Goal: Task Accomplishment & Management: Use online tool/utility

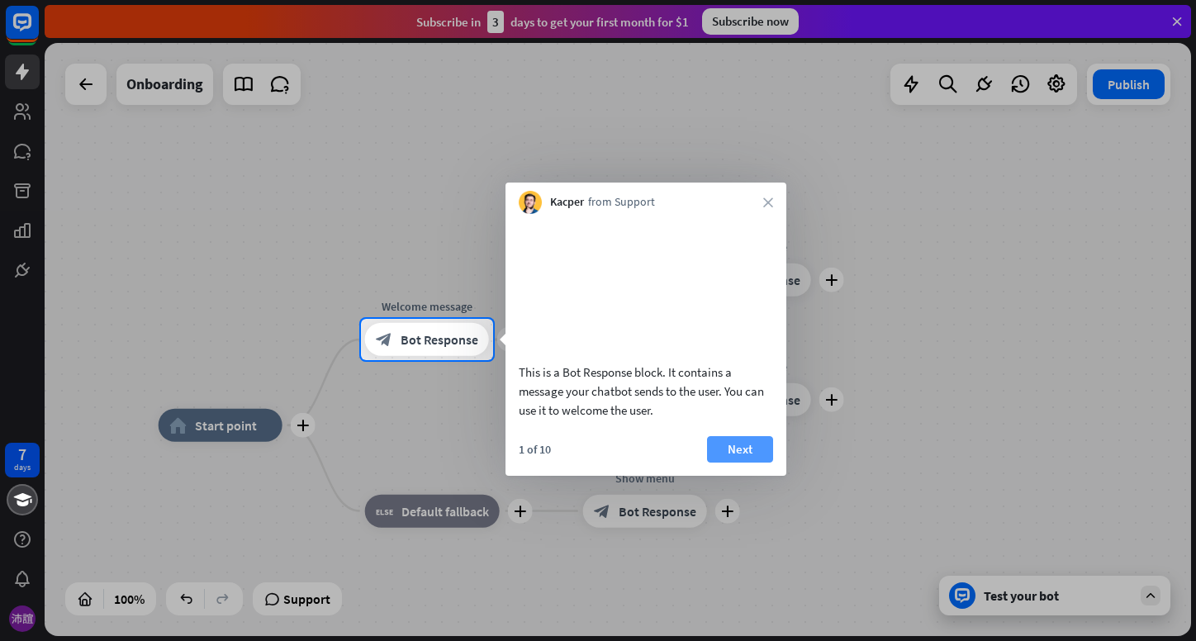
click at [728, 463] on button "Next" at bounding box center [740, 449] width 66 height 26
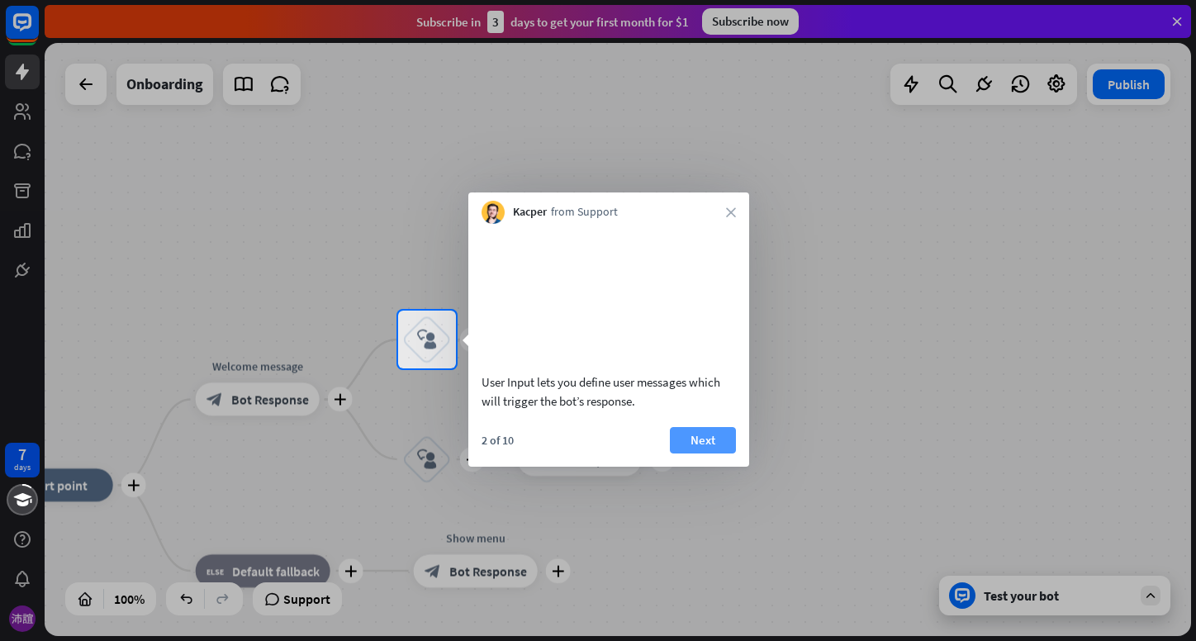
click at [699, 454] on button "Next" at bounding box center [703, 440] width 66 height 26
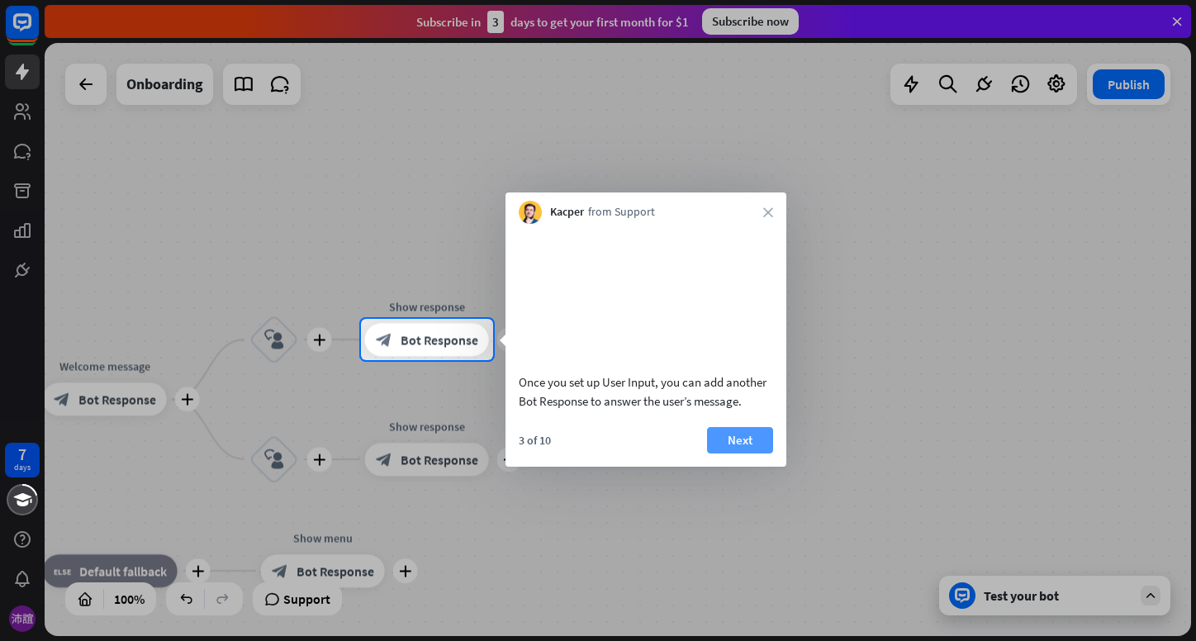
click at [721, 454] on button "Next" at bounding box center [740, 440] width 66 height 26
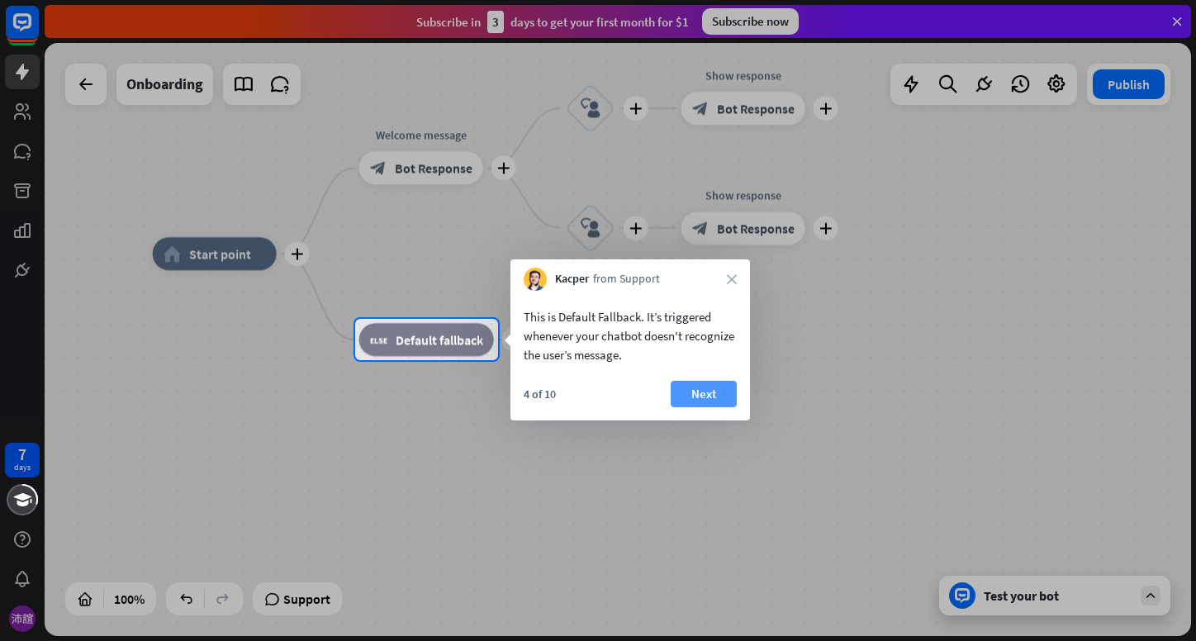
click at [712, 392] on button "Next" at bounding box center [704, 394] width 66 height 26
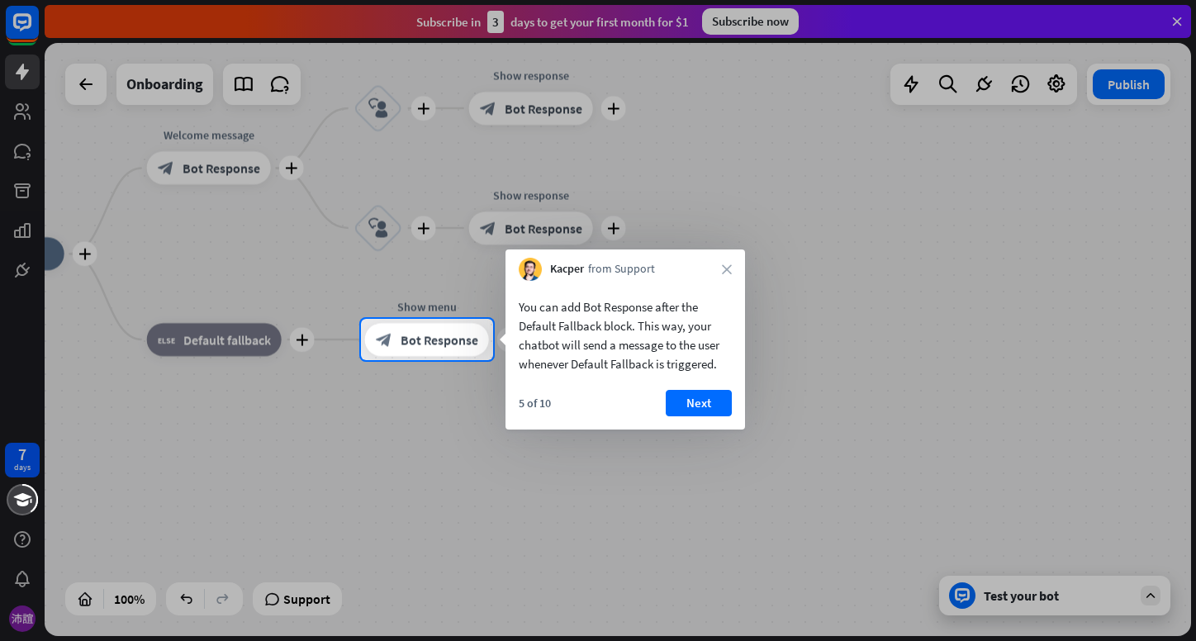
click at [712, 392] on button "Next" at bounding box center [699, 403] width 66 height 26
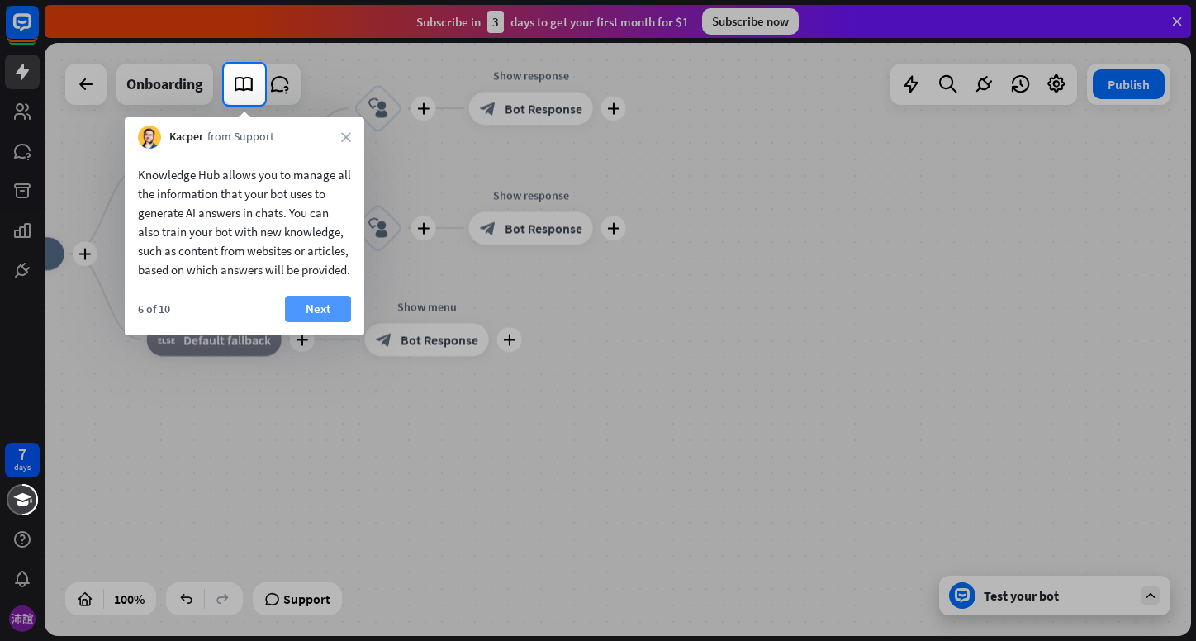
click at [344, 322] on button "Next" at bounding box center [318, 309] width 66 height 26
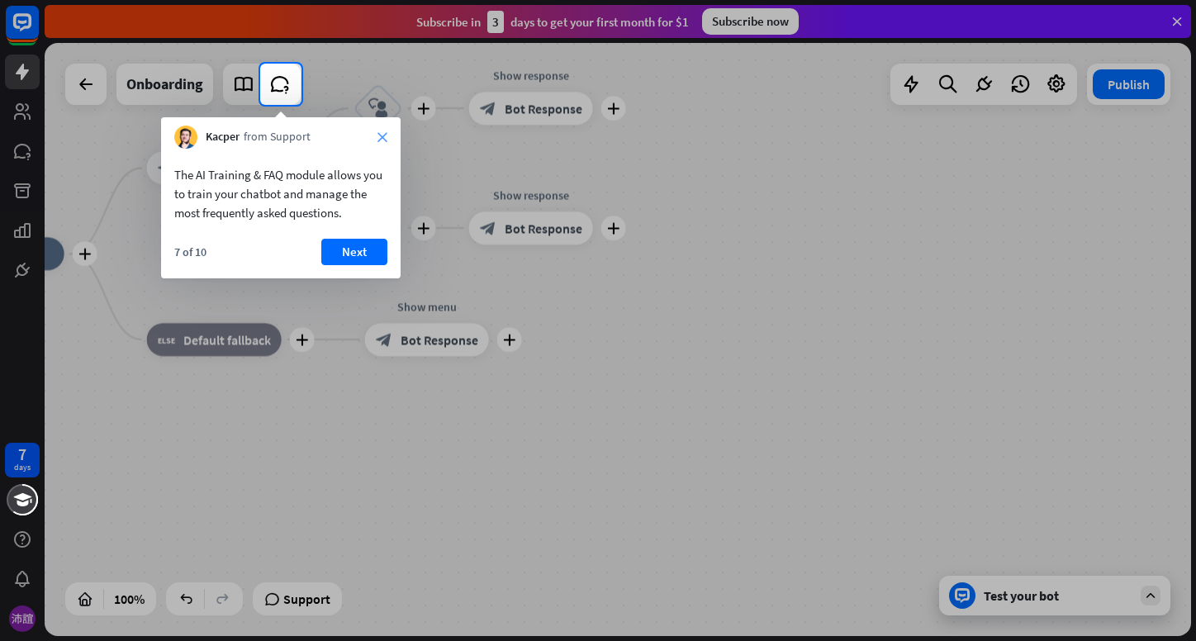
click at [381, 133] on icon "close" at bounding box center [383, 137] width 10 height 10
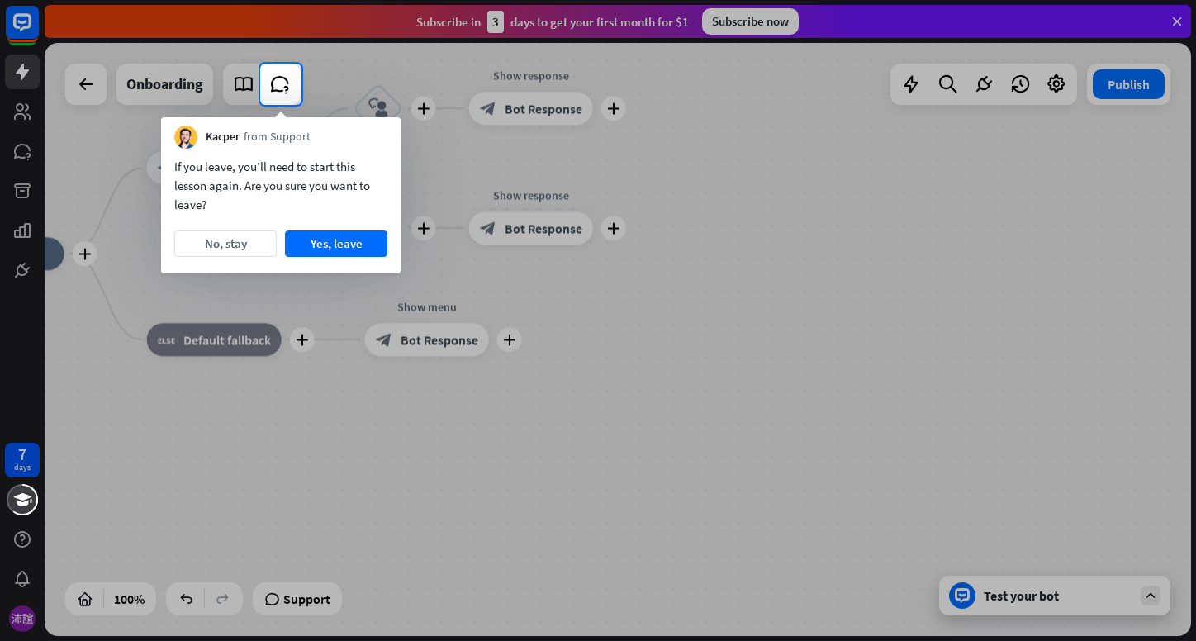
click at [378, 133] on div "Kacper from Support" at bounding box center [281, 132] width 240 height 31
click at [381, 139] on div "Kacper from Support" at bounding box center [281, 132] width 240 height 31
click at [373, 252] on button "Yes, leave" at bounding box center [336, 244] width 102 height 26
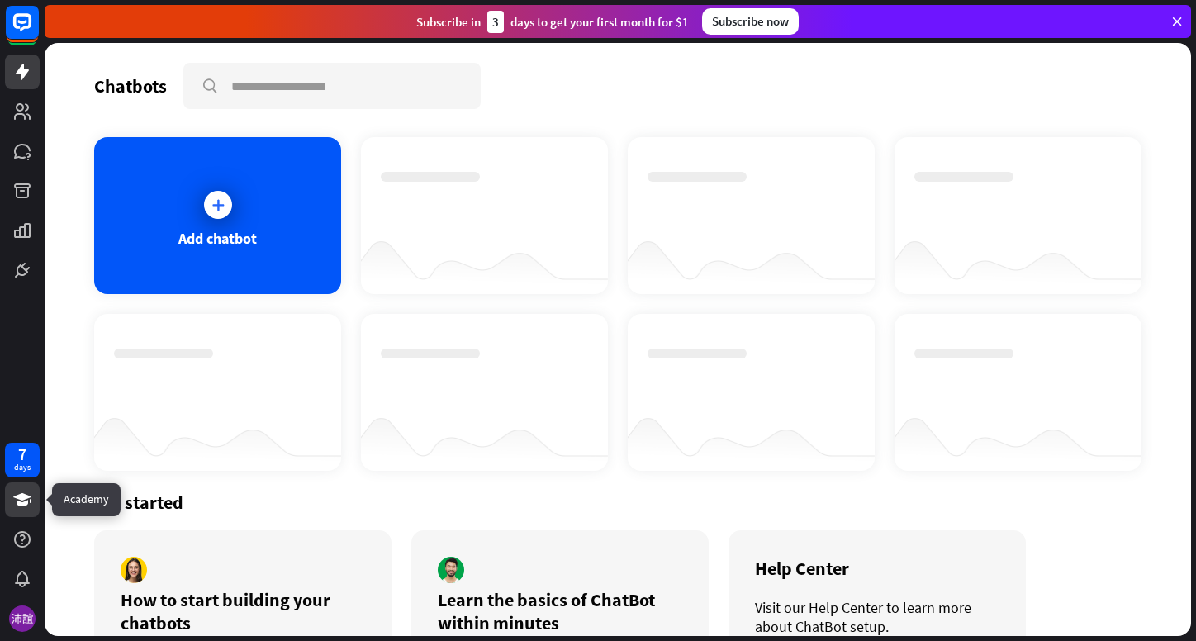
click at [13, 509] on icon at bounding box center [22, 500] width 20 height 20
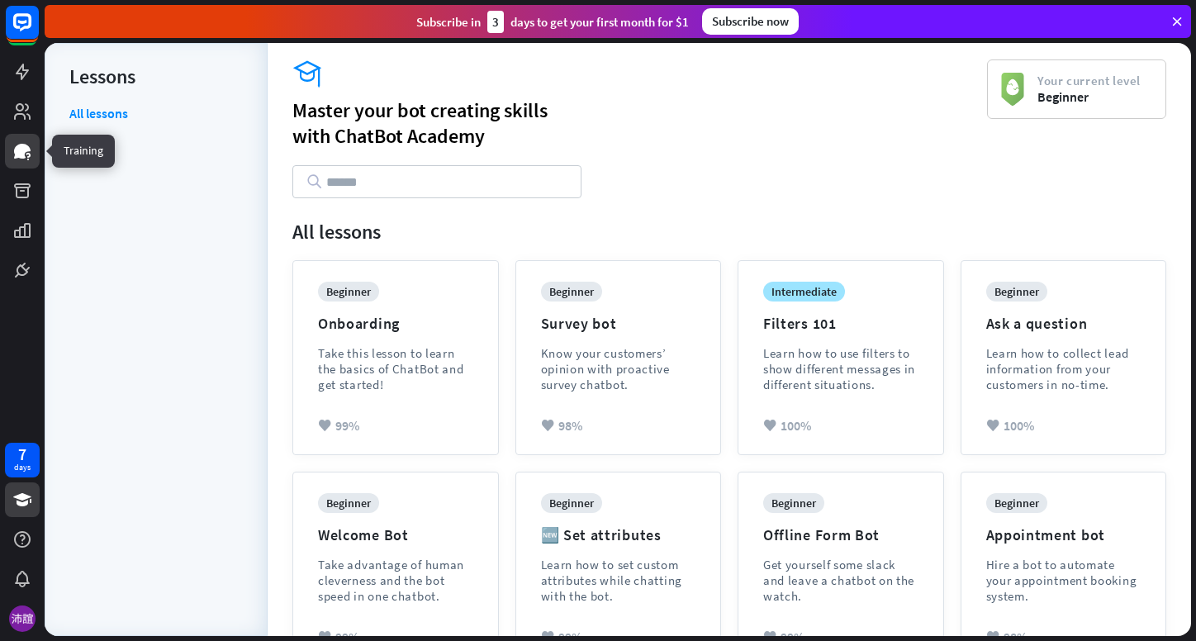
click at [23, 134] on link at bounding box center [22, 151] width 35 height 35
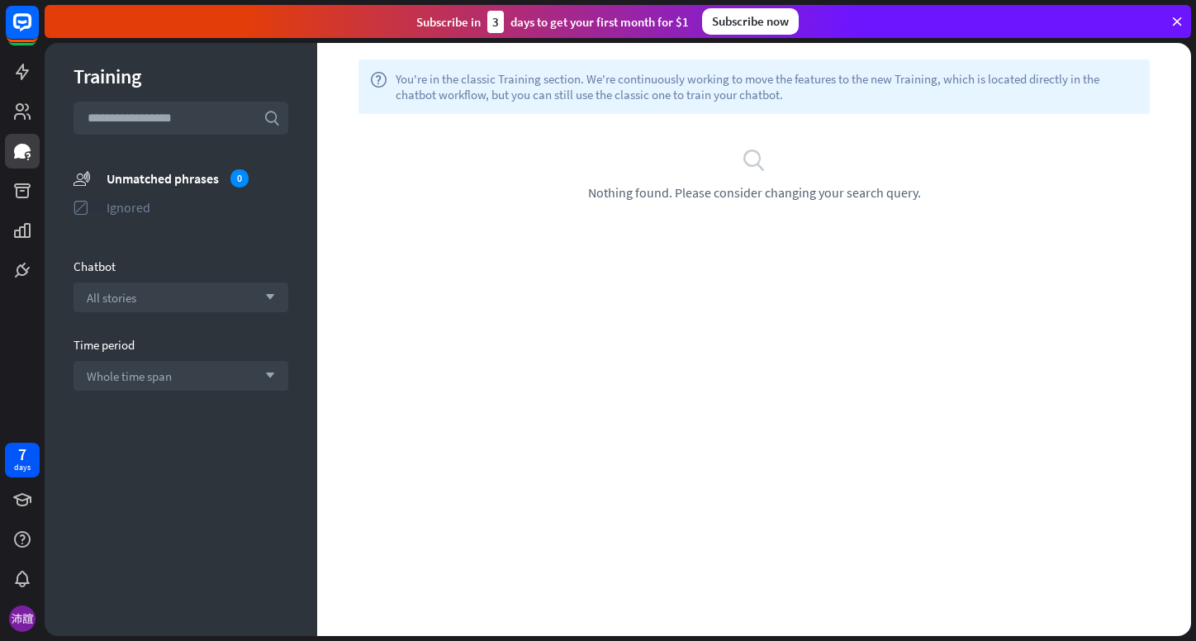
click at [133, 212] on div "Ignored" at bounding box center [198, 207] width 182 height 17
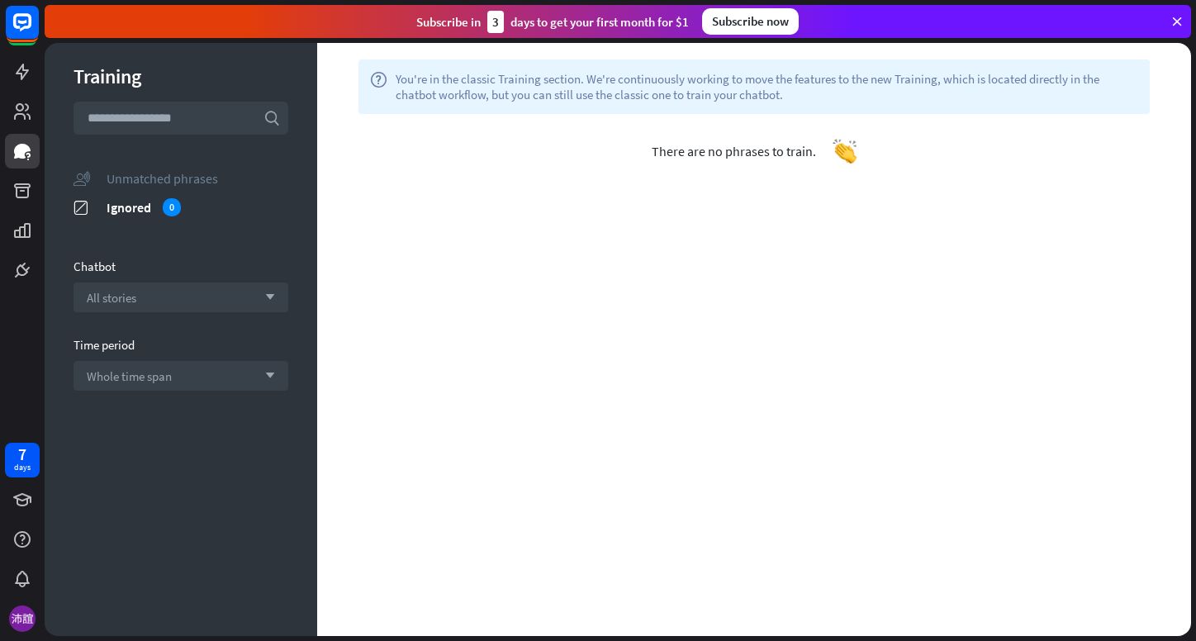
click at [135, 178] on div "Unmatched phrases" at bounding box center [198, 178] width 182 height 17
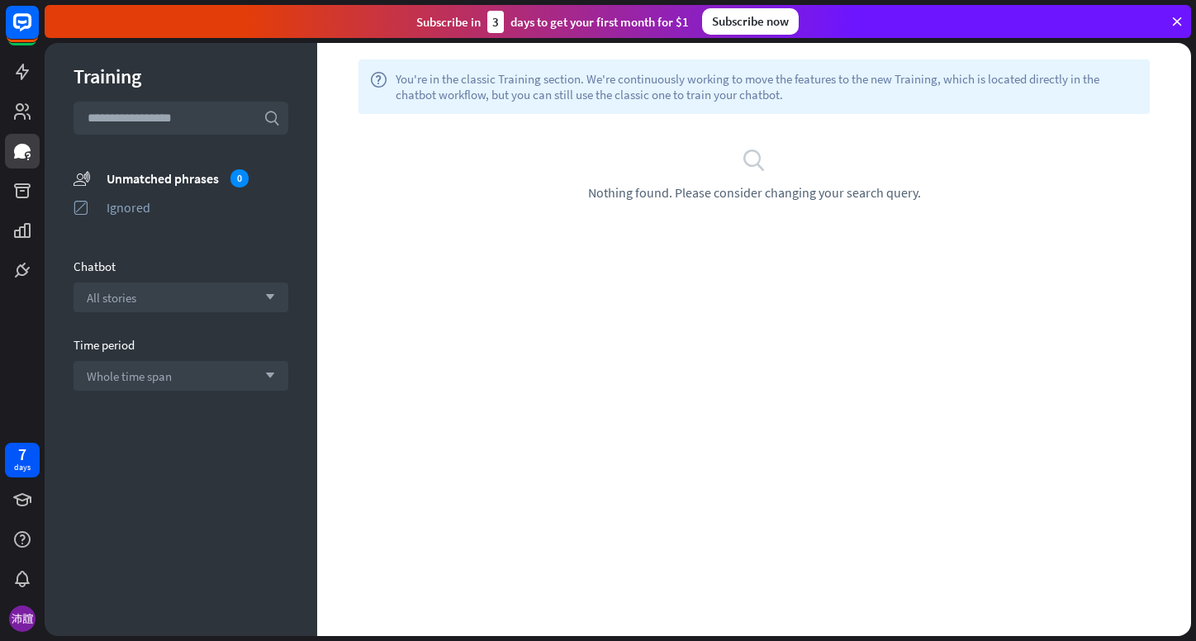
click at [159, 119] on input "text" at bounding box center [181, 118] width 215 height 33
click at [235, 160] on div "Training search unmatched_phrases Unmatched phrases 0 ignored Ignored Chatbot A…" at bounding box center [181, 339] width 273 height 593
click at [167, 298] on div "All stories arrow_down" at bounding box center [181, 298] width 215 height 30
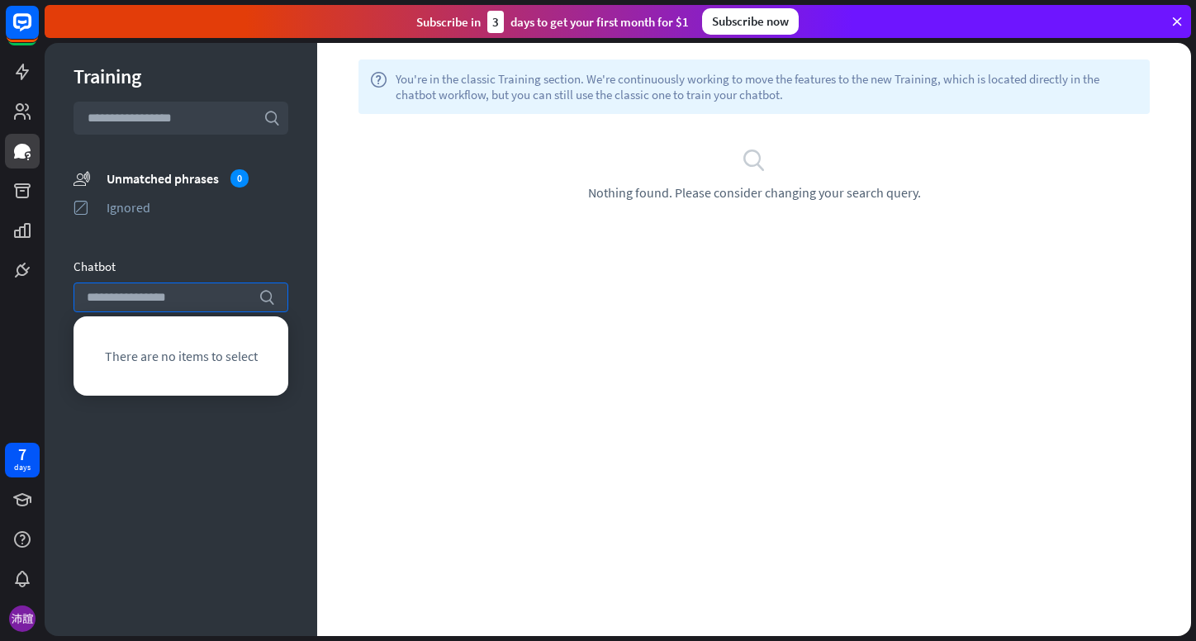
click at [164, 266] on div "Chatbot" at bounding box center [181, 267] width 215 height 16
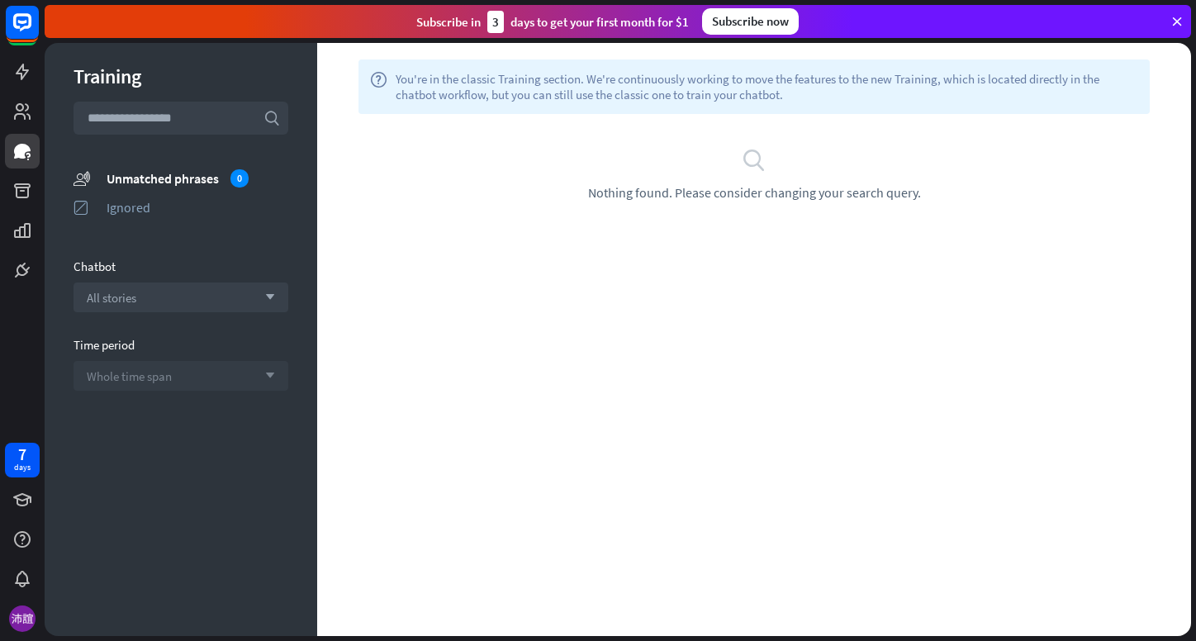
click at [122, 375] on span "Whole time span" at bounding box center [129, 376] width 85 height 16
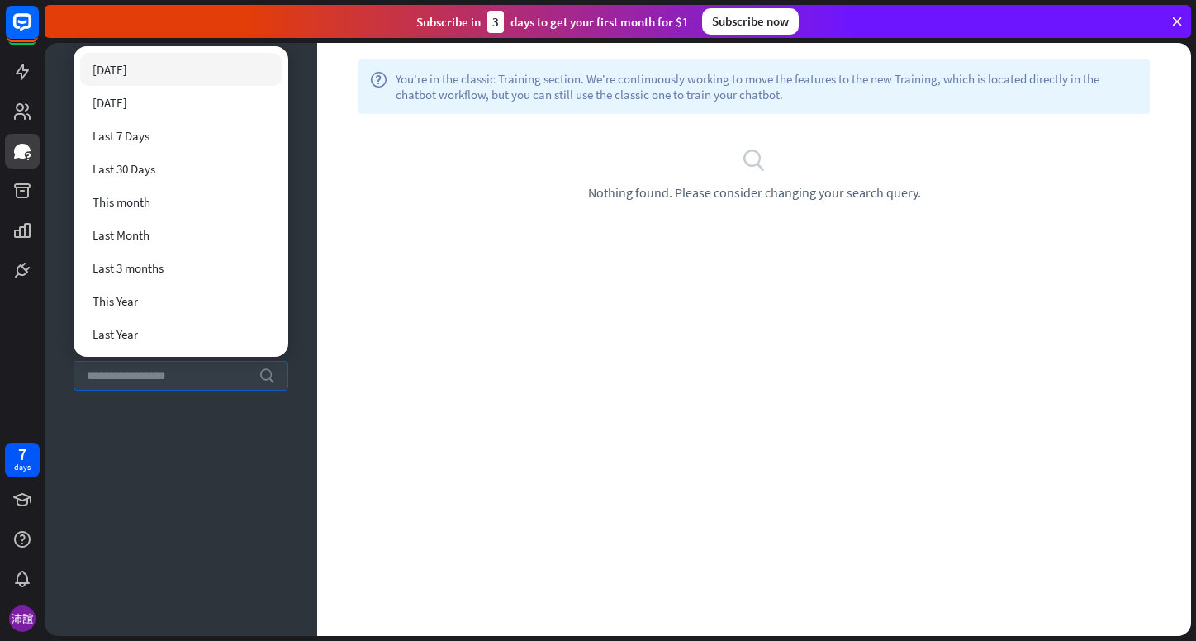
click at [138, 453] on div "Training search unmatched_phrases Unmatched phrases 0 ignored Ignored Chatbot A…" at bounding box center [181, 339] width 273 height 593
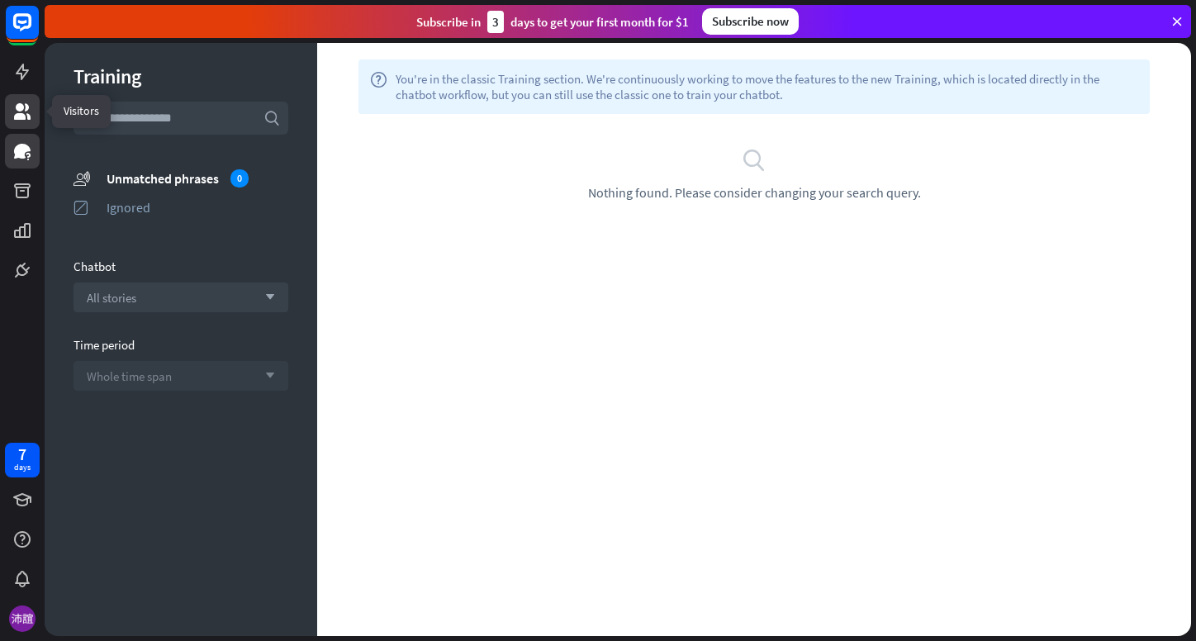
click at [25, 113] on icon at bounding box center [22, 112] width 20 height 20
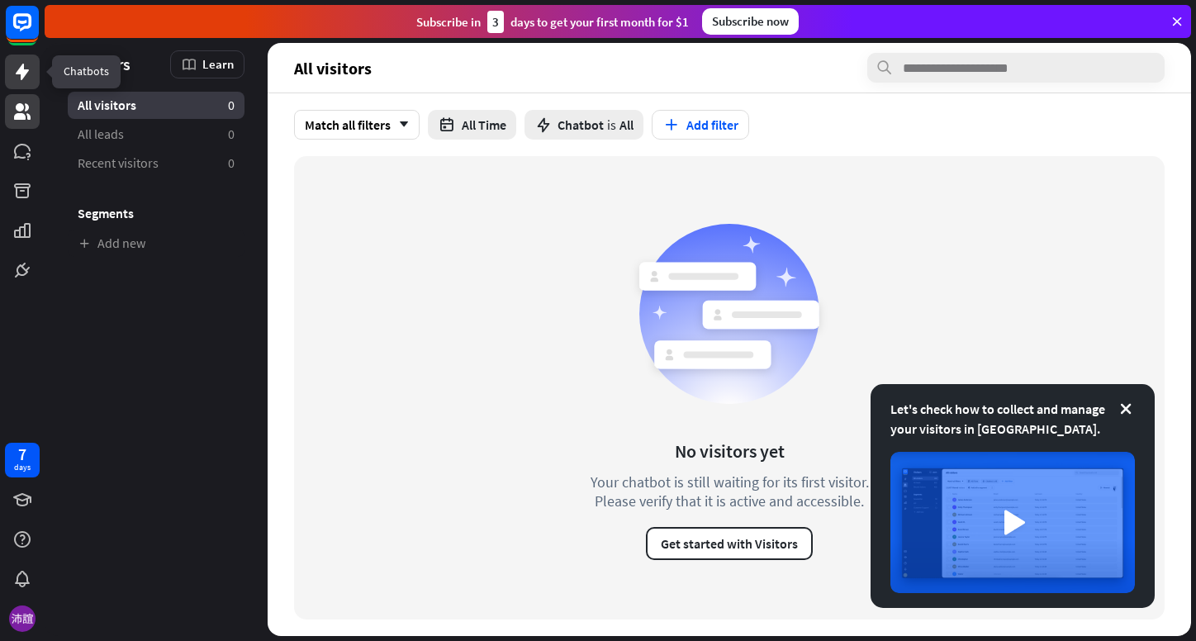
click at [16, 71] on icon at bounding box center [22, 72] width 20 height 20
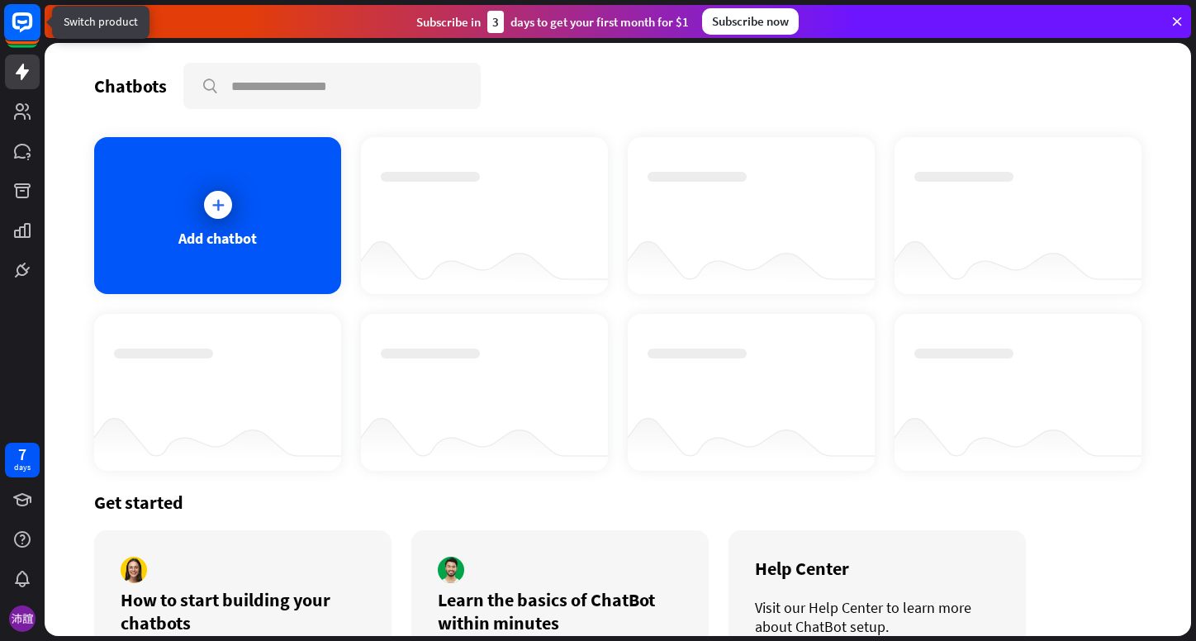
click at [17, 24] on rect at bounding box center [22, 22] width 36 height 36
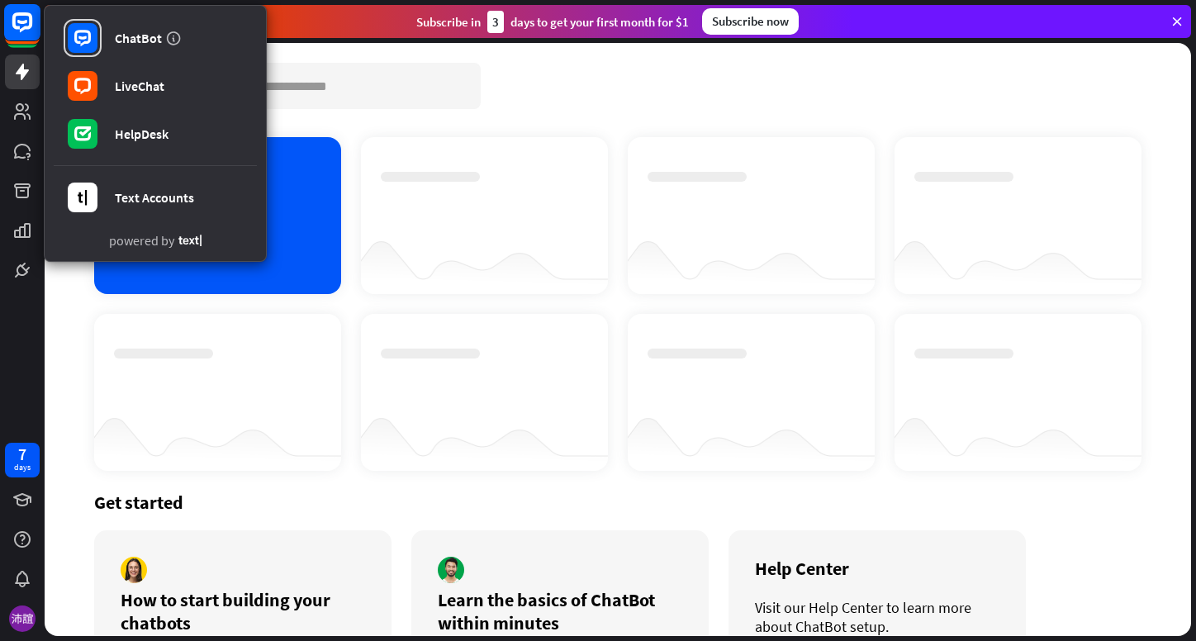
click at [17, 24] on rect at bounding box center [22, 22] width 36 height 36
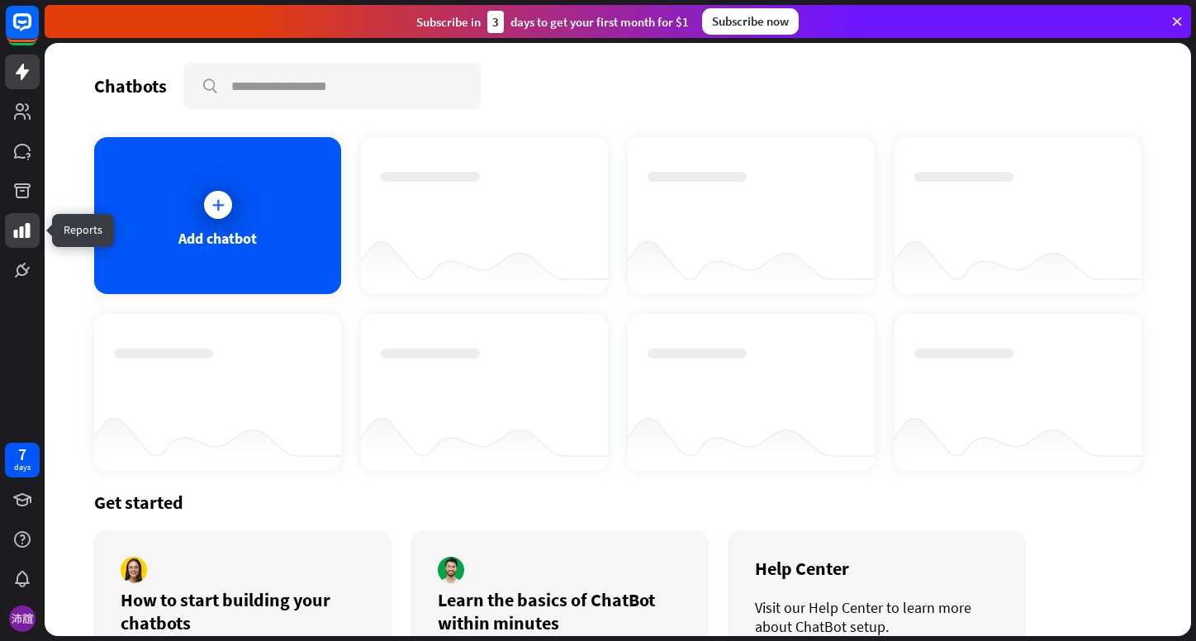
click at [31, 218] on link at bounding box center [22, 230] width 35 height 35
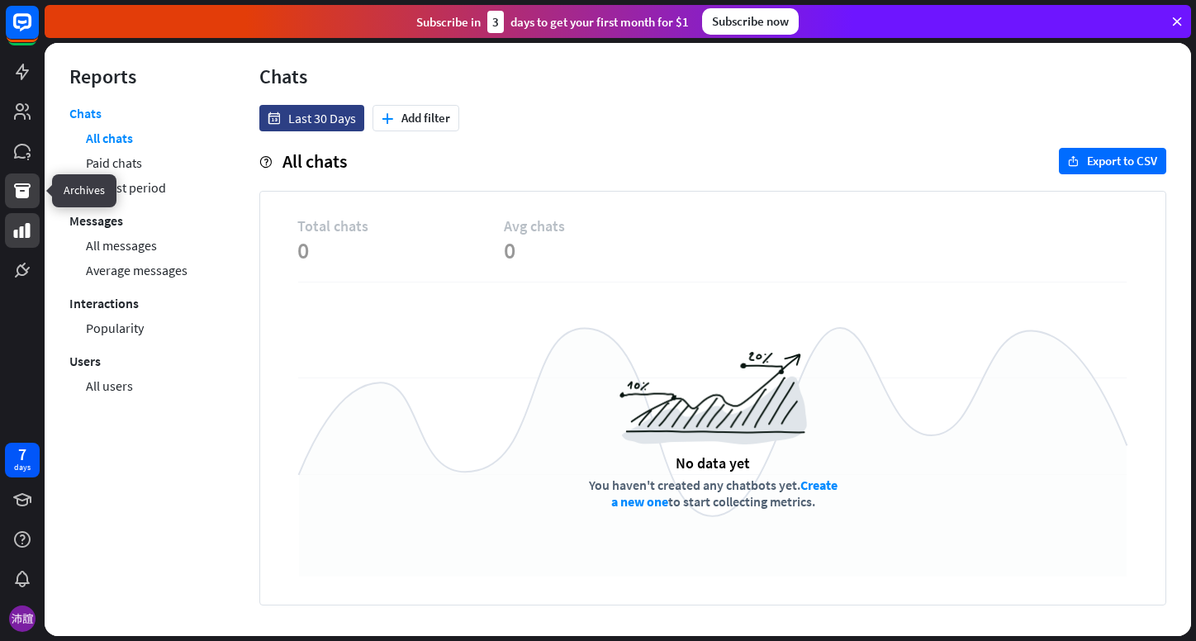
click at [25, 197] on icon at bounding box center [22, 190] width 17 height 15
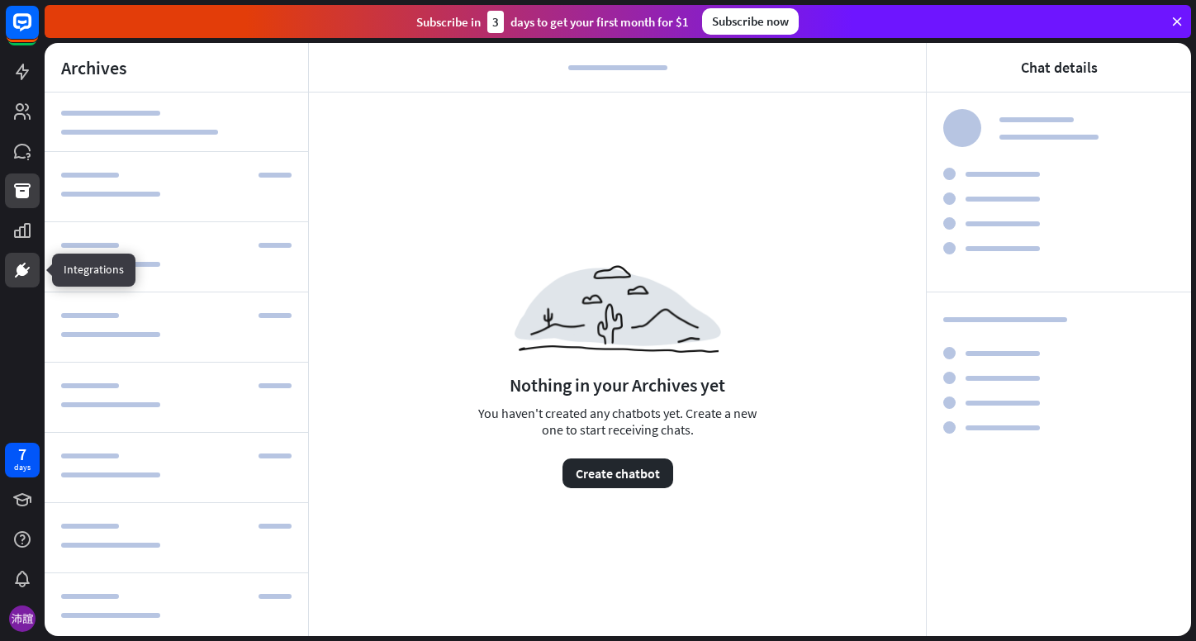
click at [26, 272] on icon at bounding box center [23, 270] width 12 height 12
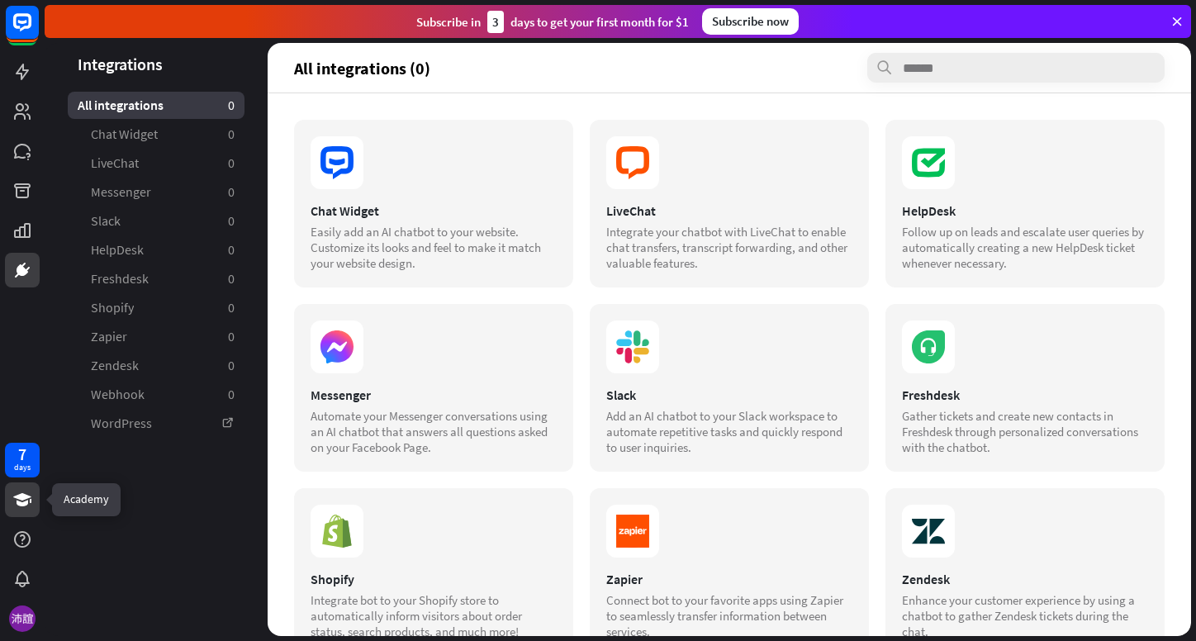
click at [32, 499] on link at bounding box center [22, 500] width 35 height 35
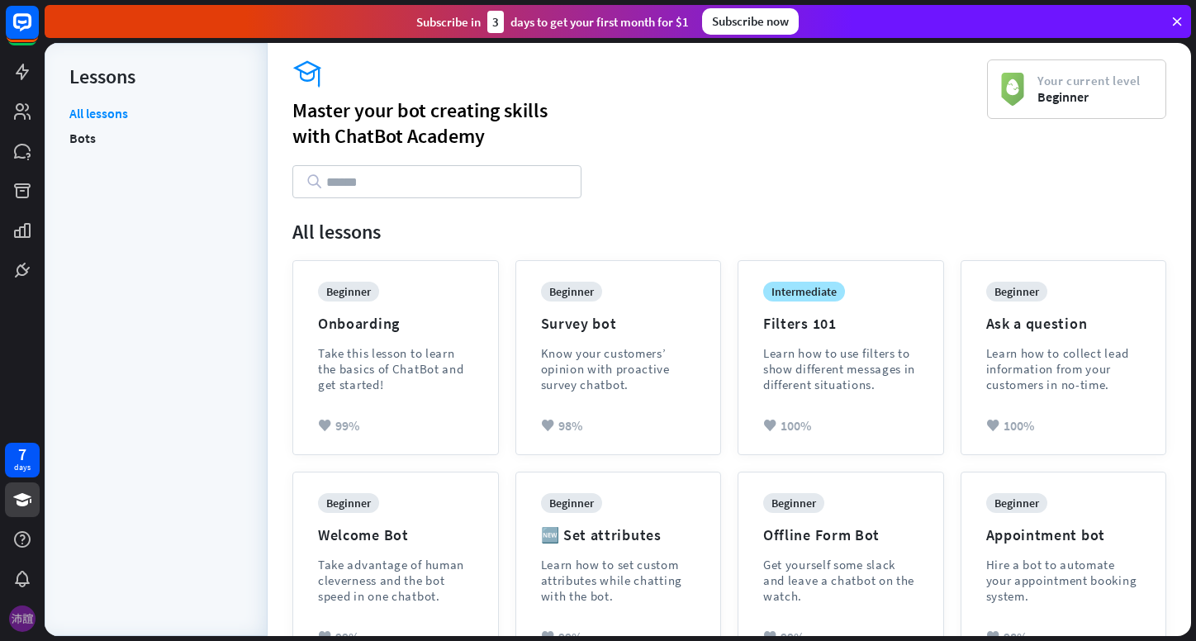
click at [21, 615] on img at bounding box center [22, 619] width 26 height 26
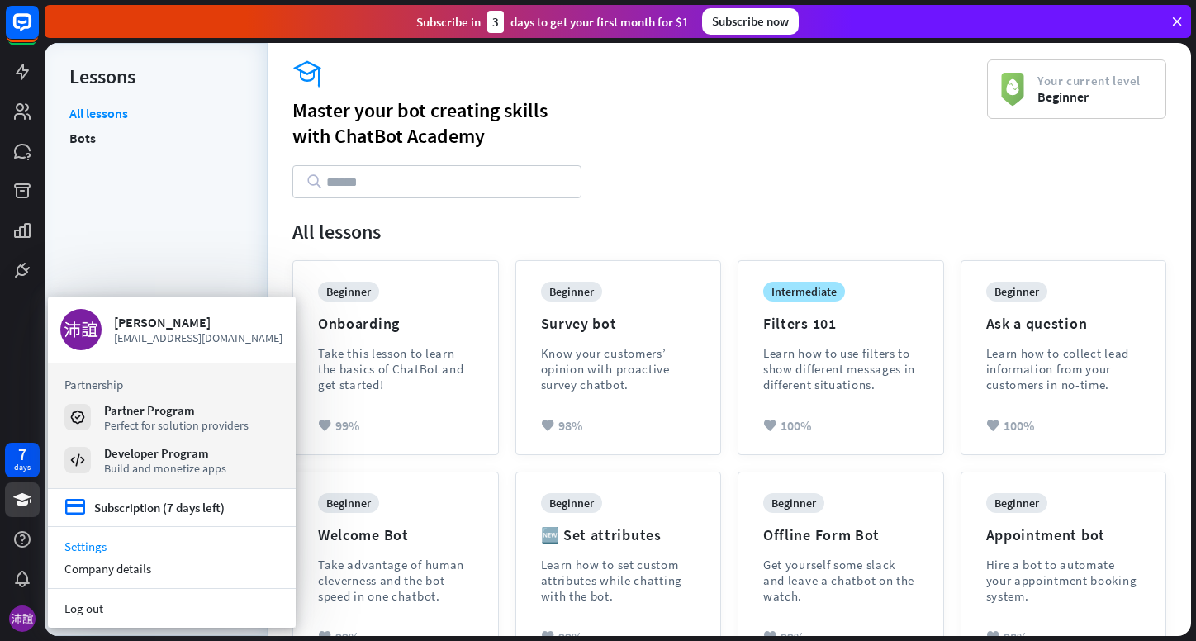
click at [87, 547] on link "Settings" at bounding box center [172, 546] width 248 height 22
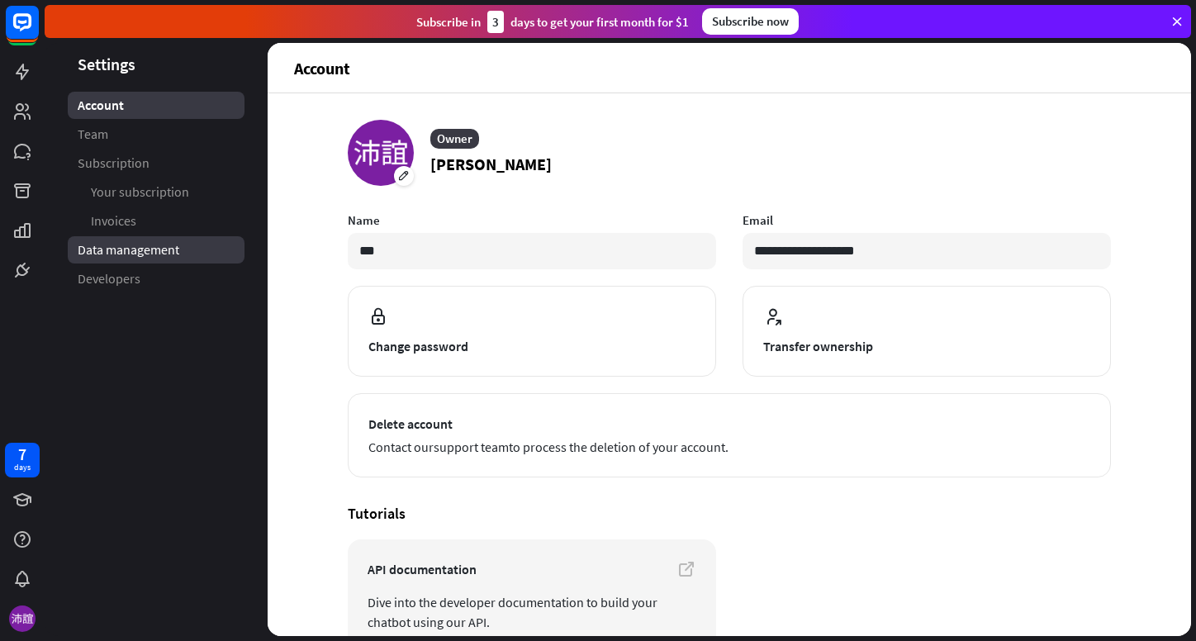
click at [140, 253] on span "Data management" at bounding box center [129, 249] width 102 height 17
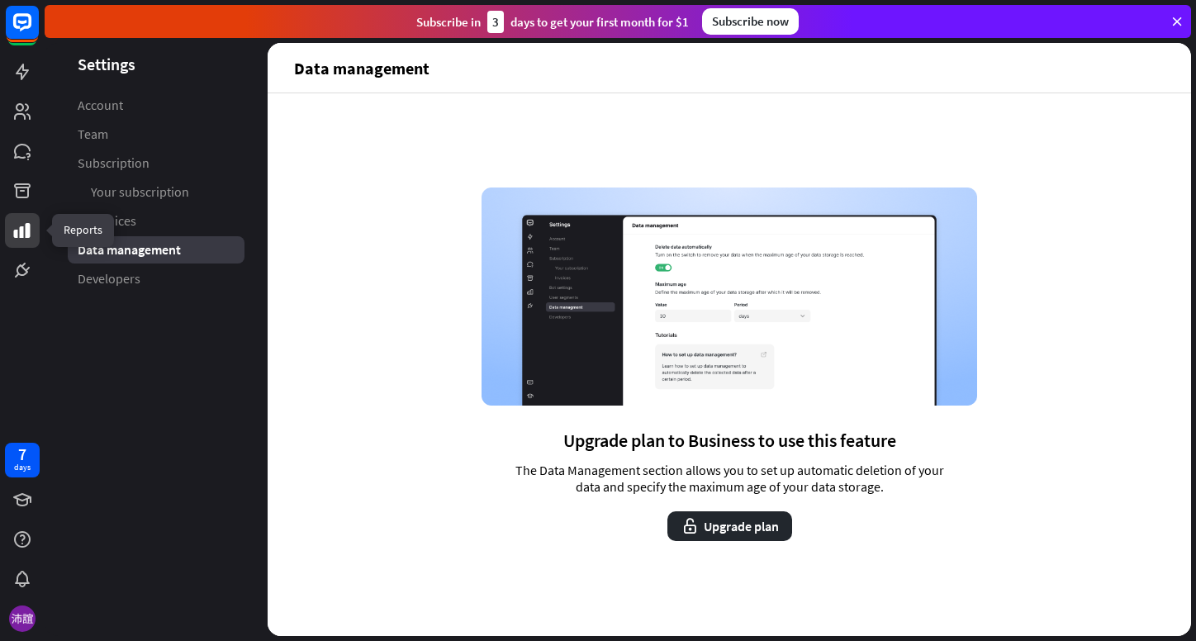
click at [30, 215] on link at bounding box center [22, 230] width 35 height 35
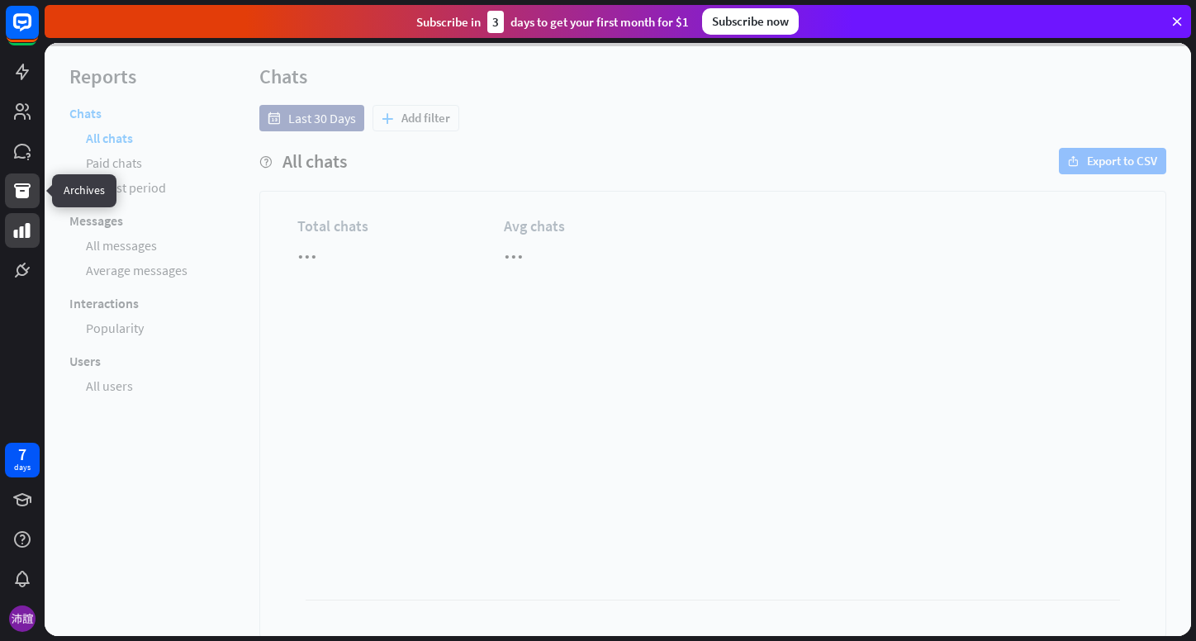
click at [34, 175] on link at bounding box center [22, 191] width 35 height 35
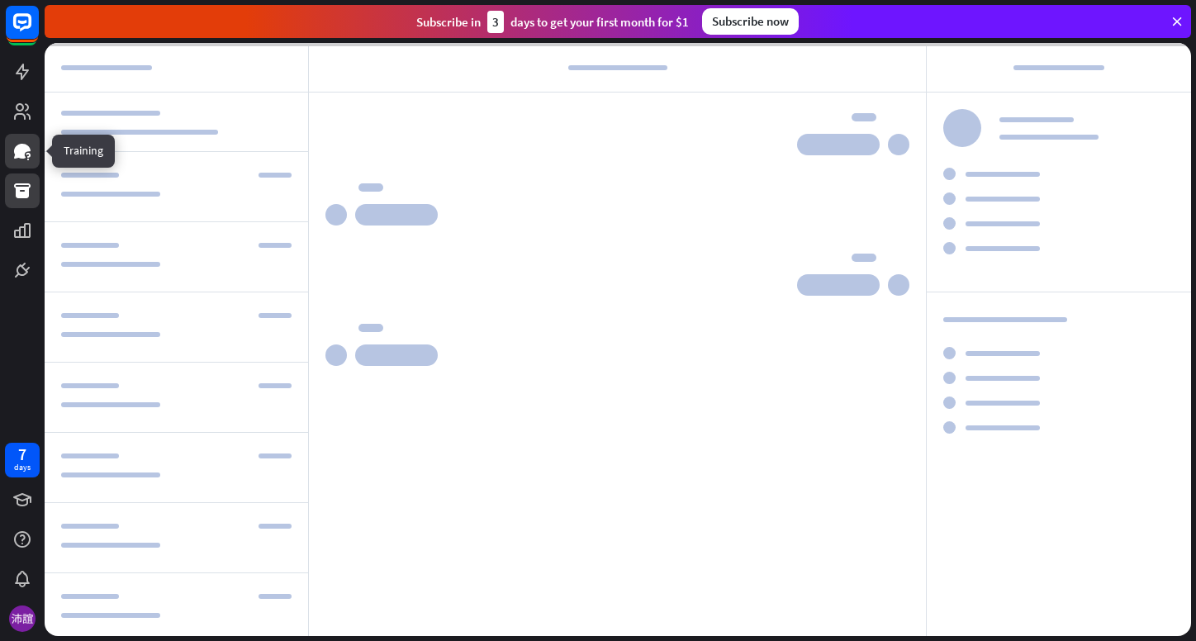
click at [19, 145] on icon at bounding box center [22, 151] width 17 height 15
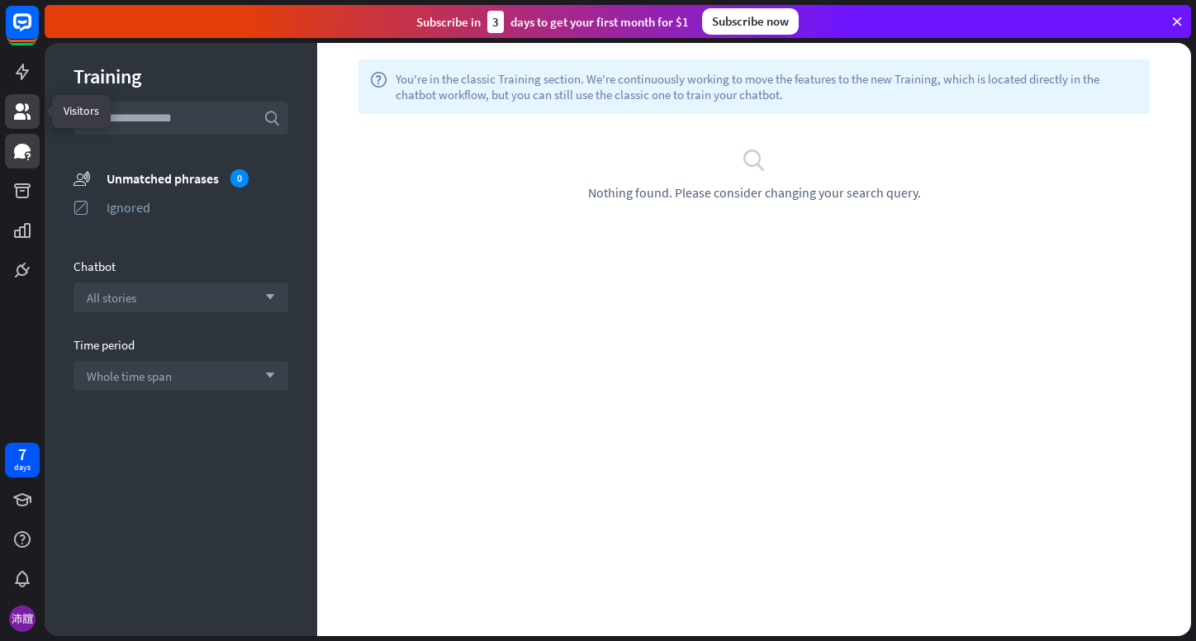
click at [21, 119] on icon at bounding box center [22, 111] width 17 height 17
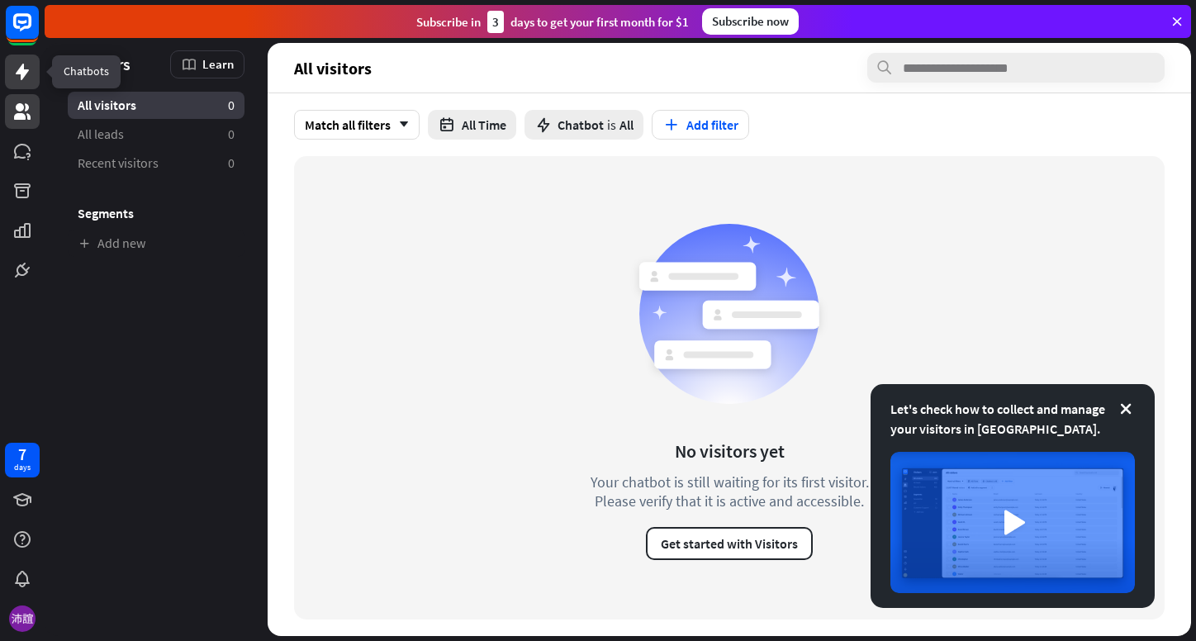
click at [25, 71] on icon at bounding box center [22, 72] width 13 height 17
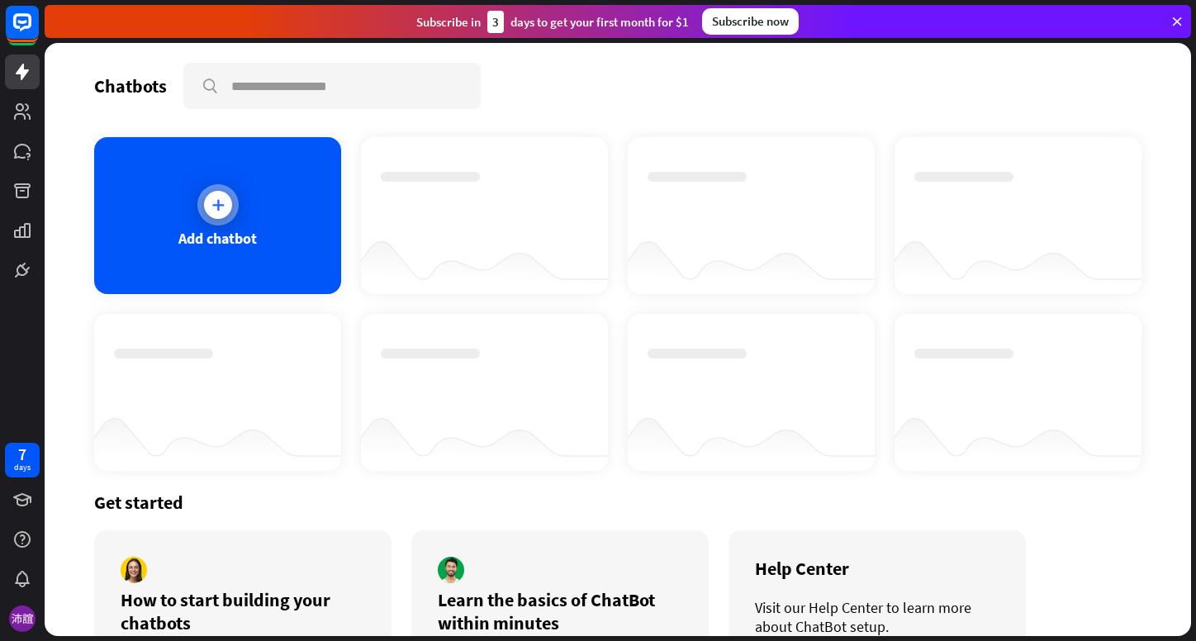
click at [235, 191] on div "Add chatbot" at bounding box center [217, 215] width 247 height 157
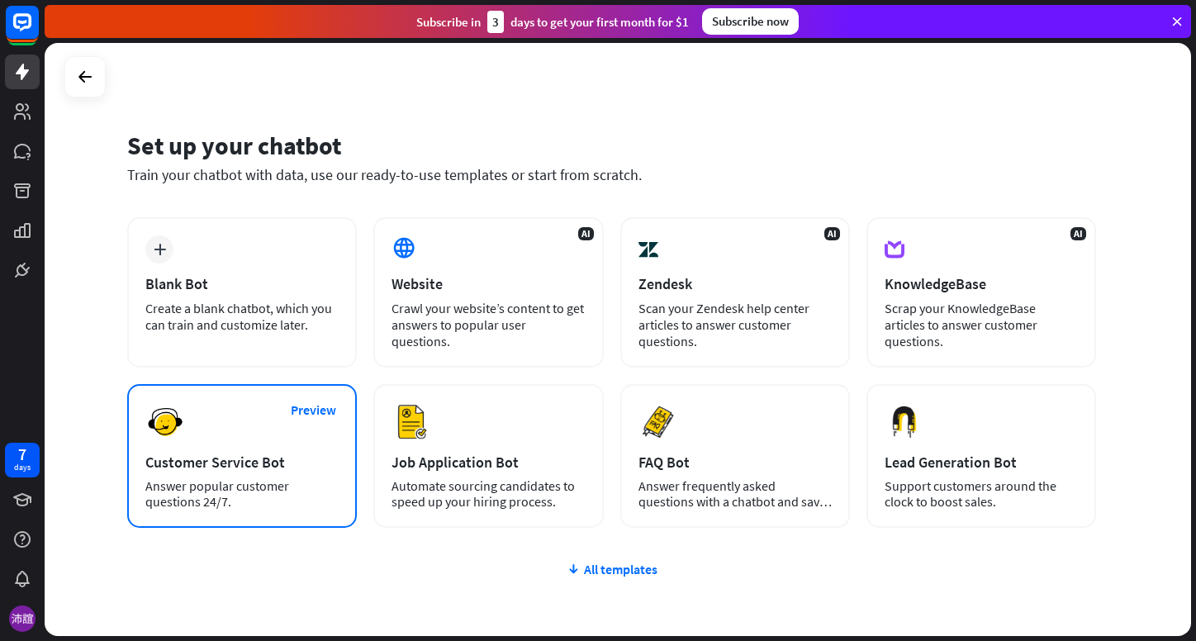
click at [187, 471] on div "Preview Customer Service Bot Answer popular customer questions 24/7." at bounding box center [242, 456] width 230 height 144
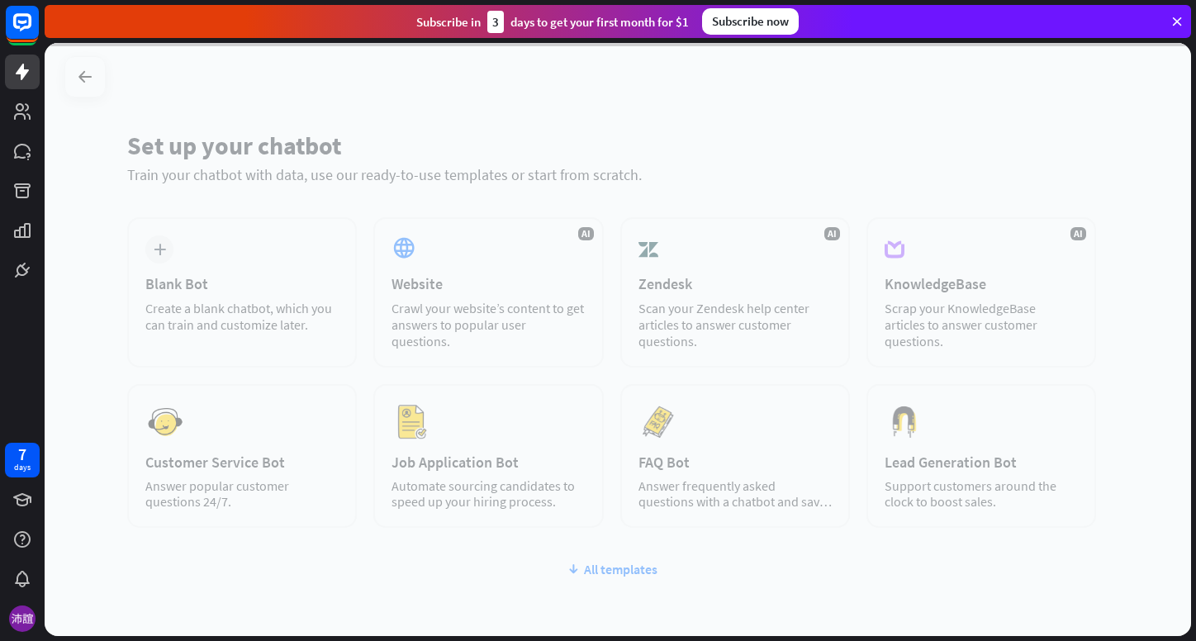
click at [186, 476] on div at bounding box center [618, 339] width 1147 height 593
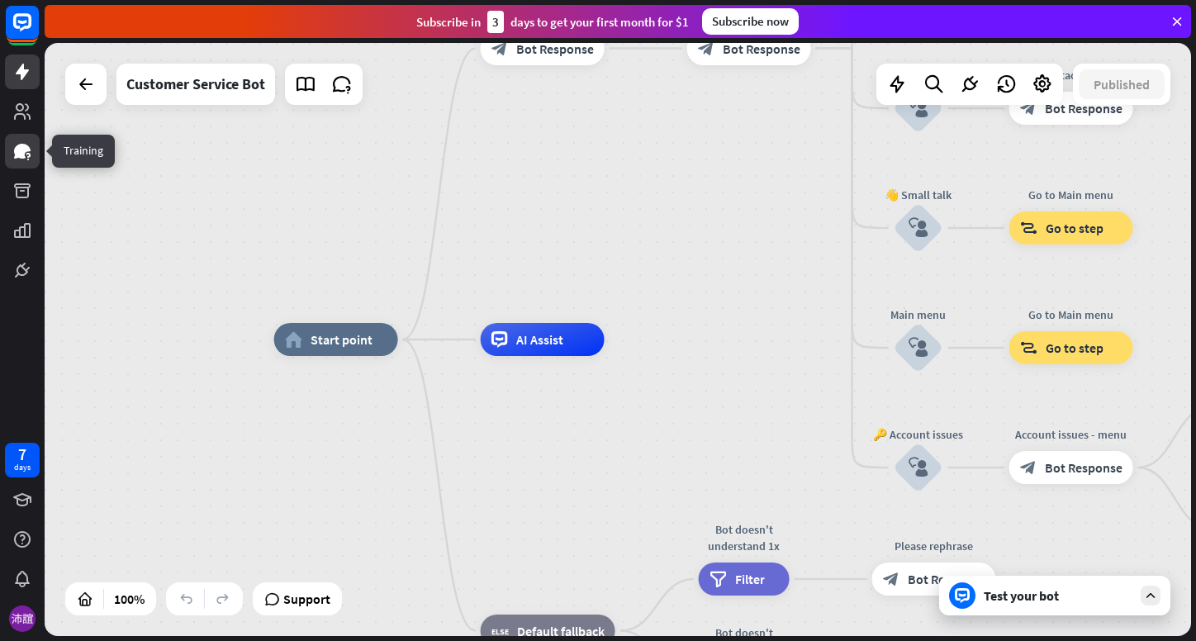
click at [12, 159] on icon at bounding box center [22, 151] width 20 height 20
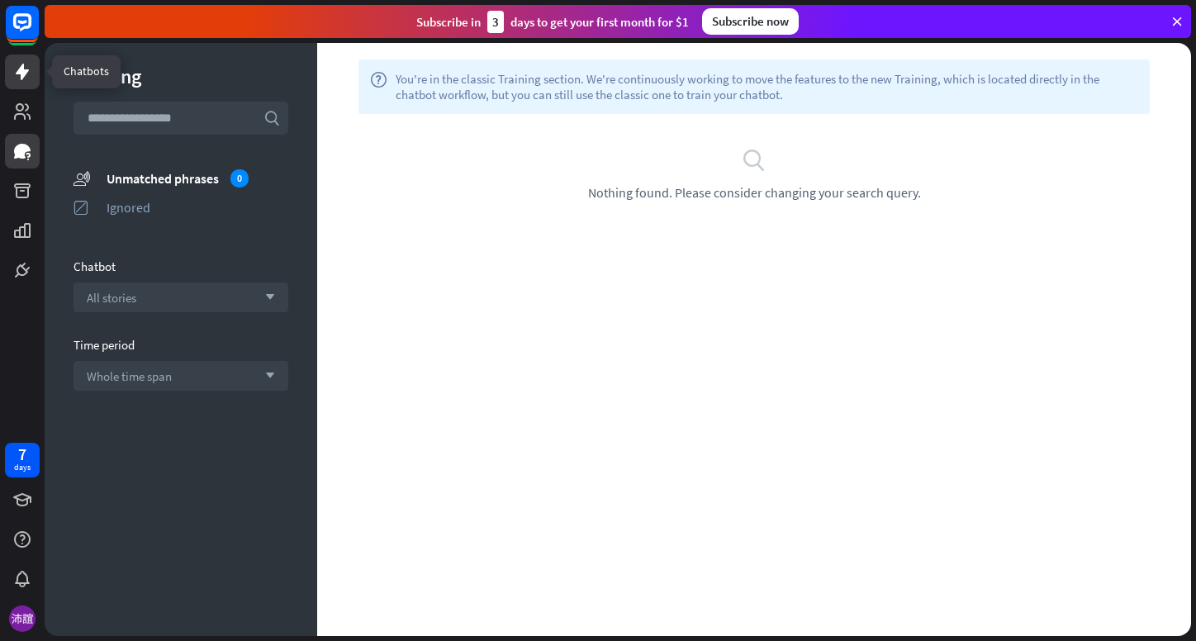
click at [13, 69] on icon at bounding box center [22, 72] width 20 height 20
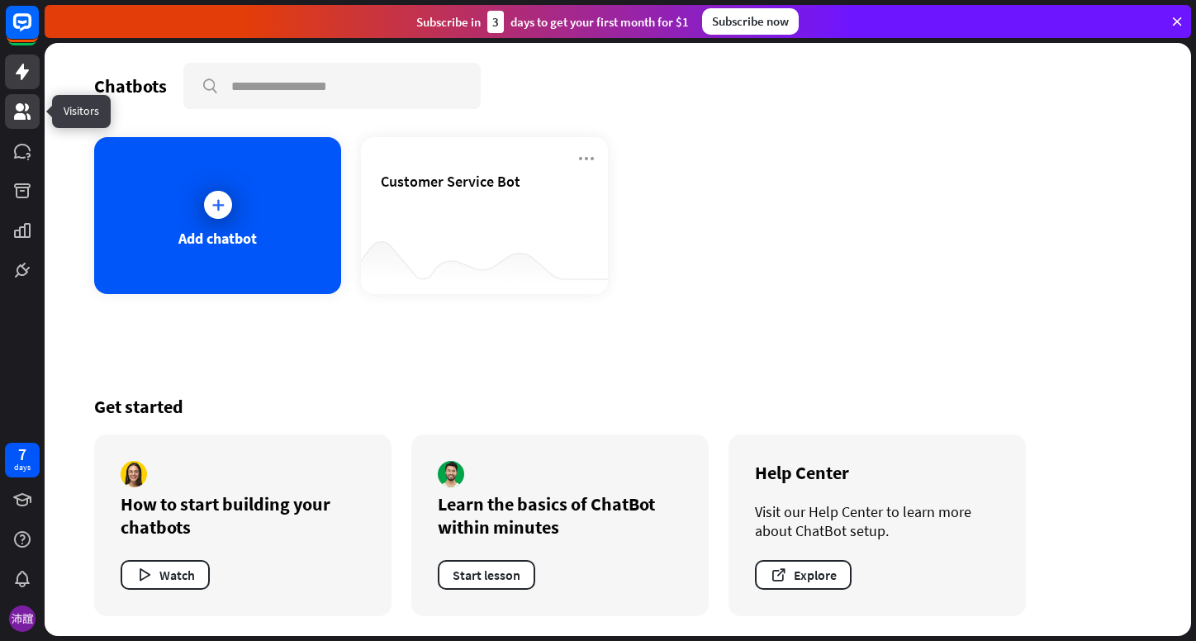
click at [26, 111] on icon at bounding box center [22, 111] width 17 height 17
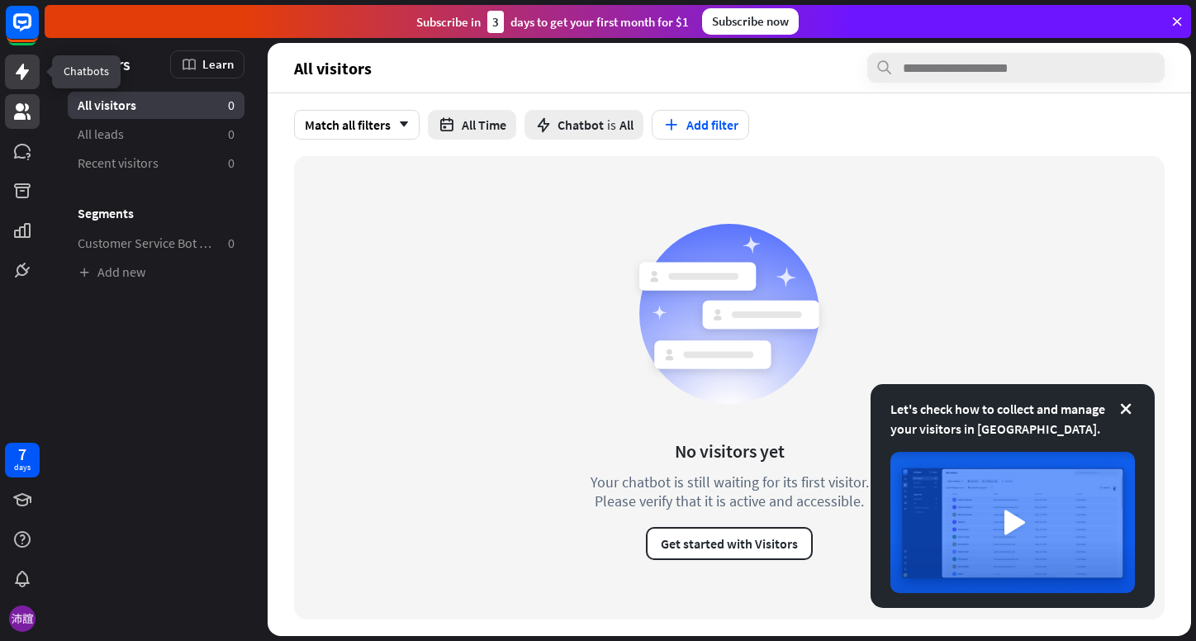
click at [21, 74] on icon at bounding box center [22, 72] width 13 height 17
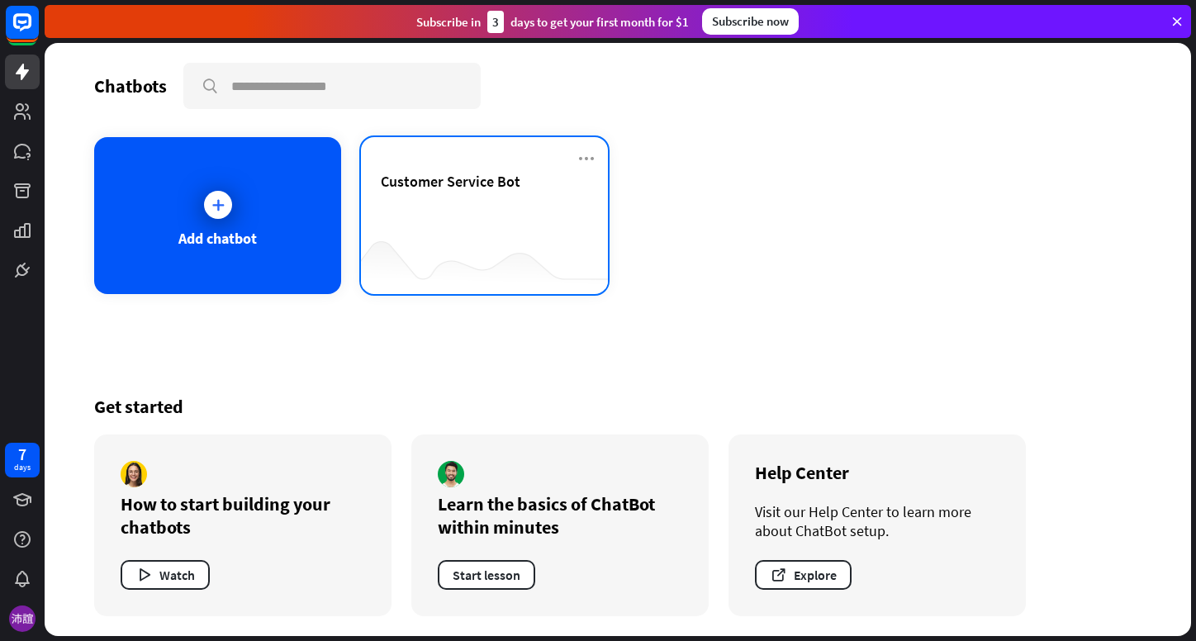
click at [420, 179] on span "Customer Service Bot" at bounding box center [451, 181] width 140 height 19
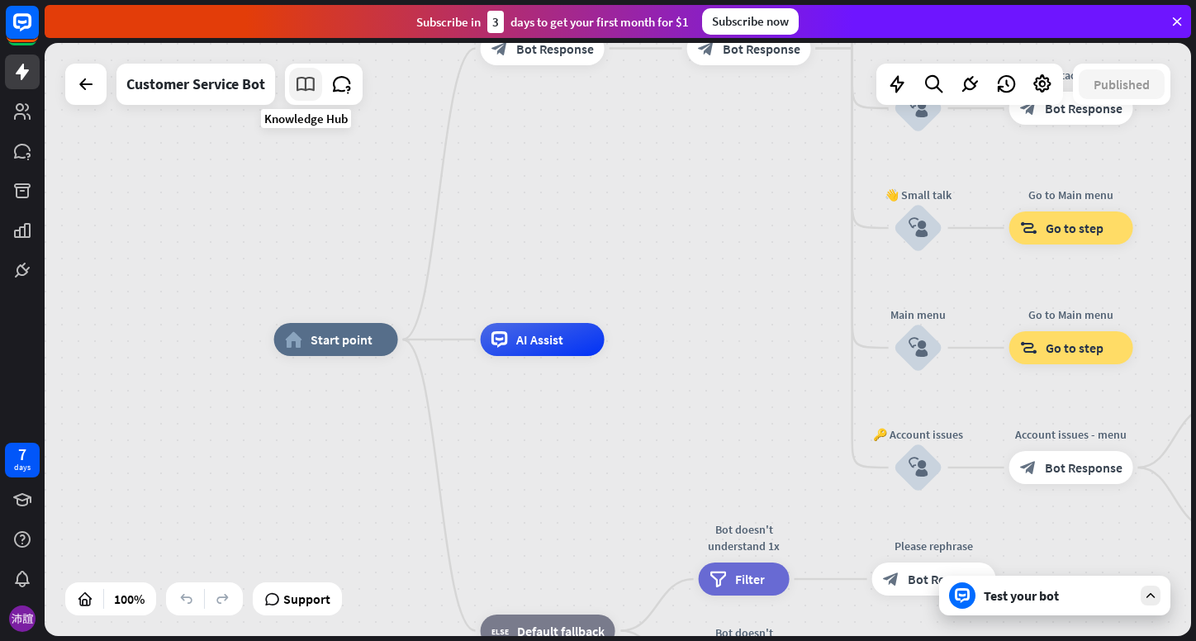
click at [306, 87] on icon at bounding box center [305, 84] width 21 height 21
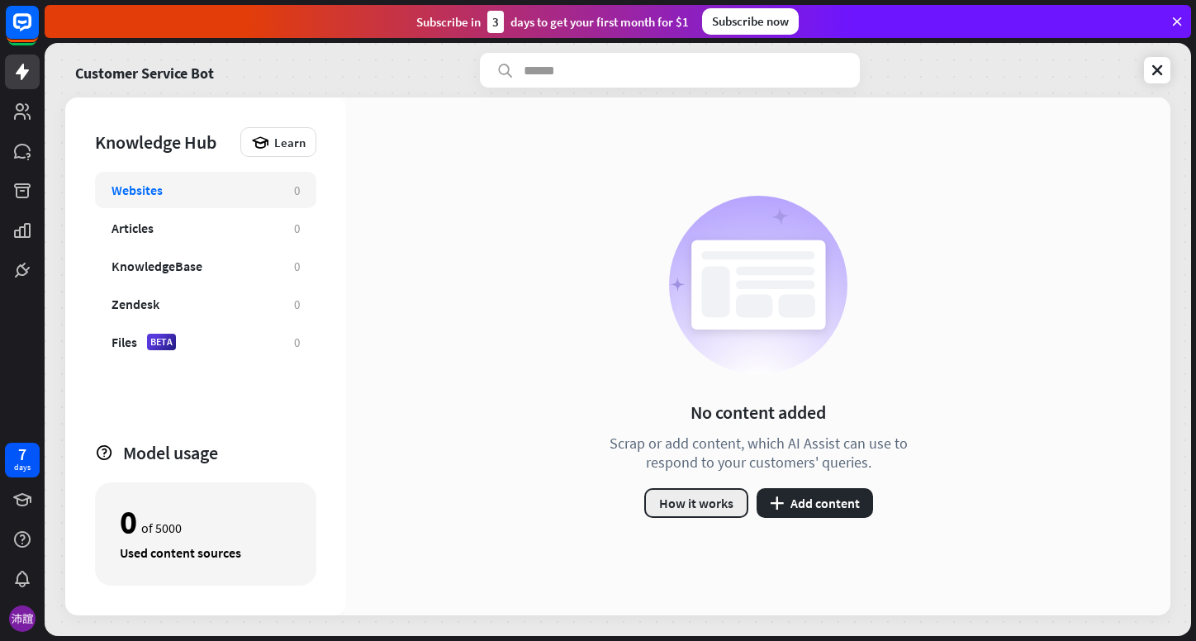
click at [663, 506] on button "How it works" at bounding box center [696, 503] width 104 height 30
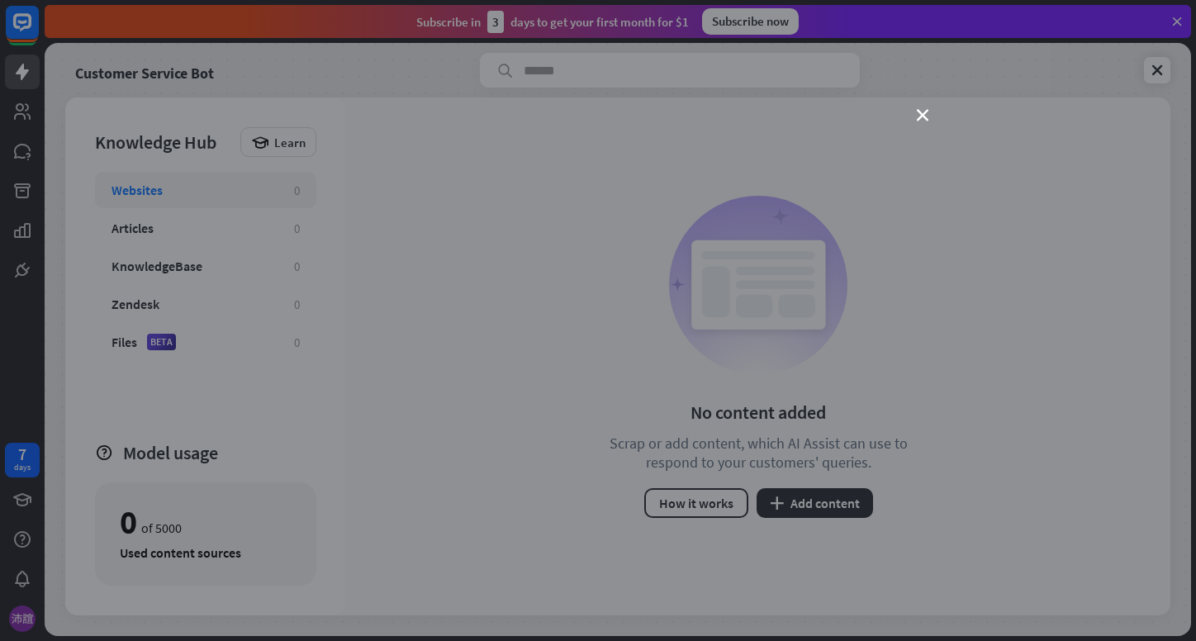
click at [1015, 373] on div "close" at bounding box center [598, 320] width 1196 height 641
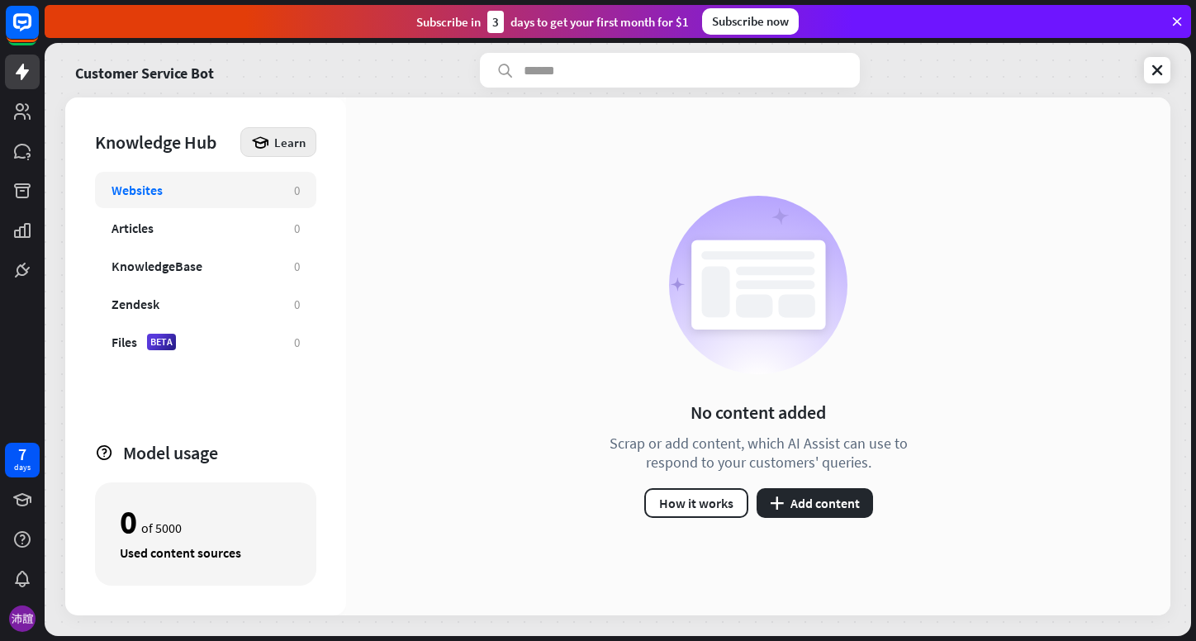
click at [307, 150] on div "Learn" at bounding box center [278, 142] width 76 height 30
click at [368, 281] on div "No content added Scrap or add content, which AI Assist can use to respond to yo…" at bounding box center [758, 356] width 825 height 518
click at [240, 328] on div "Files BETA 0" at bounding box center [205, 342] width 221 height 36
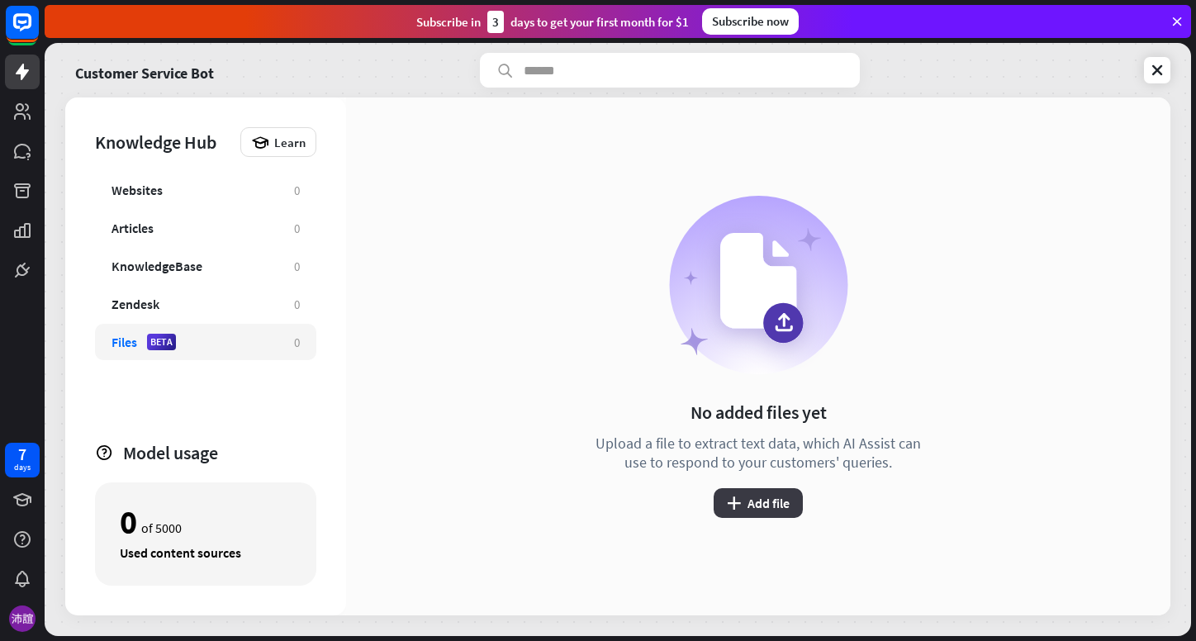
click at [747, 508] on button "plus Add file" at bounding box center [758, 503] width 89 height 30
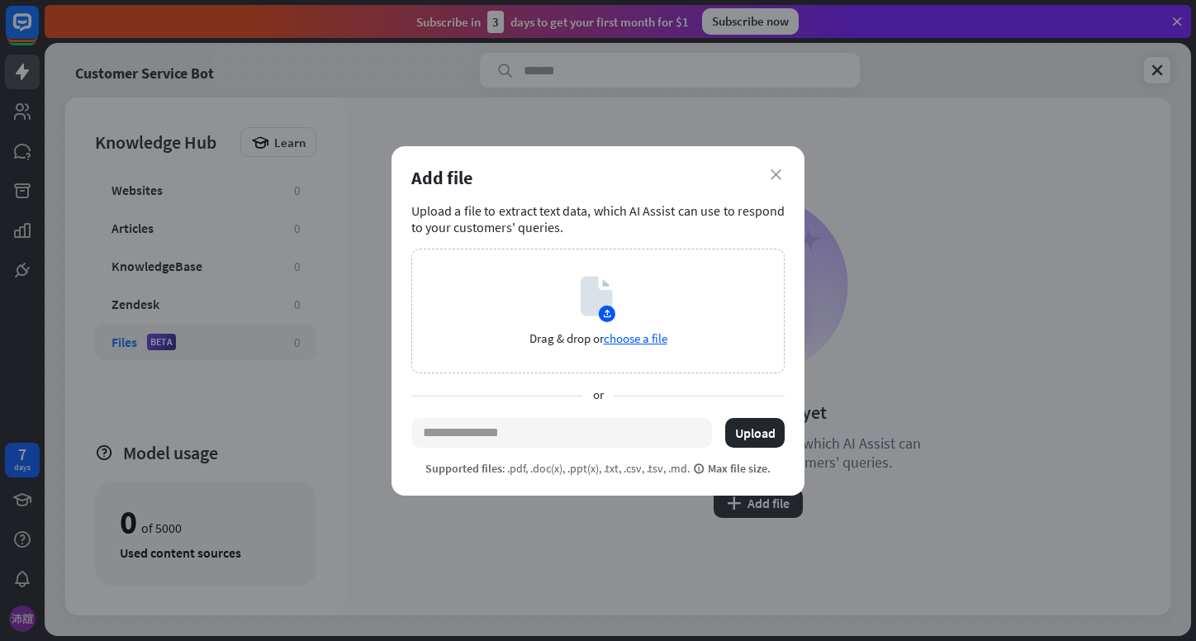
click at [775, 183] on div "Add file" at bounding box center [597, 177] width 373 height 23
click at [776, 188] on div "Add file" at bounding box center [597, 177] width 373 height 23
click at [773, 183] on div "Add file" at bounding box center [597, 177] width 373 height 23
click at [773, 178] on icon "close" at bounding box center [776, 174] width 11 height 11
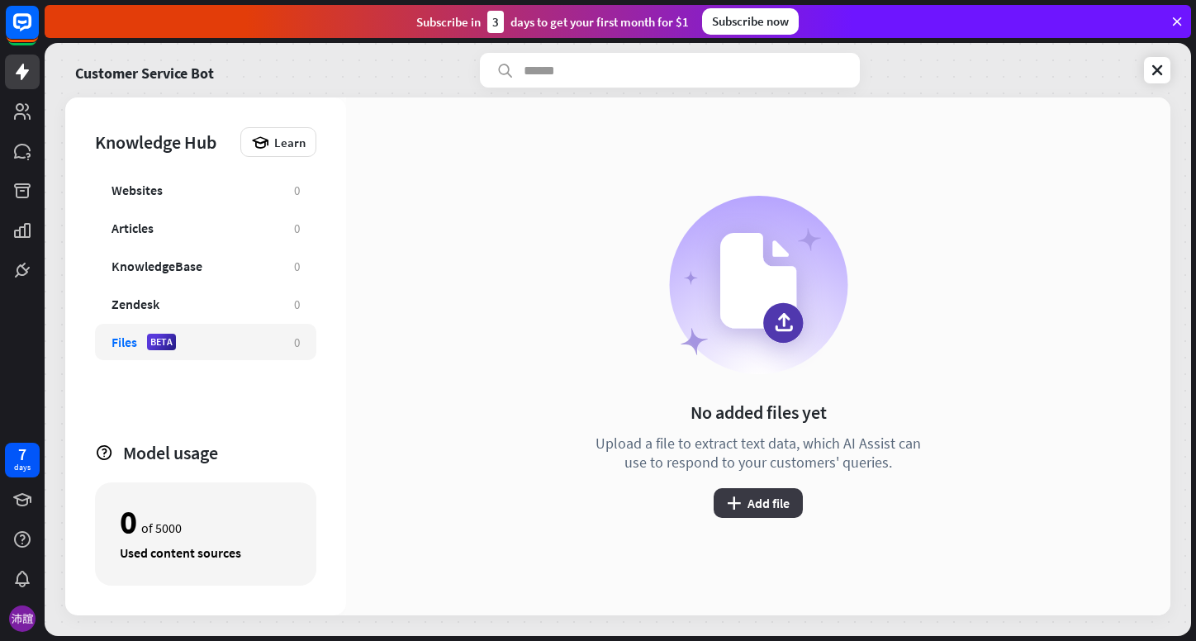
click at [786, 501] on button "plus Add file" at bounding box center [758, 503] width 89 height 30
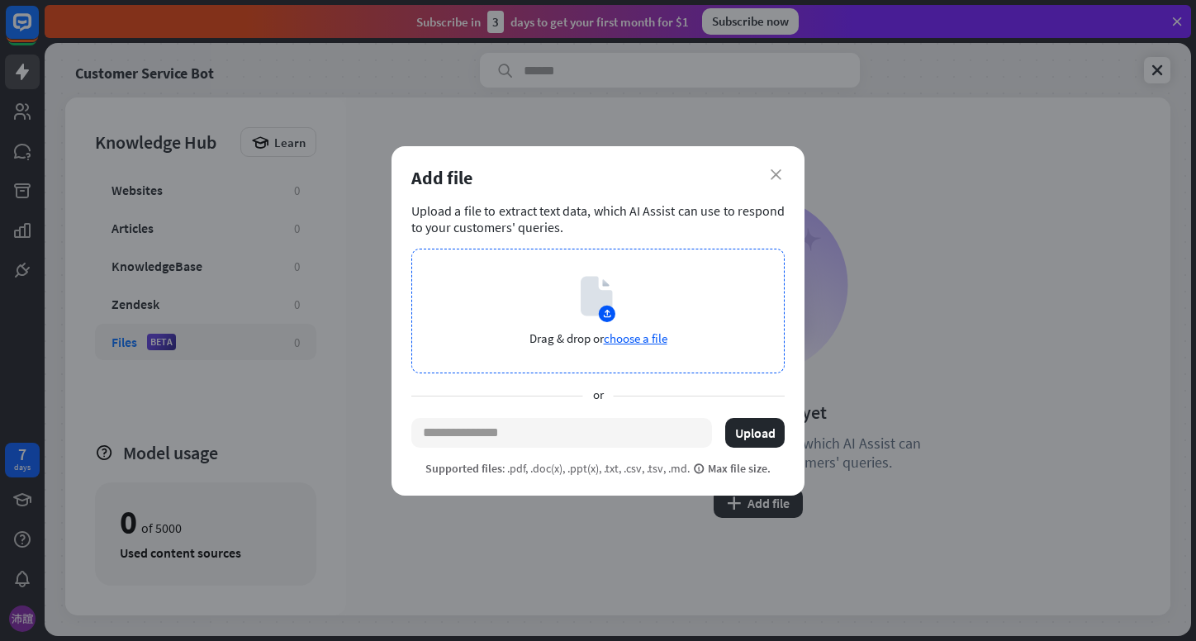
click at [624, 338] on span "choose a file" at bounding box center [636, 338] width 64 height 16
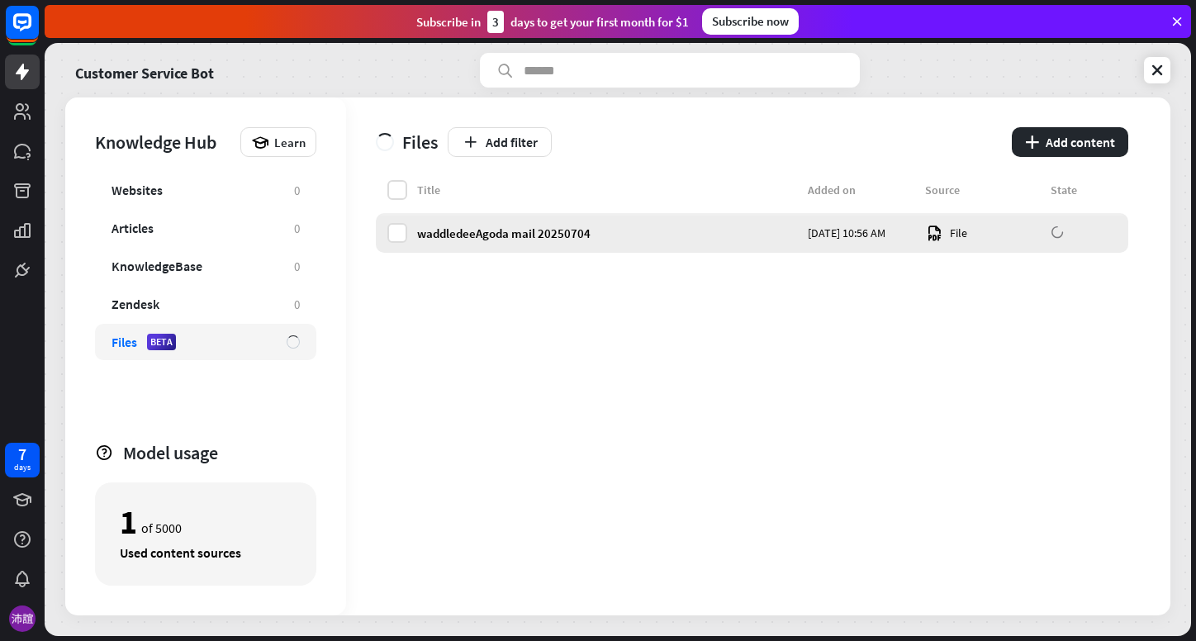
click at [421, 228] on div "waddledeeAgoda mail 20250704" at bounding box center [607, 234] width 381 height 16
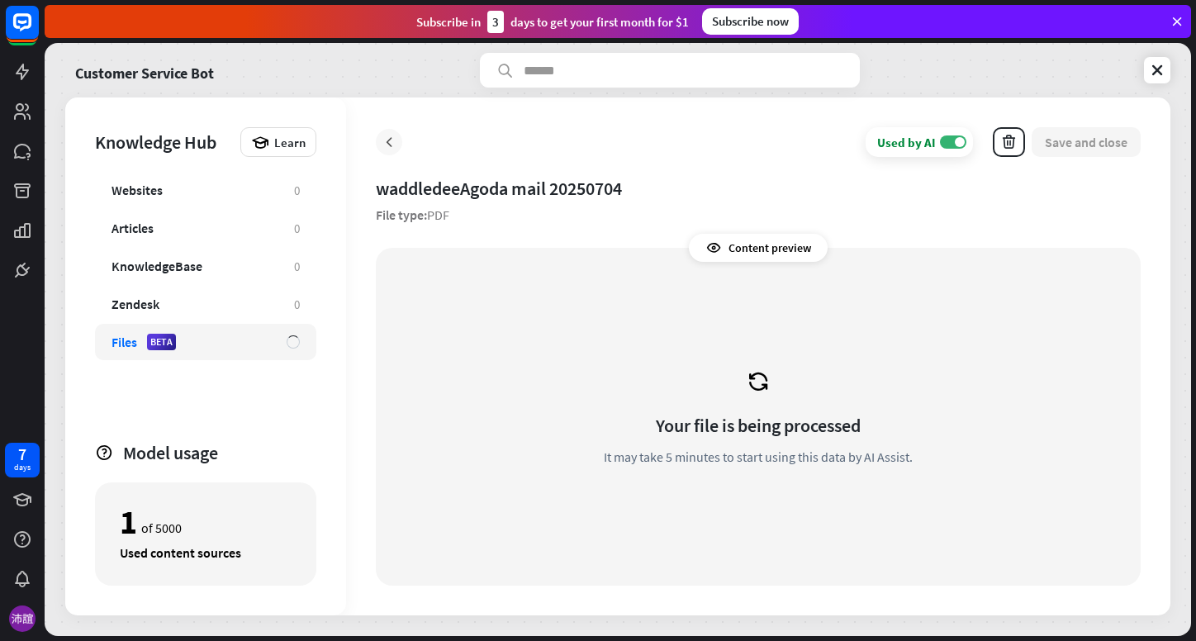
click at [384, 140] on icon at bounding box center [389, 142] width 17 height 17
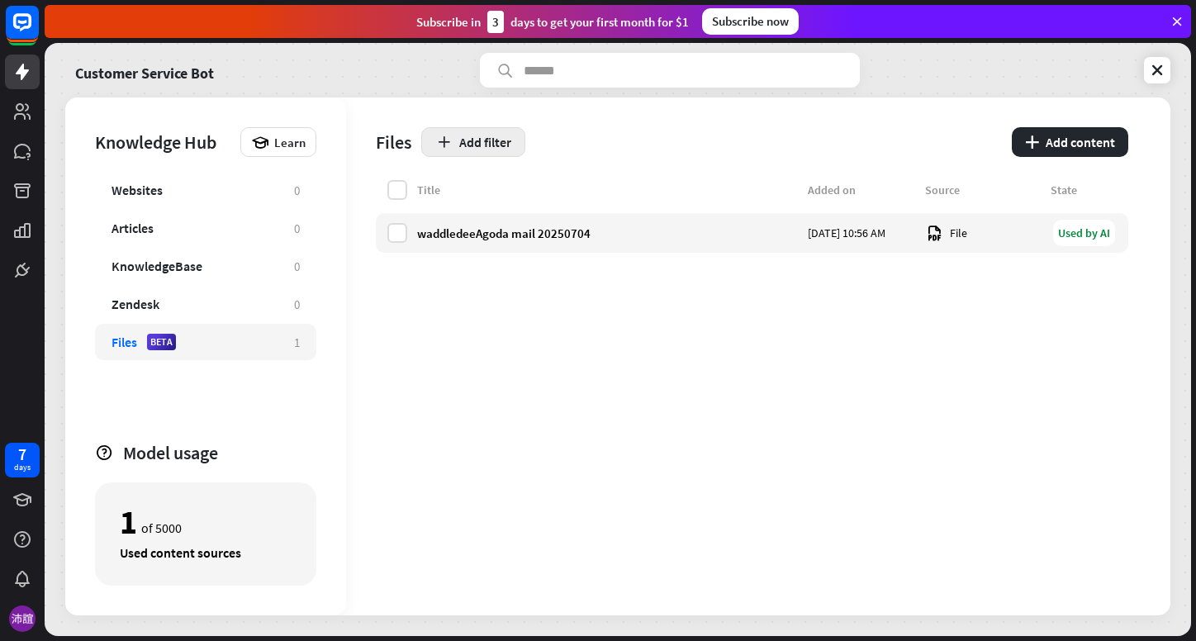
click at [480, 138] on button "Add filter" at bounding box center [473, 142] width 104 height 30
click at [488, 177] on div "globe Status" at bounding box center [483, 184] width 70 height 30
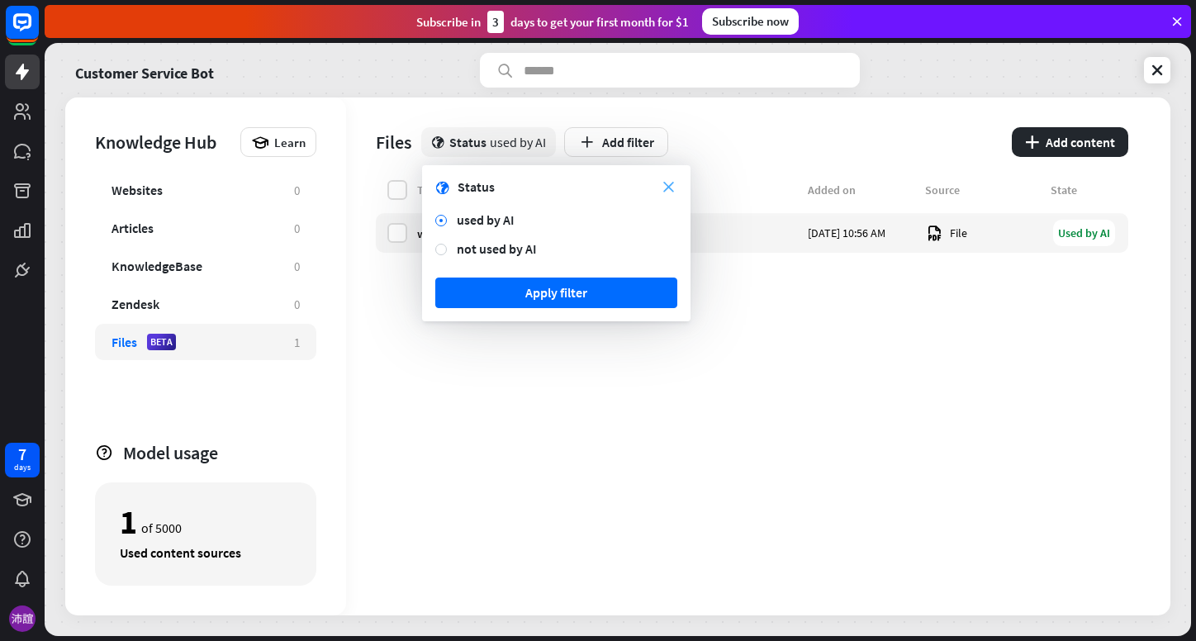
click at [671, 192] on icon "close" at bounding box center [668, 187] width 11 height 11
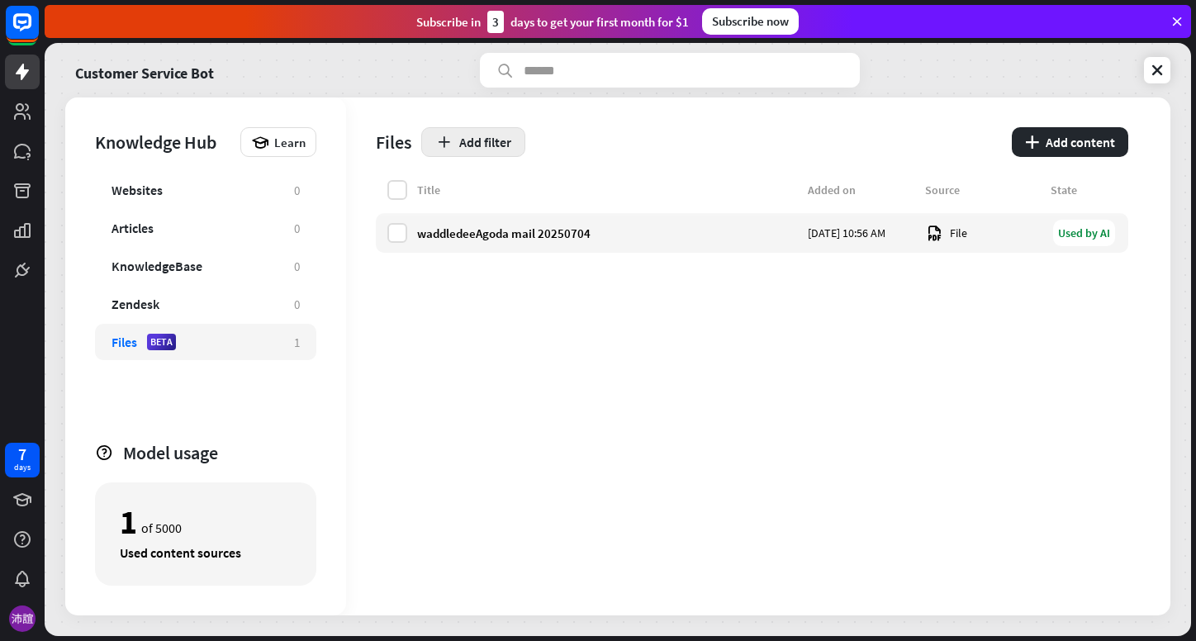
click at [469, 154] on button "Add filter" at bounding box center [473, 142] width 104 height 30
click at [489, 192] on div "globe Status" at bounding box center [483, 184] width 70 height 30
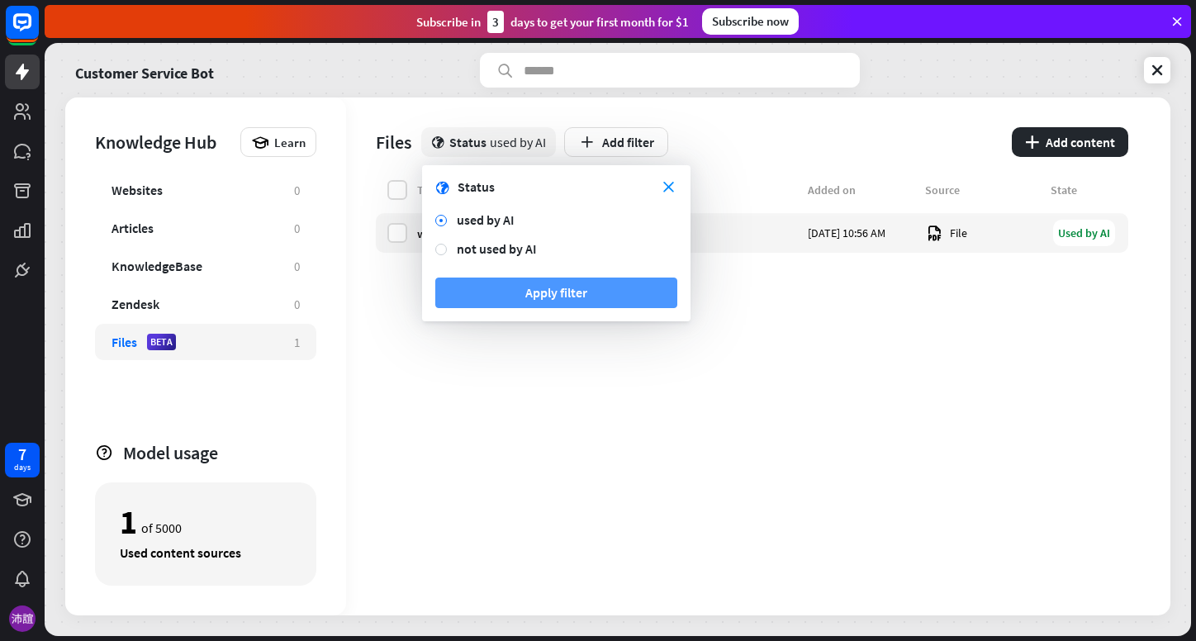
click at [502, 294] on button "Apply filter" at bounding box center [556, 293] width 242 height 31
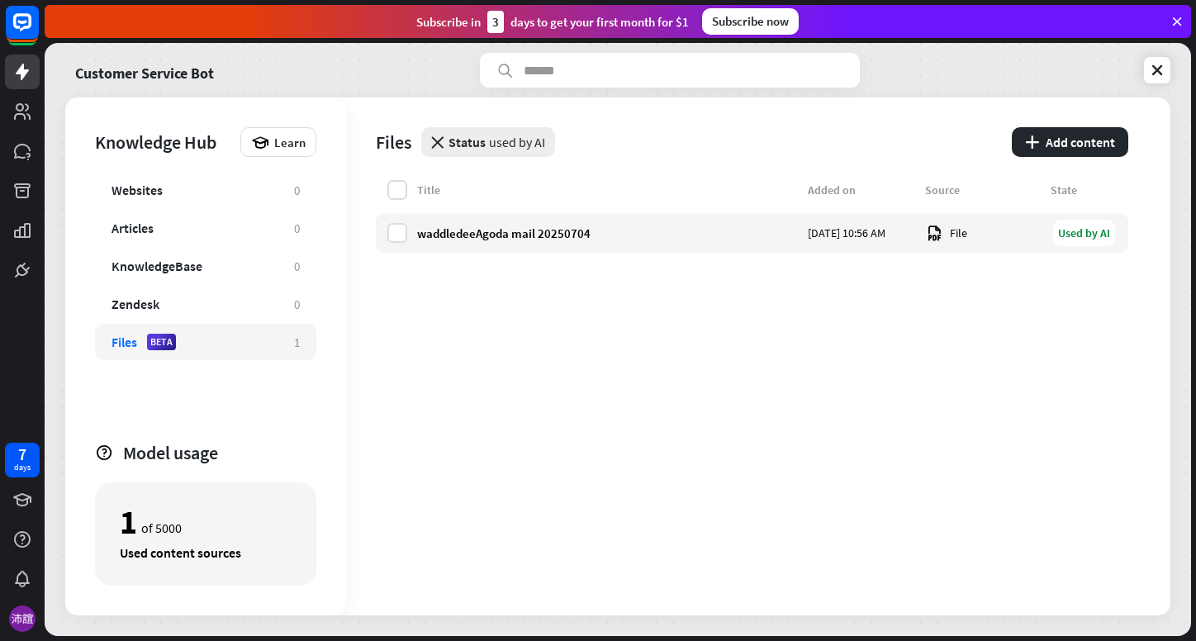
click at [442, 150] on div "globe close Status used by AI" at bounding box center [488, 142] width 134 height 30
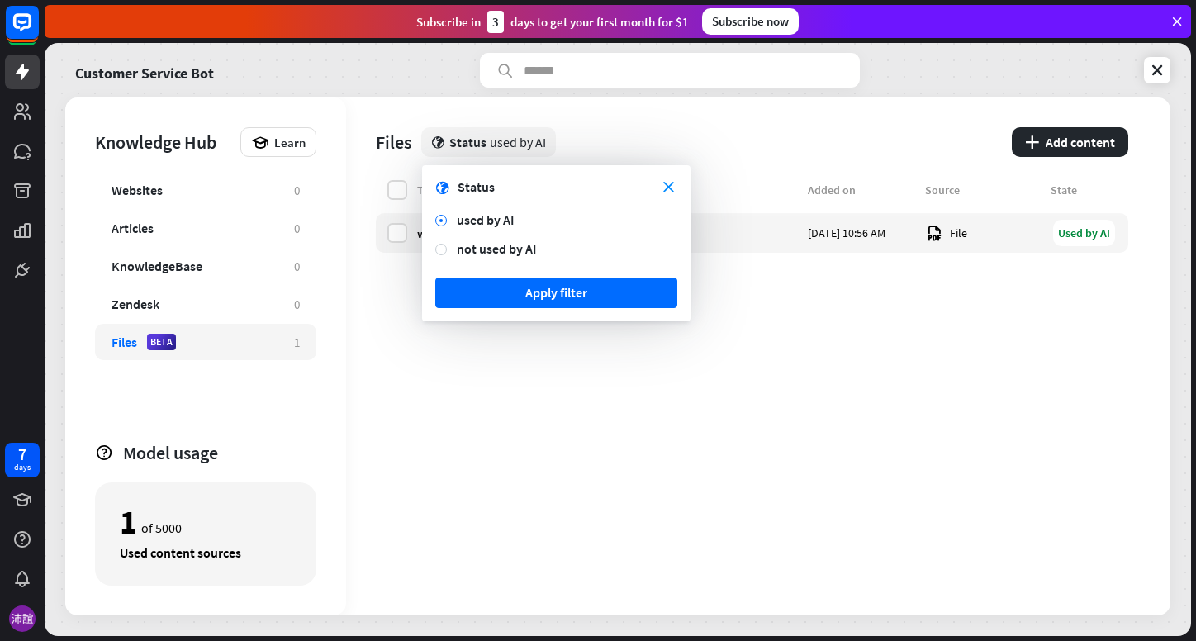
click at [427, 225] on form "close globe Status used by AI not used by AI Apply filter" at bounding box center [556, 243] width 269 height 156
click at [436, 221] on div at bounding box center [441, 221] width 12 height 12
click at [440, 221] on div at bounding box center [441, 221] width 12 height 12
click at [673, 195] on form "close globe Status used by AI not used by AI Apply filter" at bounding box center [556, 243] width 269 height 156
click at [464, 245] on div "not used by AI" at bounding box center [567, 248] width 221 height 17
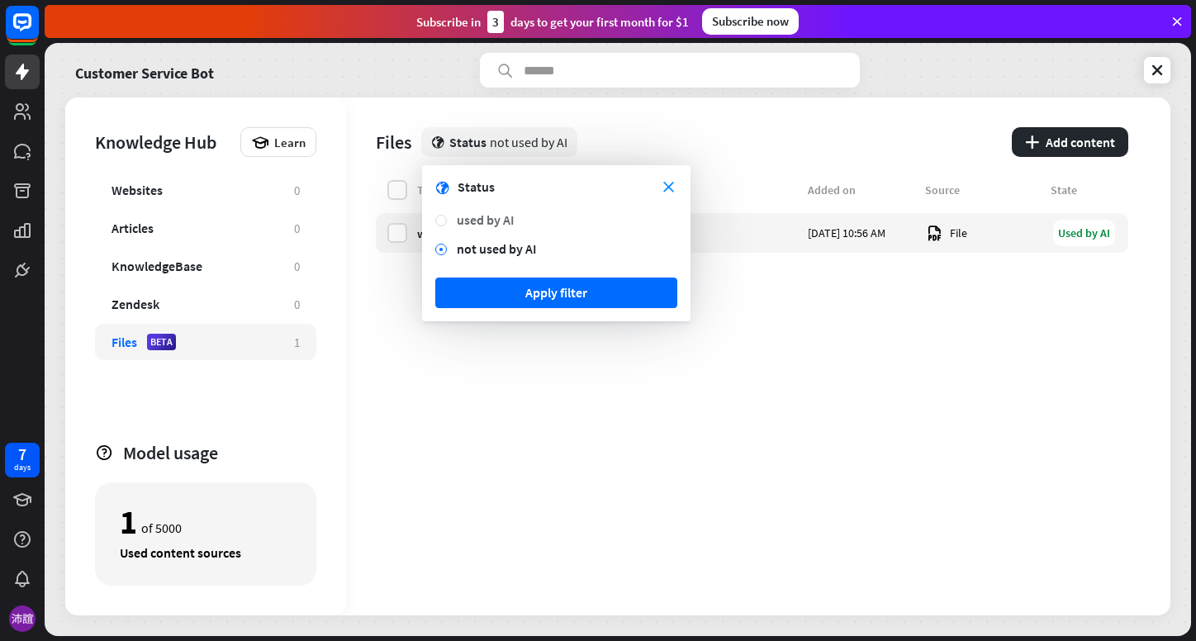
click at [455, 219] on div at bounding box center [445, 219] width 21 height 15
click at [665, 186] on icon "close" at bounding box center [668, 187] width 11 height 11
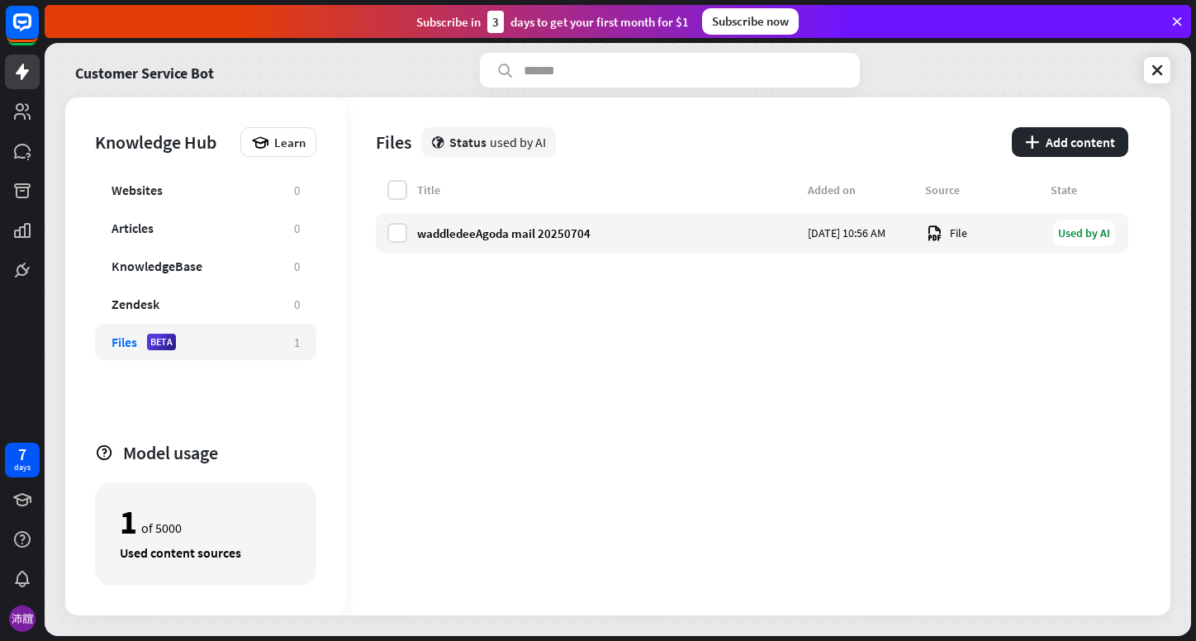
click at [665, 155] on div "globe close Status used by AI" at bounding box center [711, 142] width 581 height 30
click at [467, 152] on div "globe close Status used by AI" at bounding box center [488, 142] width 134 height 30
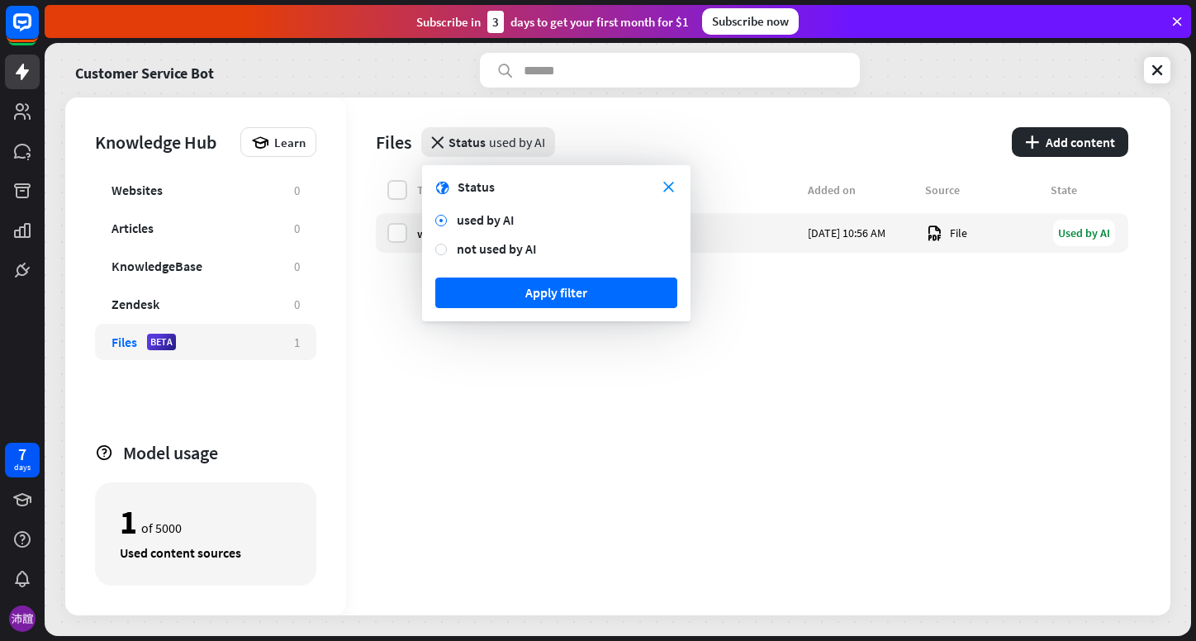
click at [431, 148] on icon "close" at bounding box center [437, 142] width 12 height 12
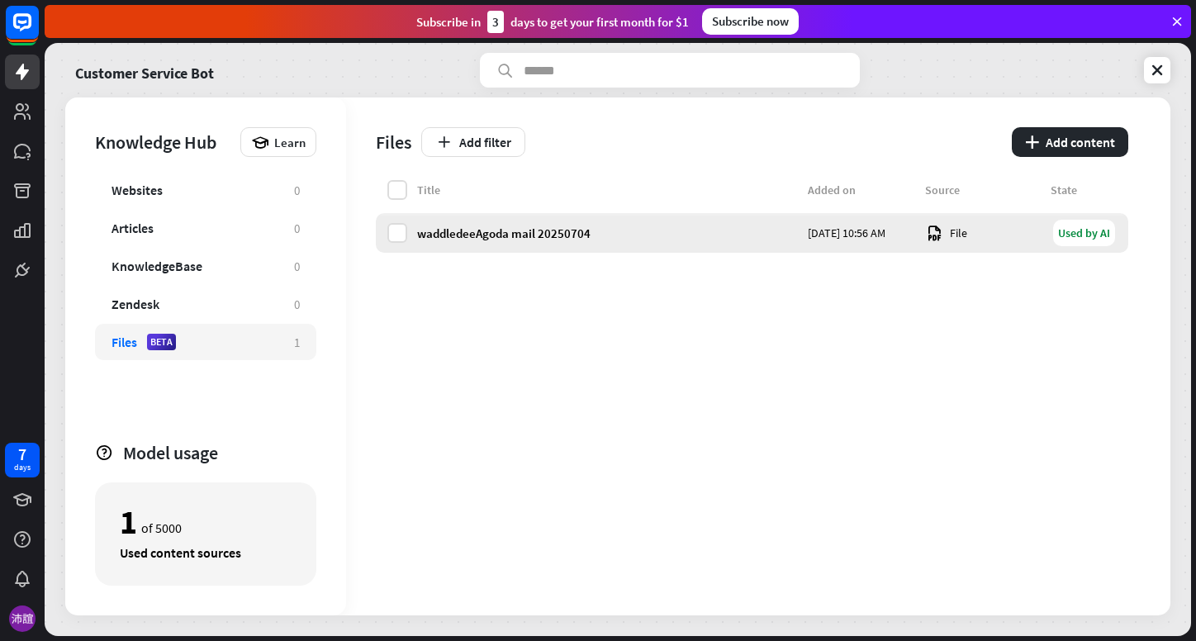
click at [538, 230] on div "waddledeeAgoda mail 20250704" at bounding box center [607, 234] width 381 height 16
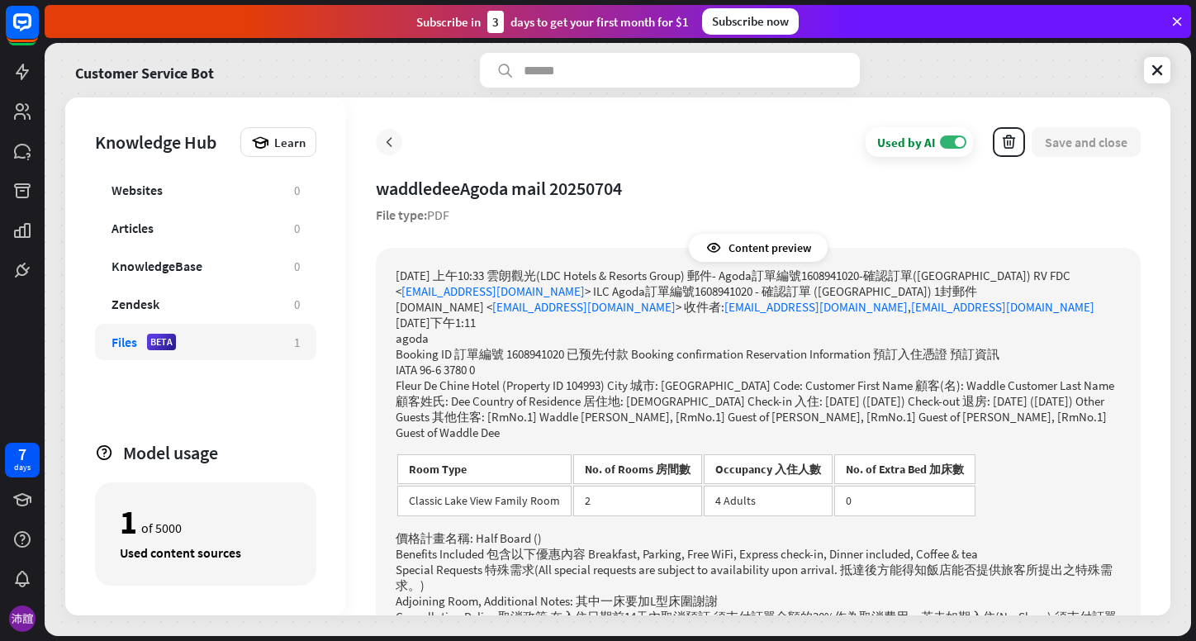
click at [382, 145] on icon at bounding box center [389, 142] width 17 height 17
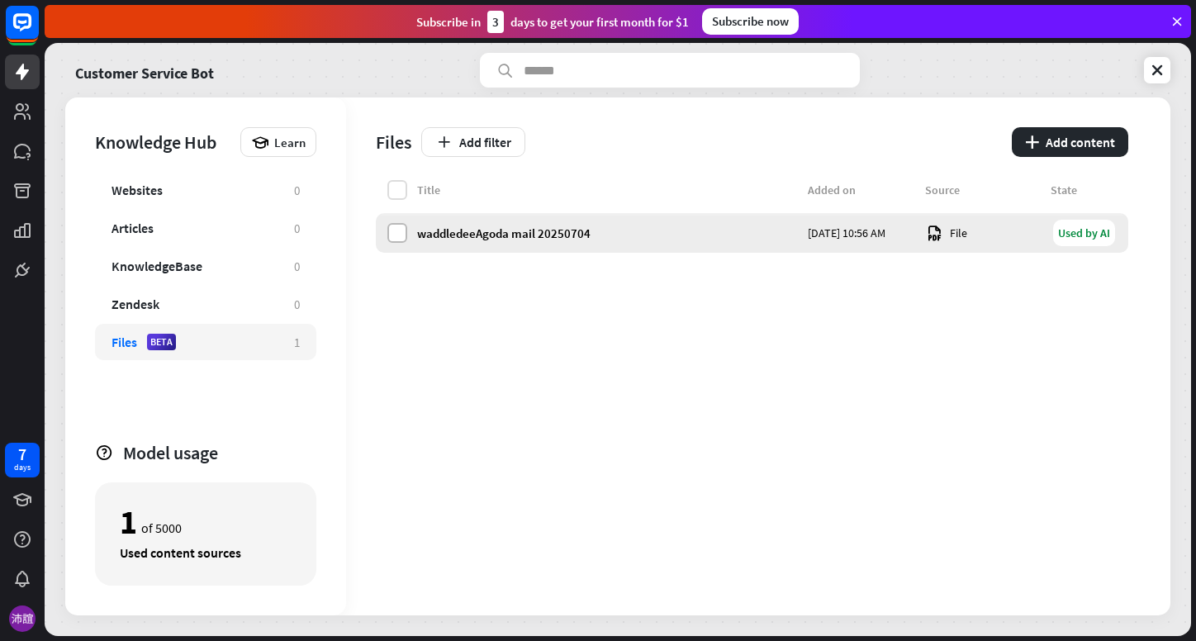
click at [392, 240] on label at bounding box center [397, 233] width 20 height 20
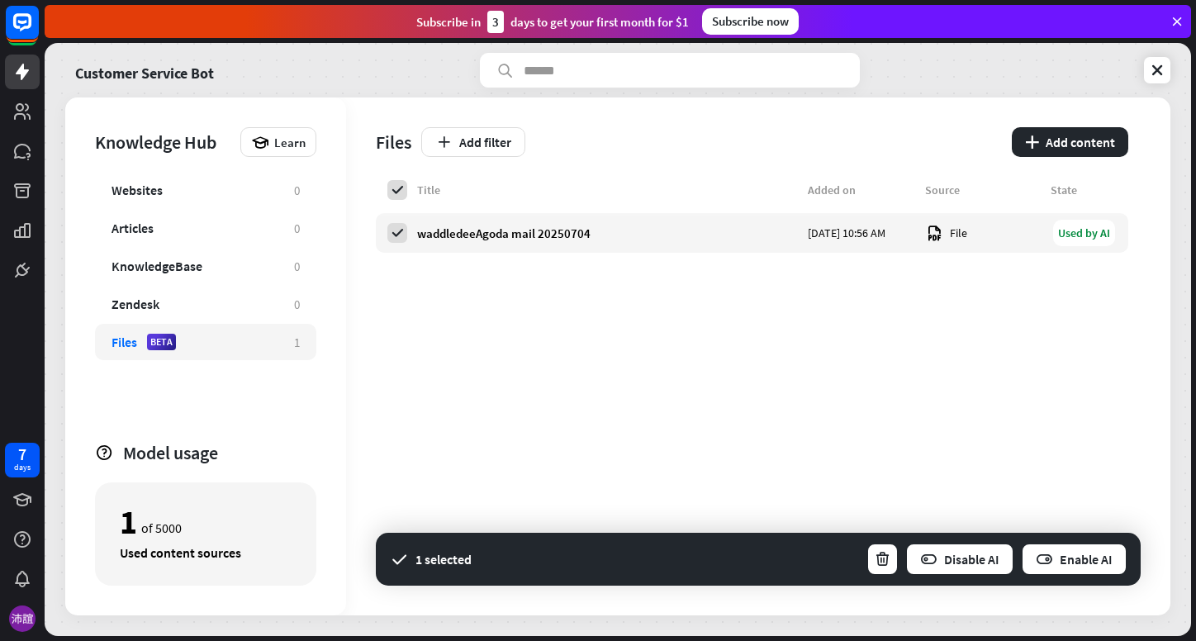
click at [872, 437] on div "Title Added on Source State waddledeeAgoda mail 20250704 [DATE] 10:56 AM File U…" at bounding box center [752, 397] width 753 height 435
click at [403, 195] on icon at bounding box center [397, 190] width 15 height 15
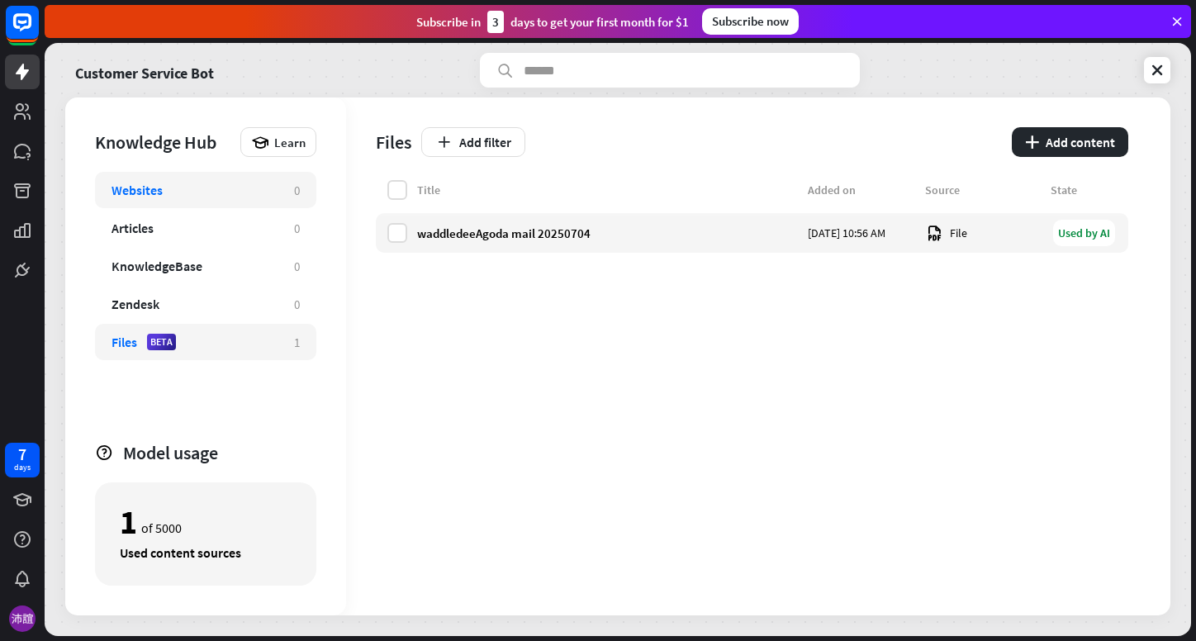
click at [183, 205] on div "Websites 0" at bounding box center [205, 190] width 221 height 36
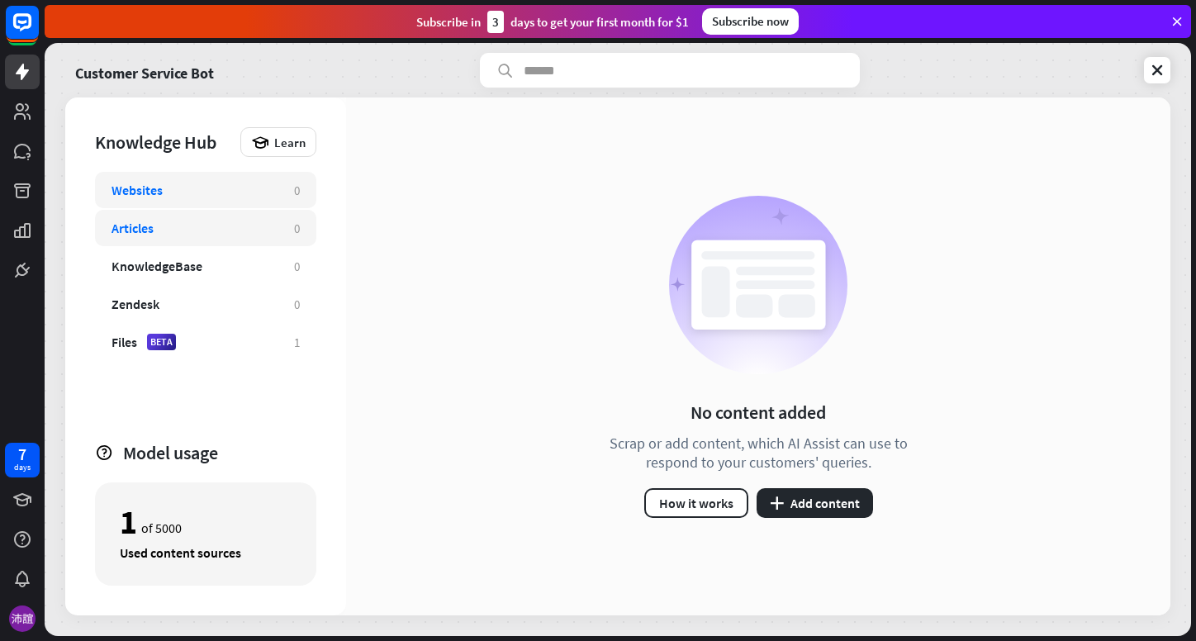
click at [183, 235] on div "Articles" at bounding box center [195, 228] width 166 height 17
click at [199, 273] on div "KnowledgeBase" at bounding box center [157, 266] width 91 height 17
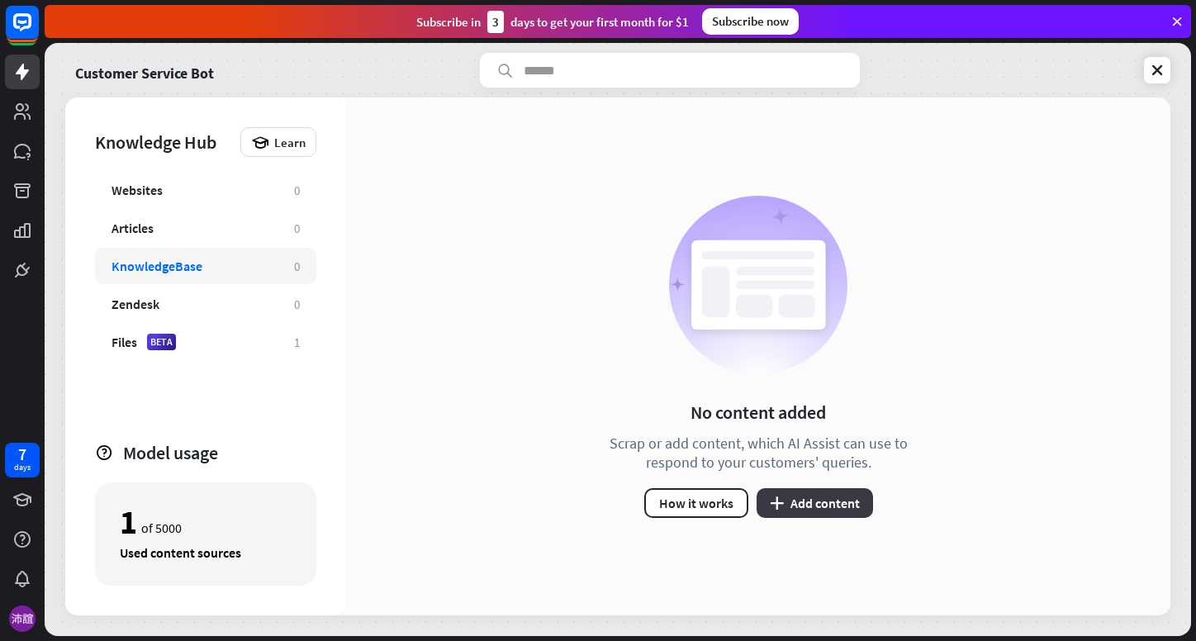
click at [792, 507] on button "plus Add content" at bounding box center [815, 503] width 116 height 30
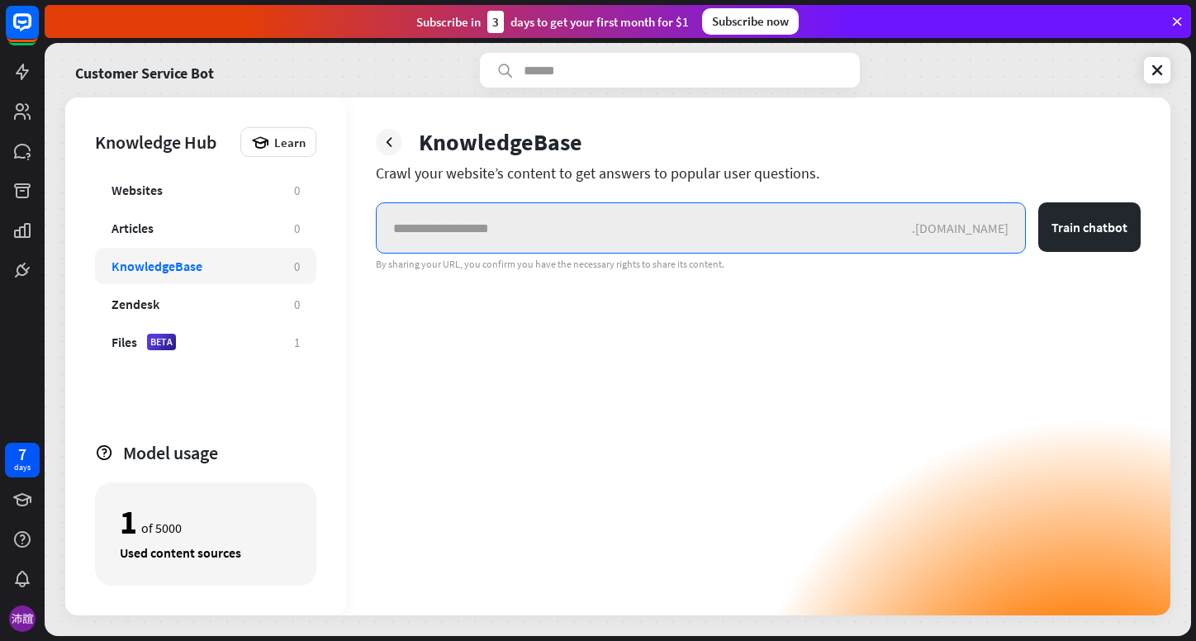
paste input "**********"
type input "**********"
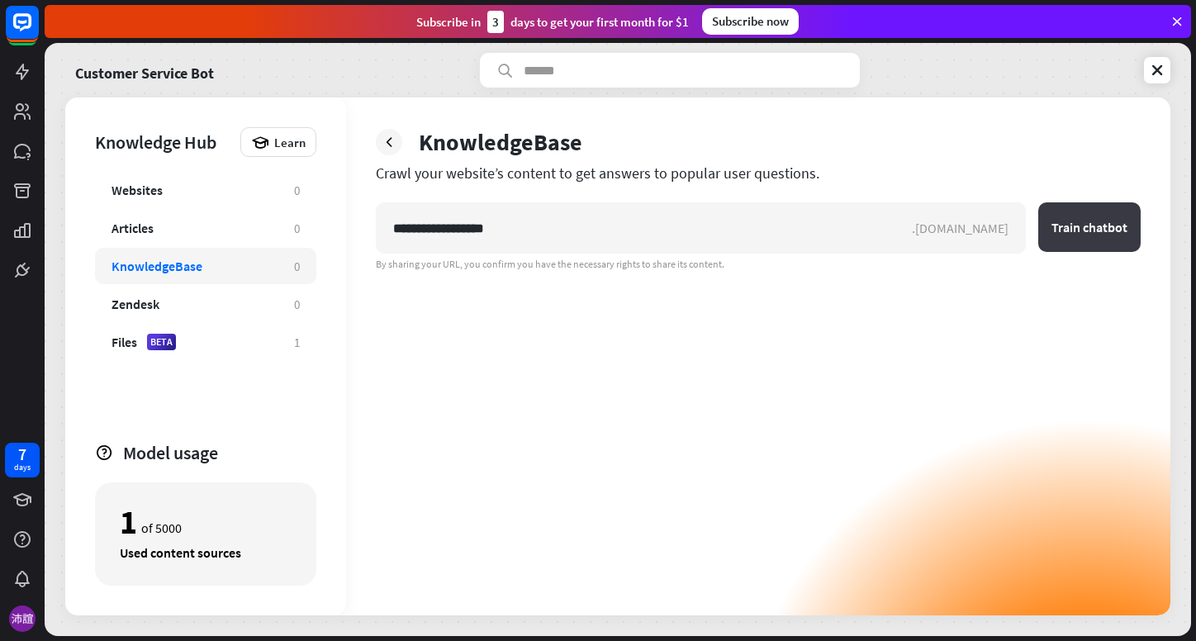
click at [1059, 224] on button "Train chatbot" at bounding box center [1090, 227] width 102 height 50
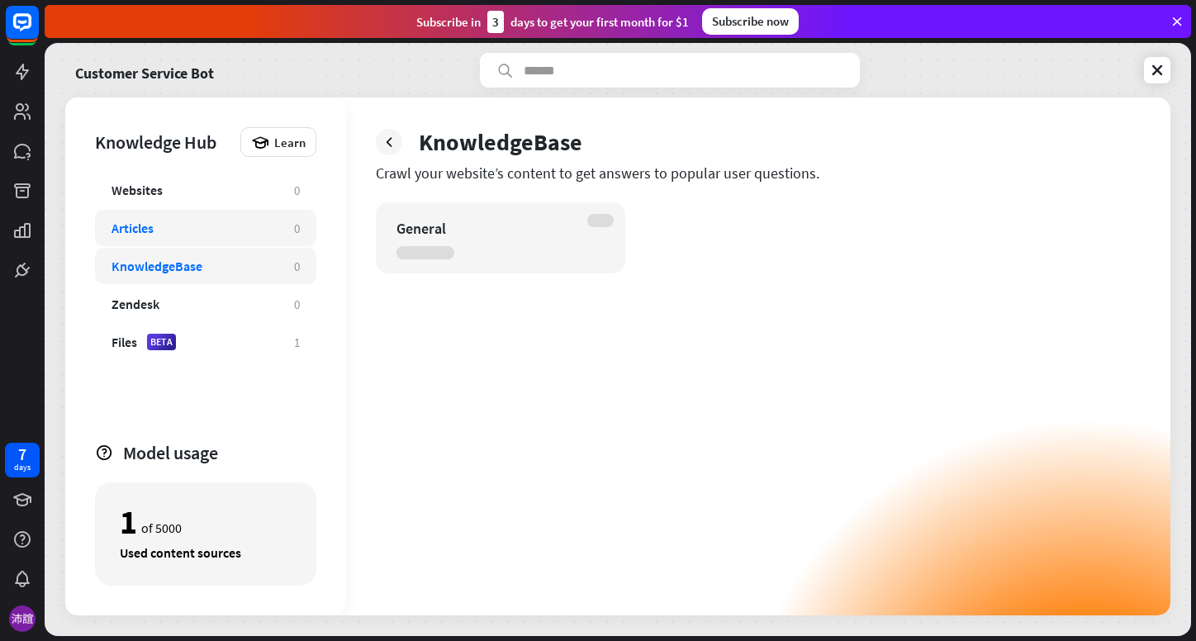
click at [257, 235] on div "Articles" at bounding box center [195, 228] width 166 height 17
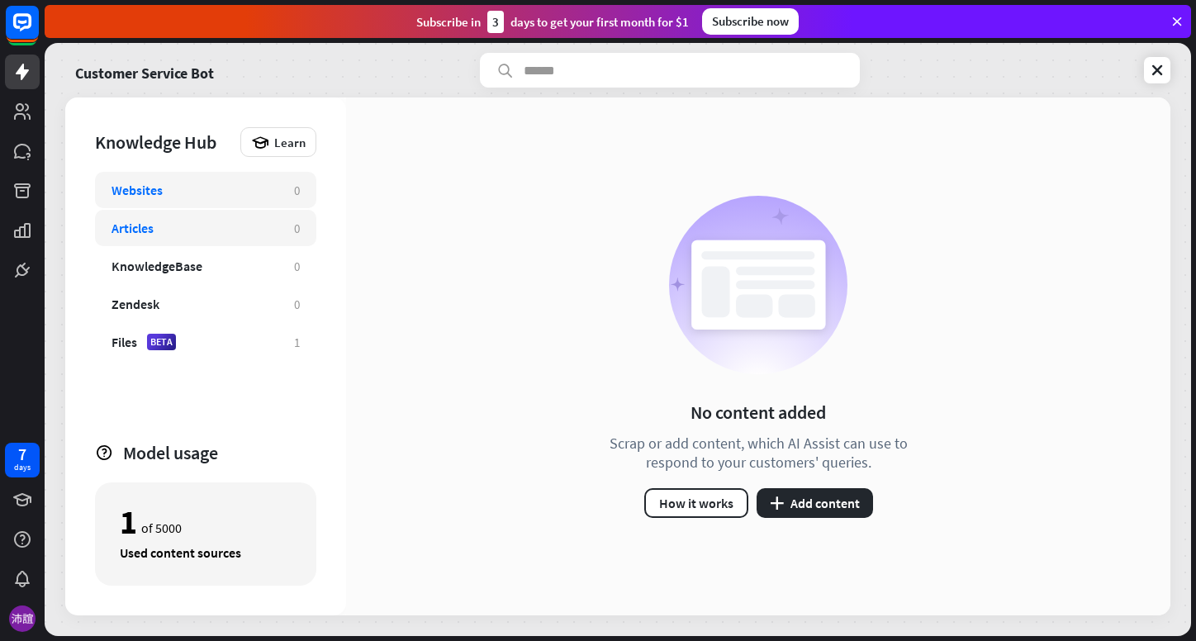
click at [270, 202] on div "Websites 0" at bounding box center [205, 190] width 221 height 36
click at [792, 503] on button "plus Add content" at bounding box center [815, 503] width 116 height 30
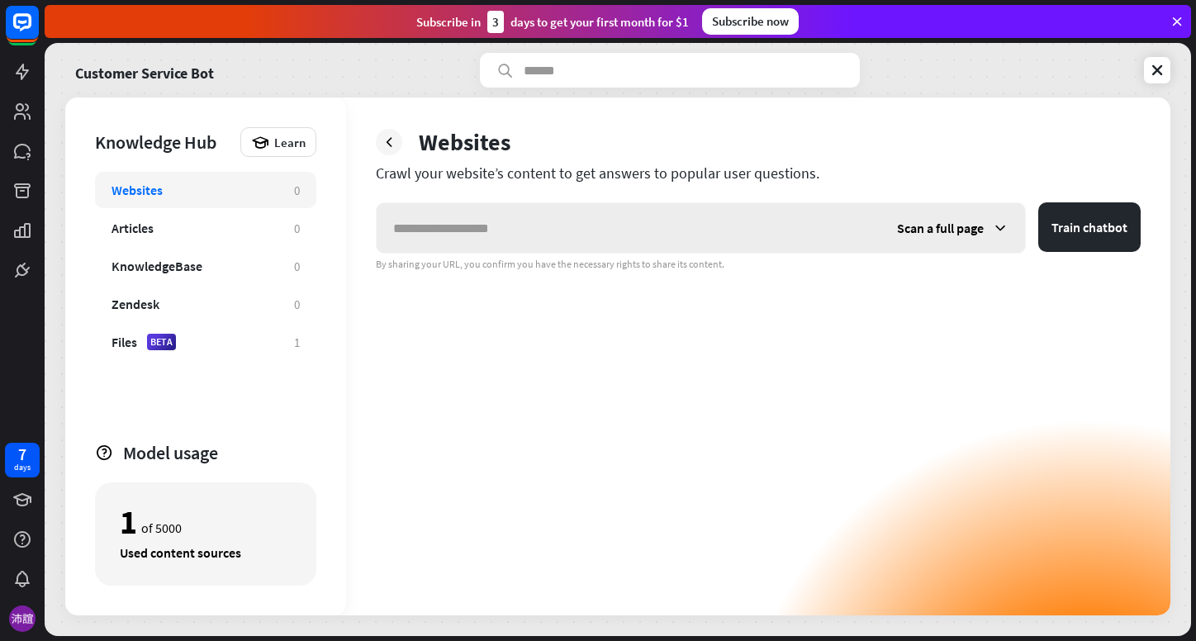
click at [982, 239] on div "Scan a full page" at bounding box center [953, 228] width 145 height 50
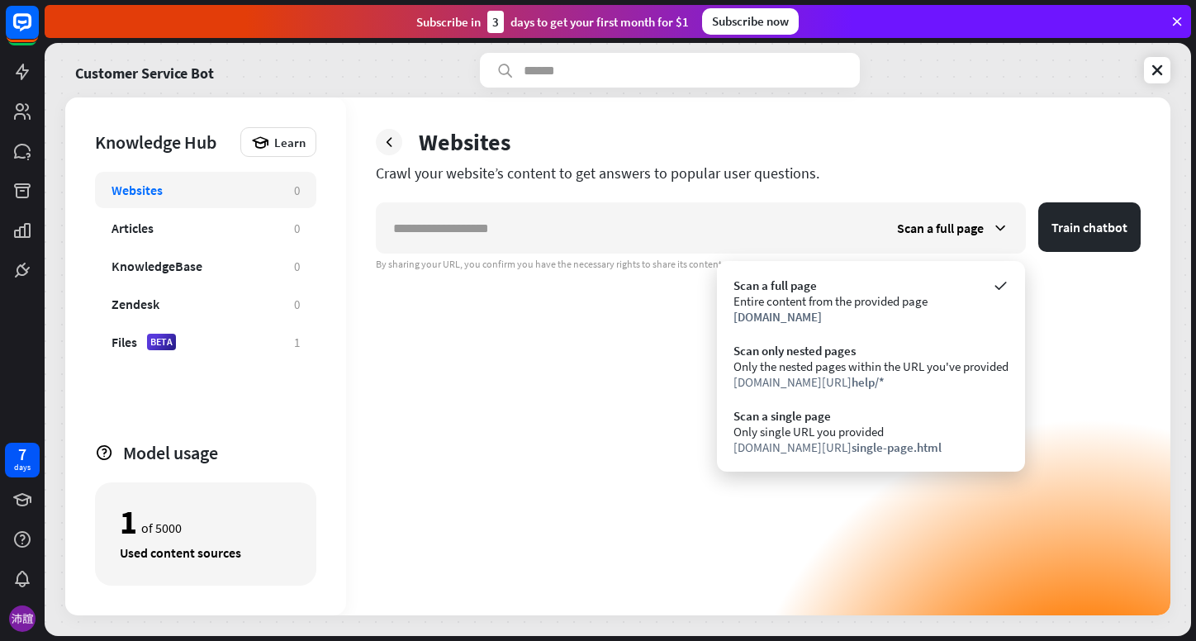
click at [538, 397] on div "Scan a full page Train chatbot By sharing your URL, you confirm you have the ne…" at bounding box center [758, 408] width 765 height 413
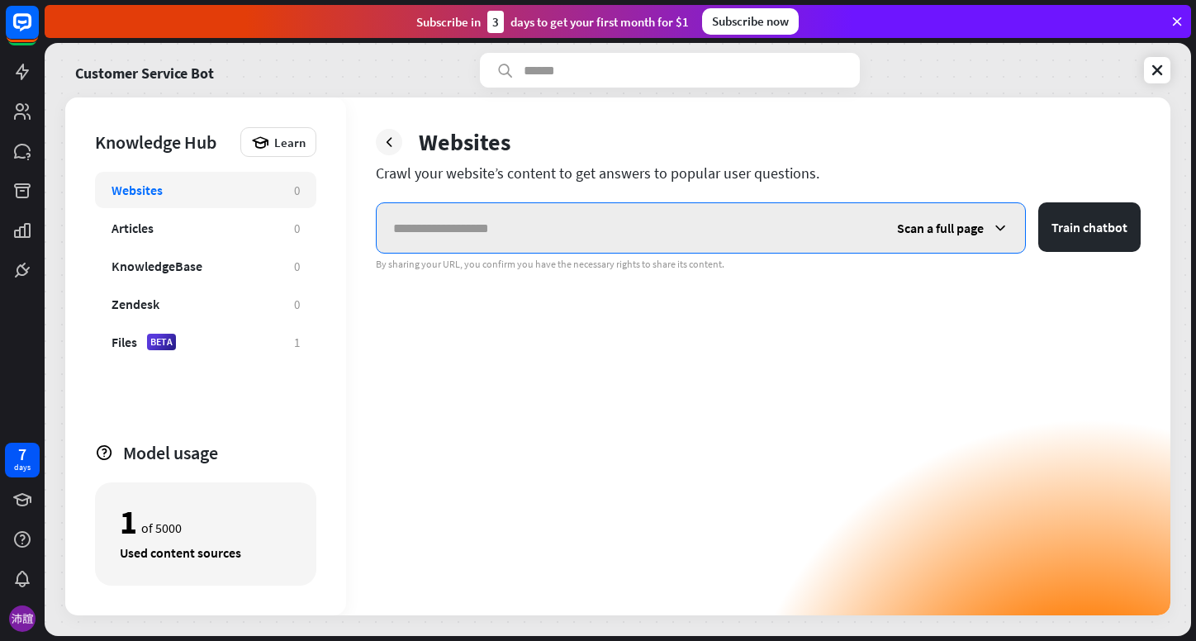
click at [533, 238] on input "text" at bounding box center [629, 228] width 504 height 50
paste input "**********"
type input "**********"
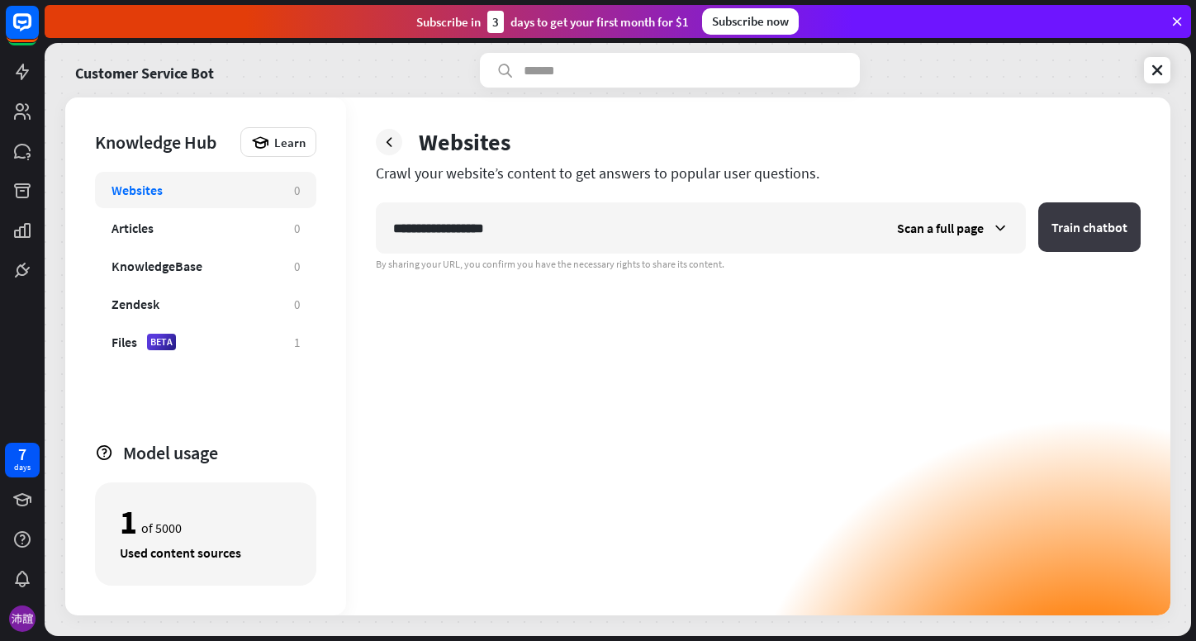
click at [1087, 238] on button "Train chatbot" at bounding box center [1090, 227] width 102 height 50
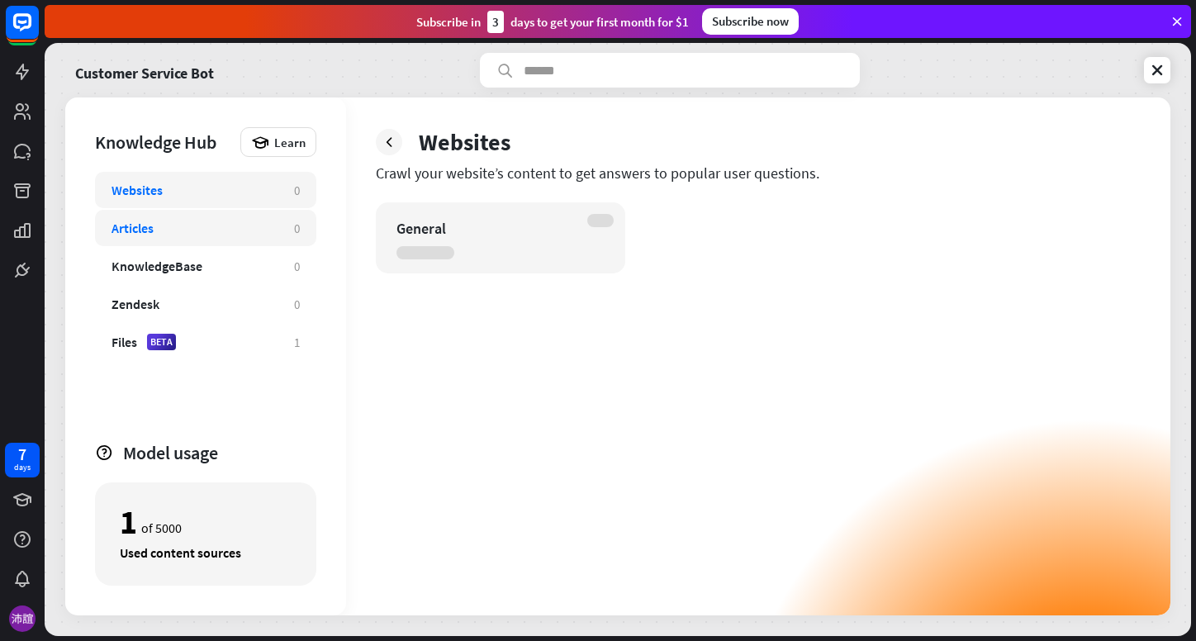
click at [140, 218] on div "Articles 0" at bounding box center [205, 228] width 221 height 36
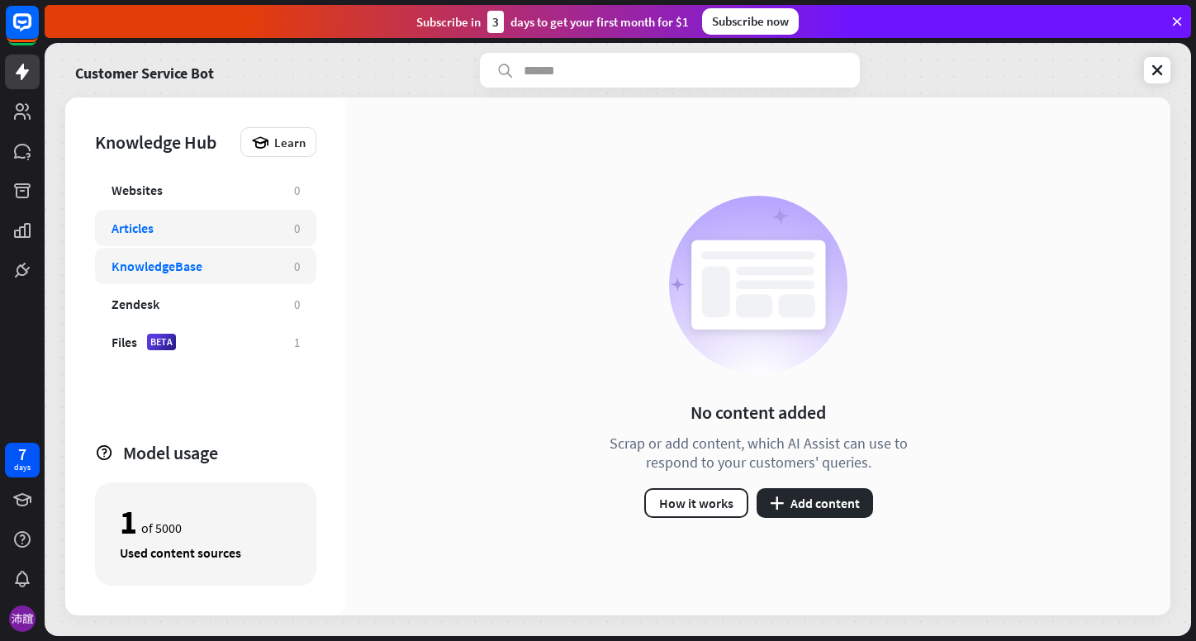
click at [151, 269] on div "KnowledgeBase" at bounding box center [157, 266] width 91 height 17
click at [211, 236] on div "Articles 0" at bounding box center [205, 228] width 221 height 36
click at [210, 252] on div "KnowledgeBase 0" at bounding box center [205, 266] width 221 height 36
click at [23, 155] on icon at bounding box center [22, 151] width 17 height 15
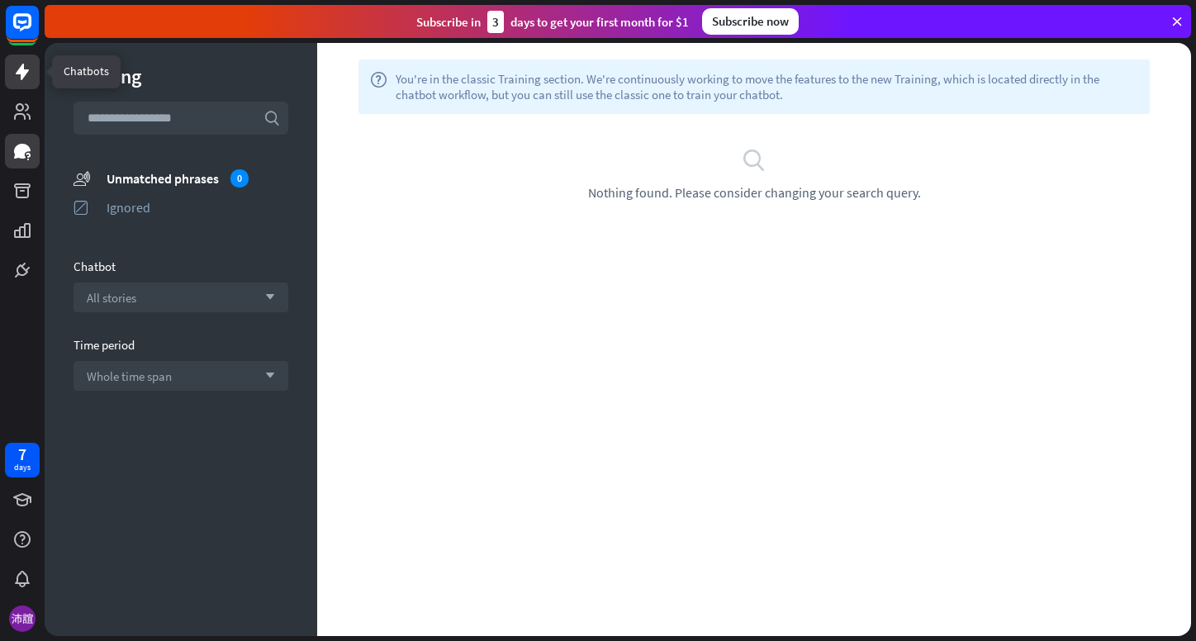
click at [19, 78] on icon at bounding box center [22, 72] width 20 height 20
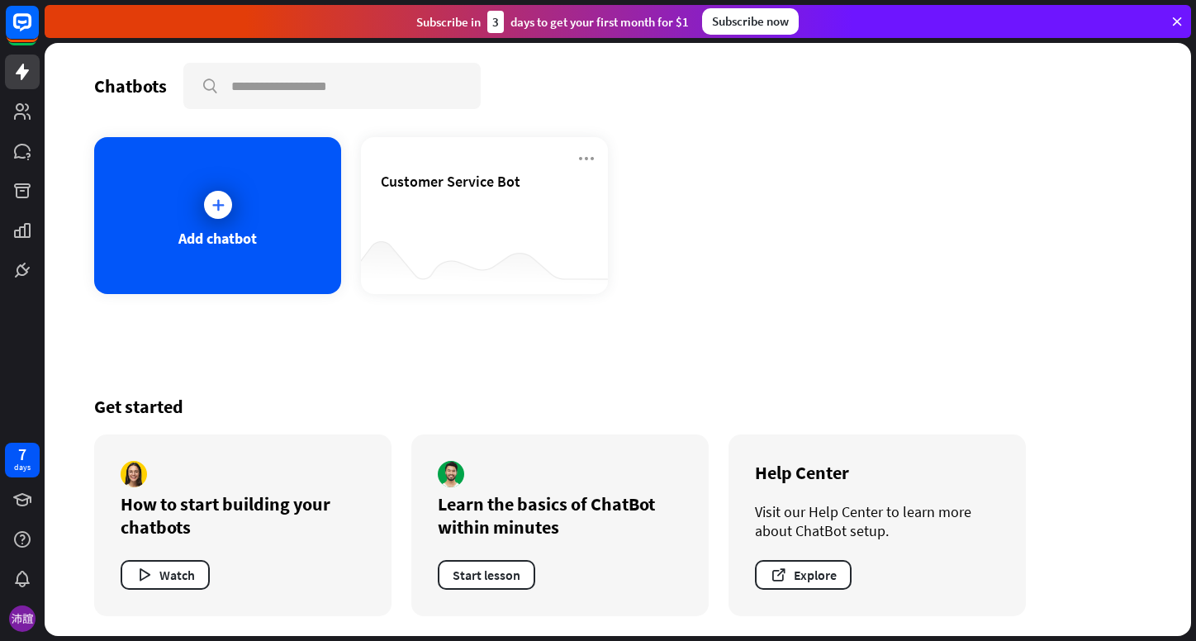
click at [387, 118] on div "Chatbots search Add chatbot Customer Service Bot Get started How to start build…" at bounding box center [618, 339] width 1147 height 593
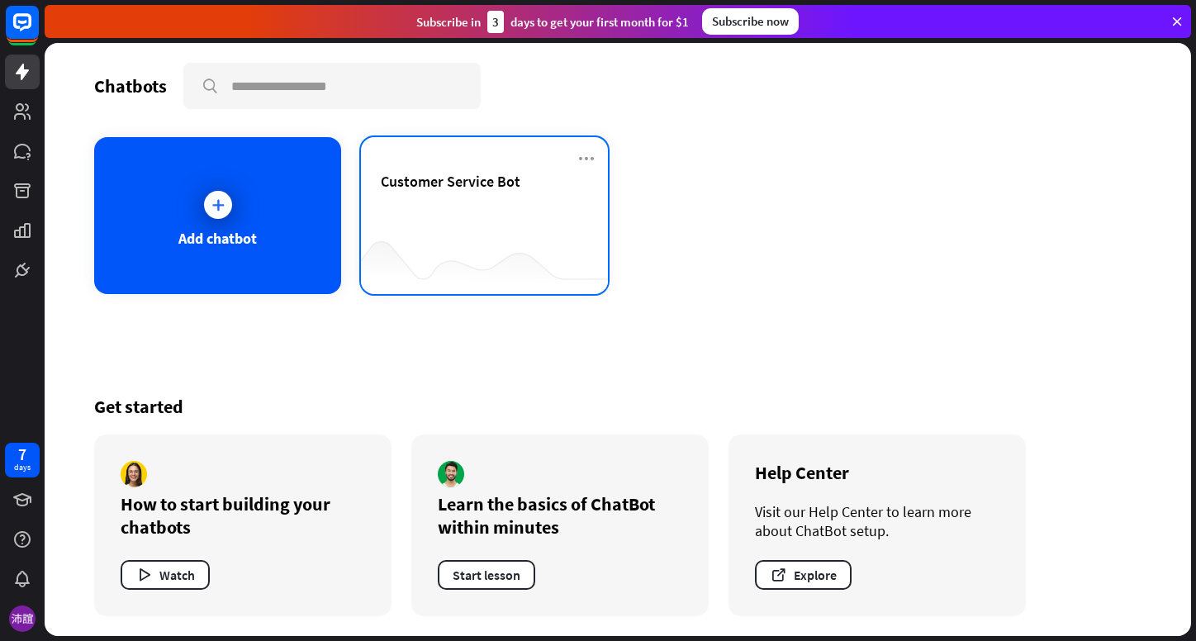
click at [419, 180] on span "Customer Service Bot" at bounding box center [451, 181] width 140 height 19
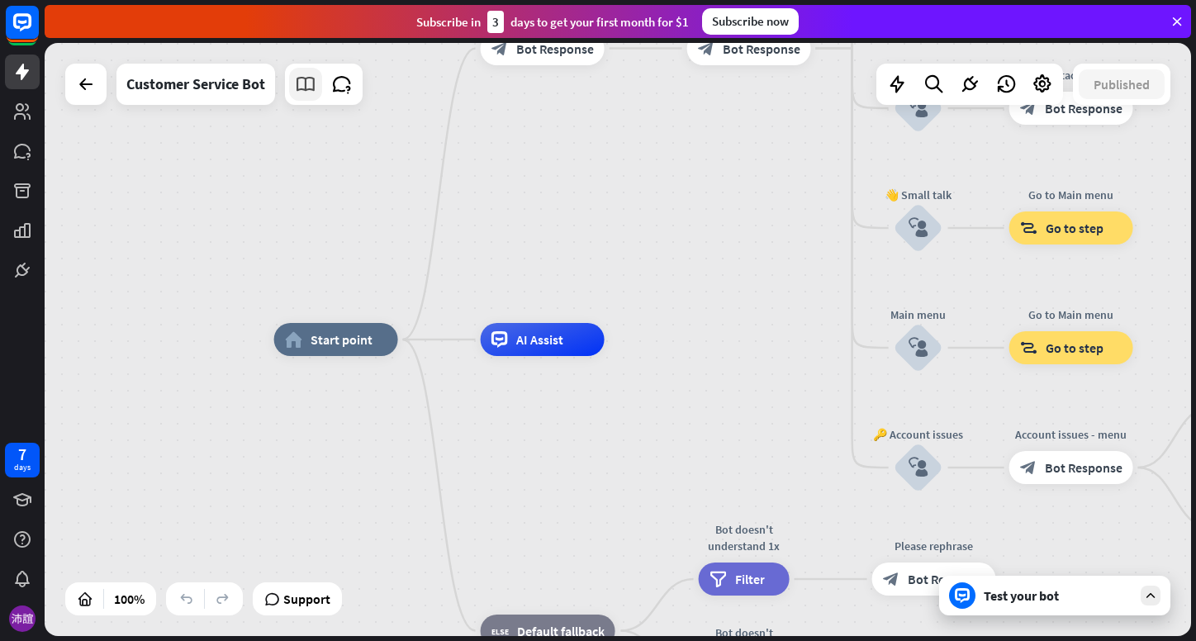
click at [311, 90] on icon at bounding box center [305, 84] width 21 height 21
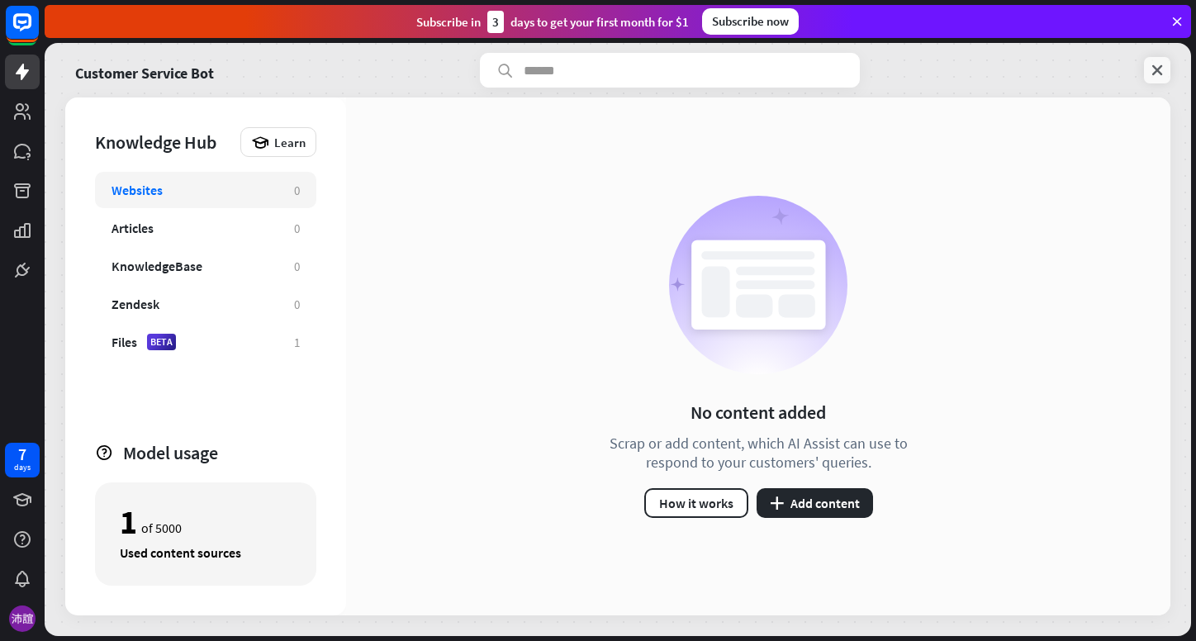
click at [1162, 69] on icon at bounding box center [1157, 70] width 17 height 17
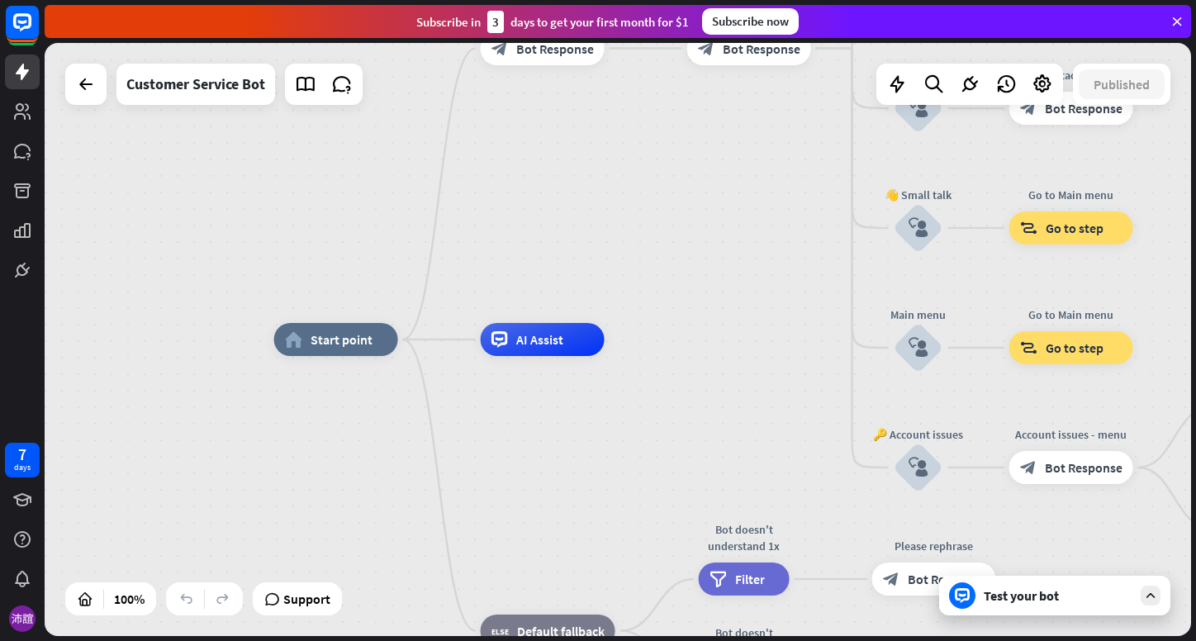
click at [1051, 602] on div "Test your bot" at bounding box center [1058, 595] width 149 height 17
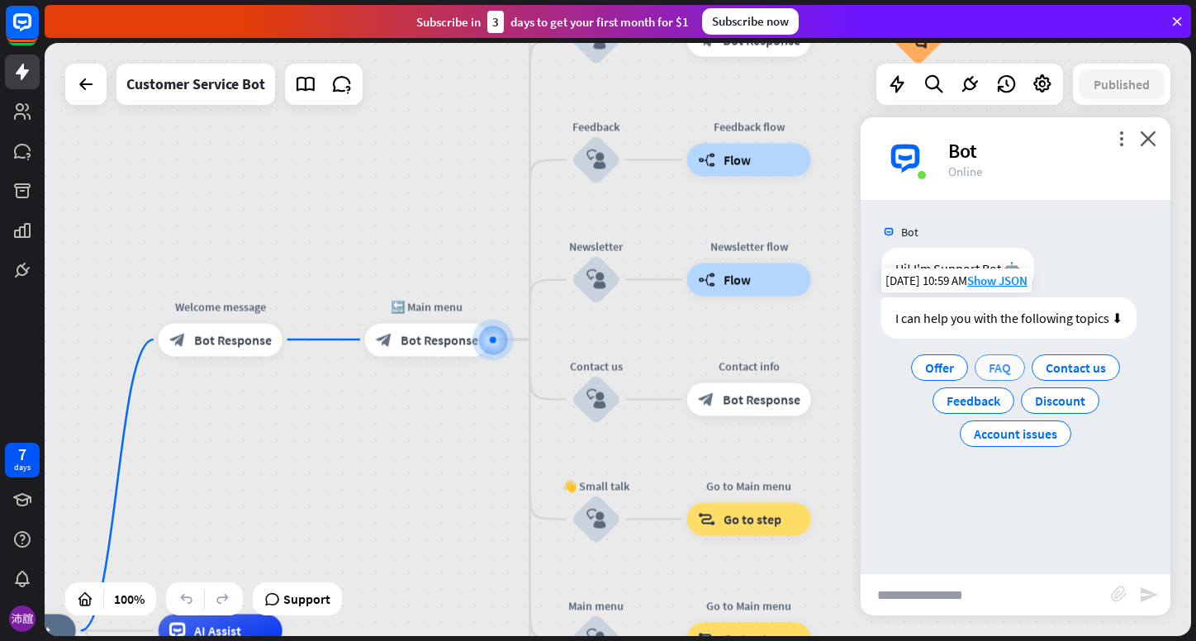
click at [1010, 371] on span "FAQ" at bounding box center [1000, 367] width 22 height 17
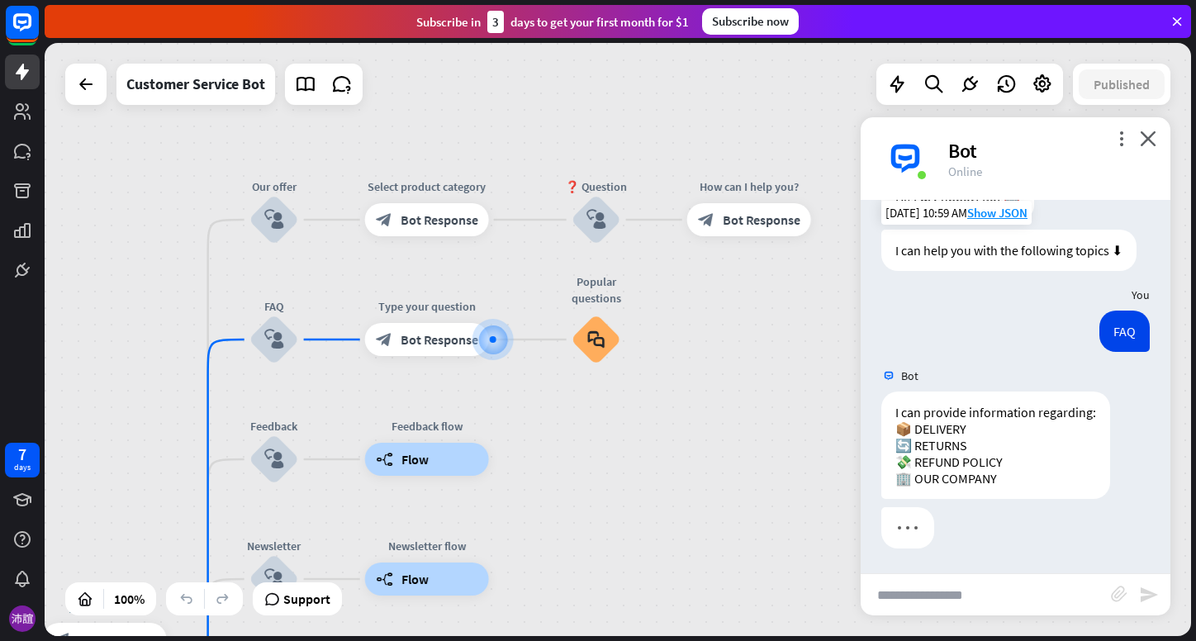
scroll to position [84, 0]
click at [941, 607] on input "text" at bounding box center [986, 594] width 250 height 41
type input "*********"
click at [1142, 600] on icon "send" at bounding box center [1149, 595] width 20 height 20
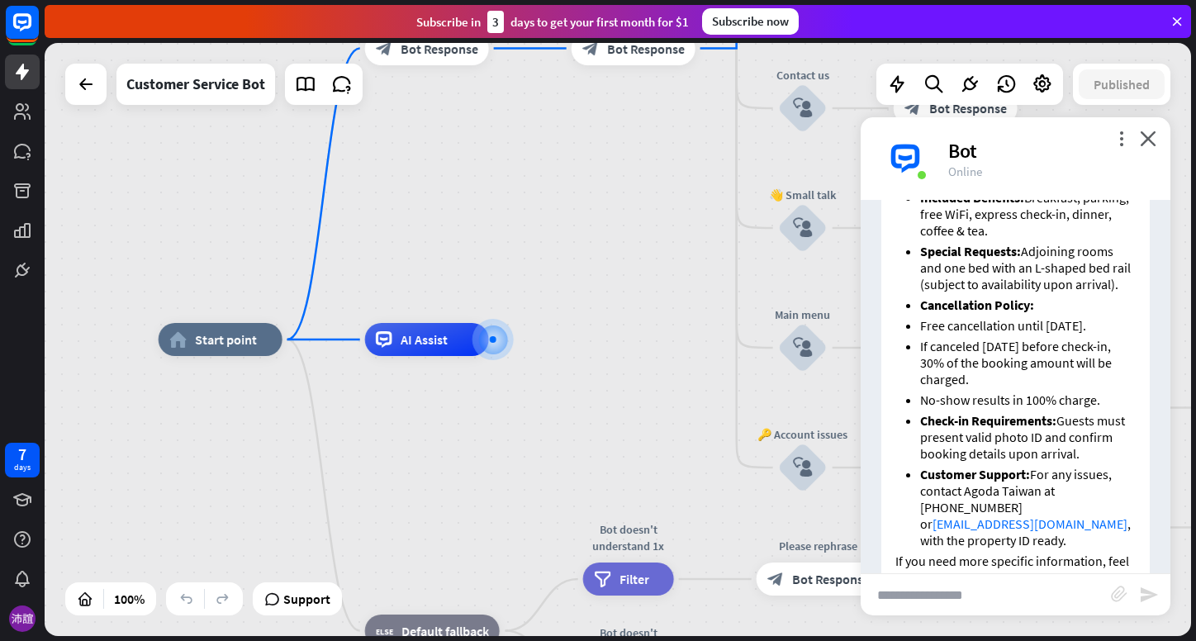
scroll to position [767, 0]
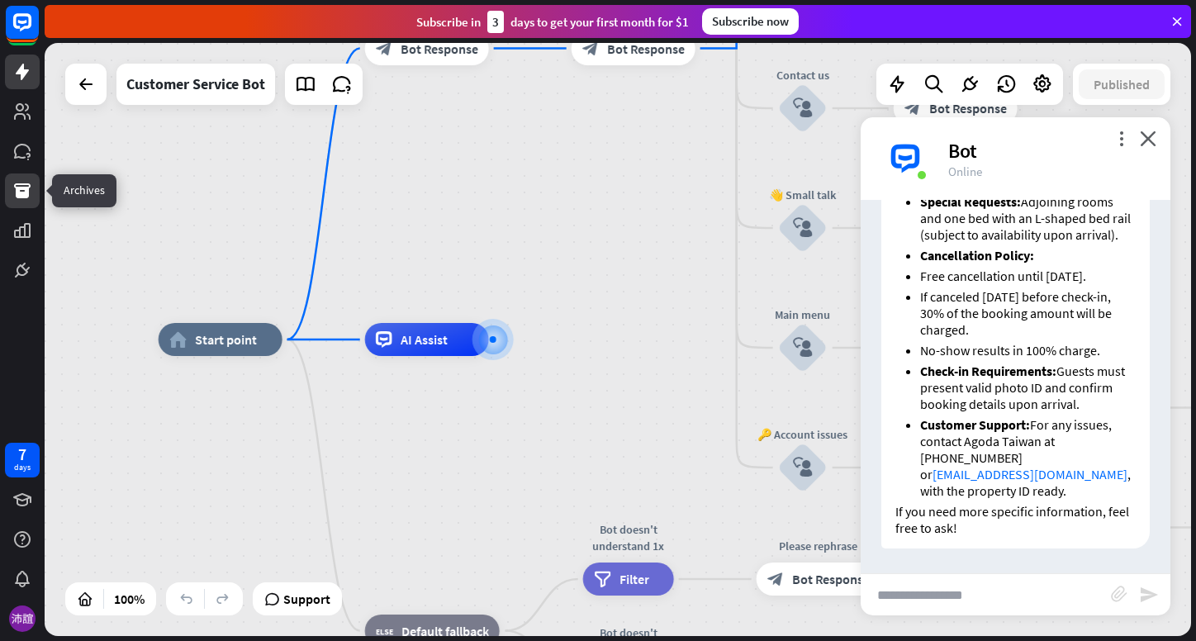
click at [19, 187] on icon at bounding box center [22, 190] width 17 height 15
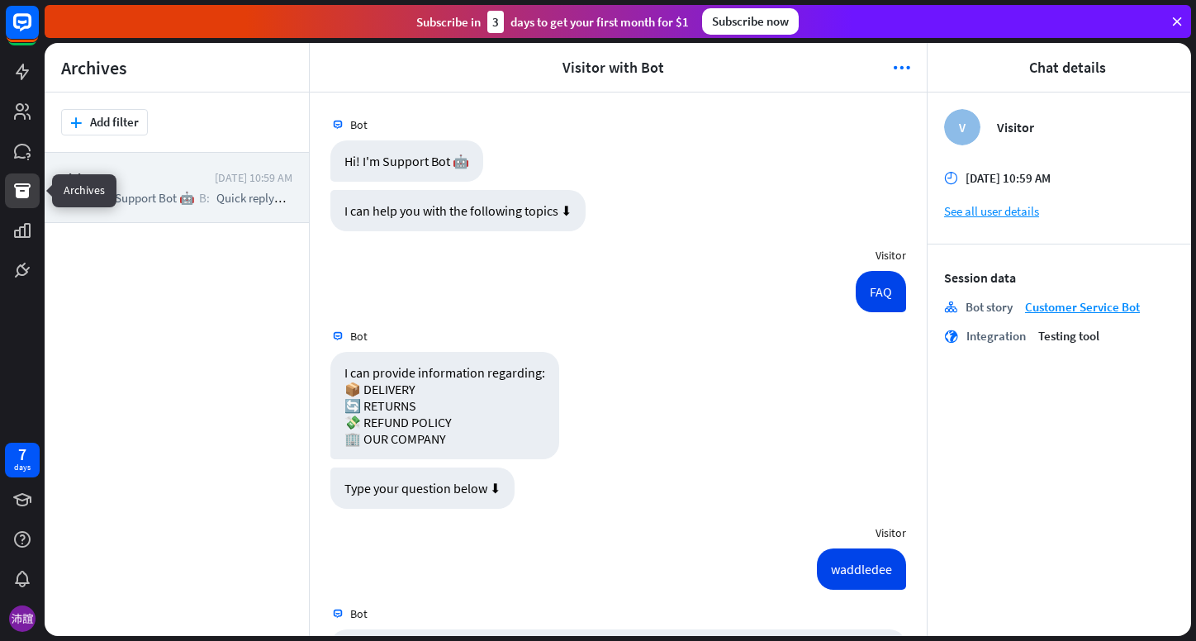
scroll to position [332, 0]
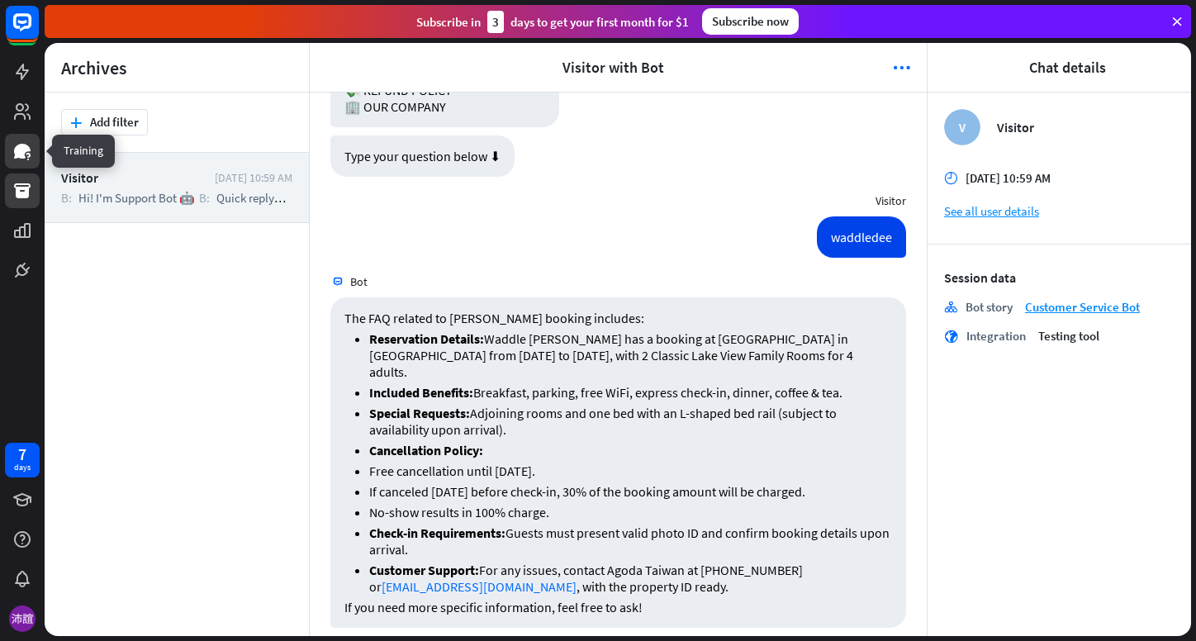
click at [10, 153] on link at bounding box center [22, 151] width 35 height 35
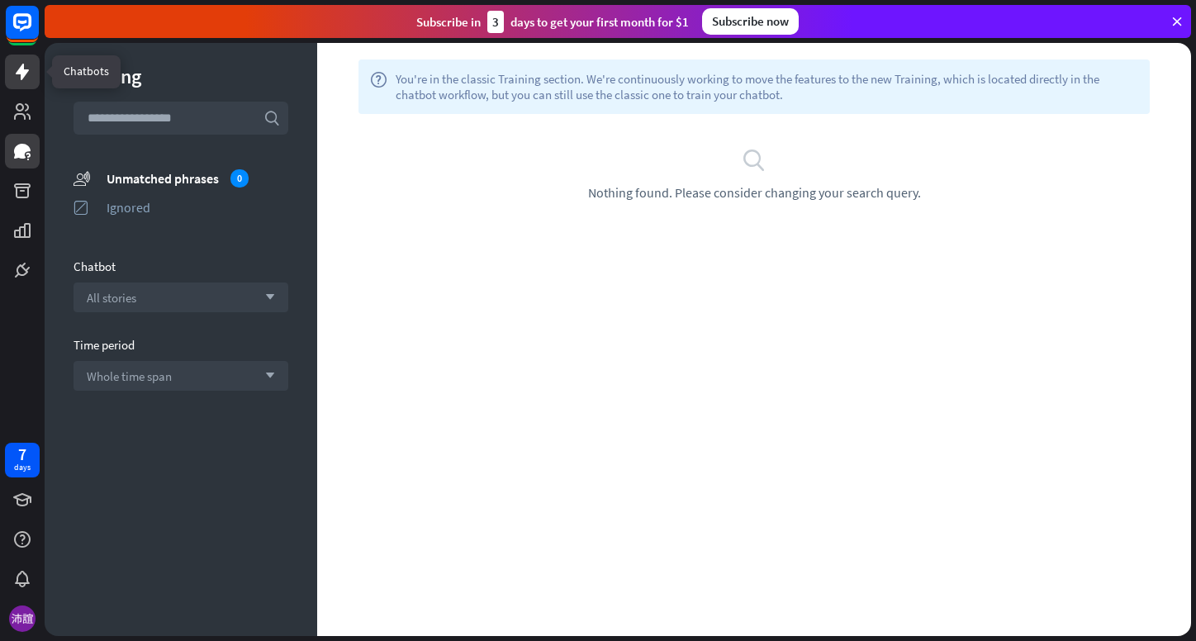
click at [22, 71] on icon at bounding box center [22, 72] width 13 height 17
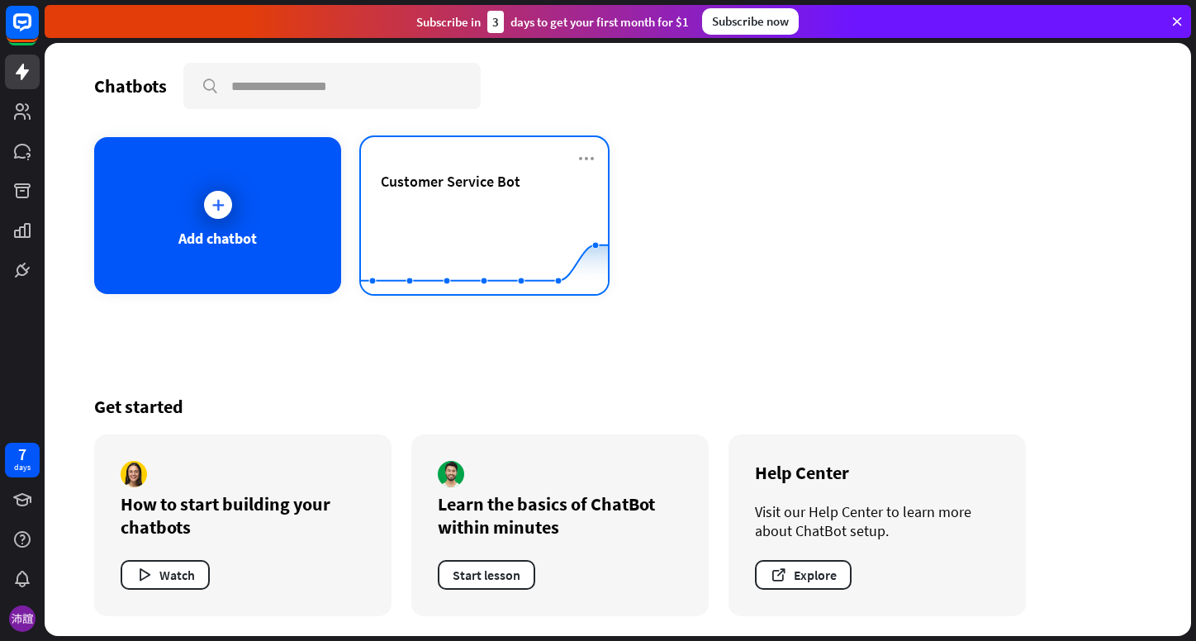
click at [483, 177] on span "Customer Service Bot" at bounding box center [451, 181] width 140 height 19
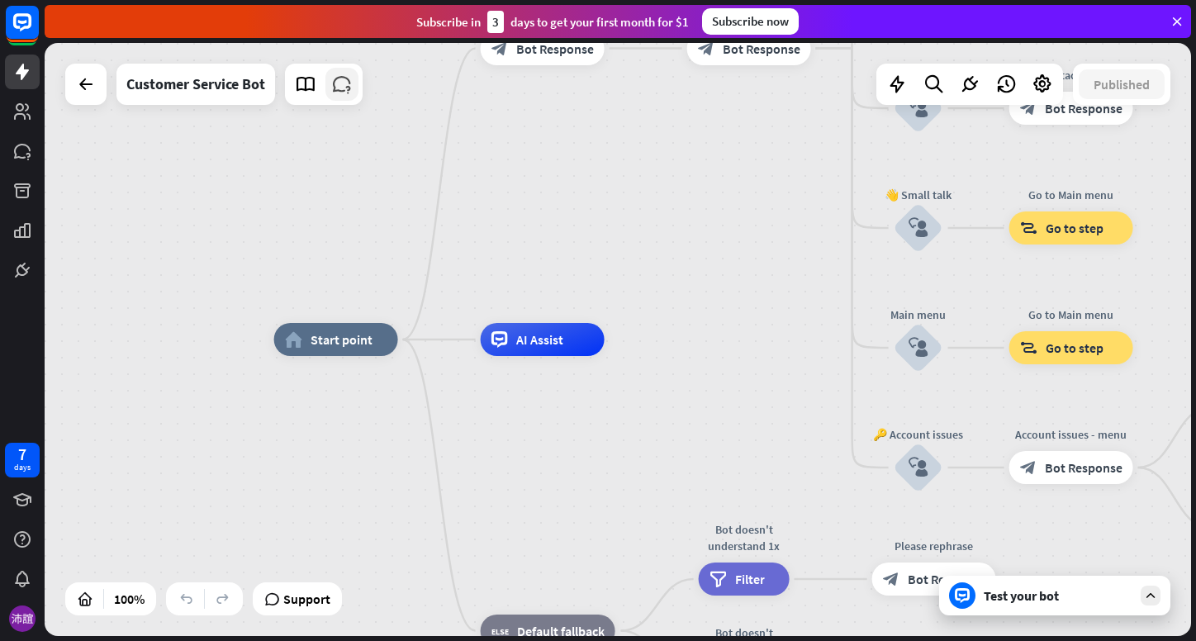
click at [340, 86] on icon at bounding box center [341, 84] width 21 height 21
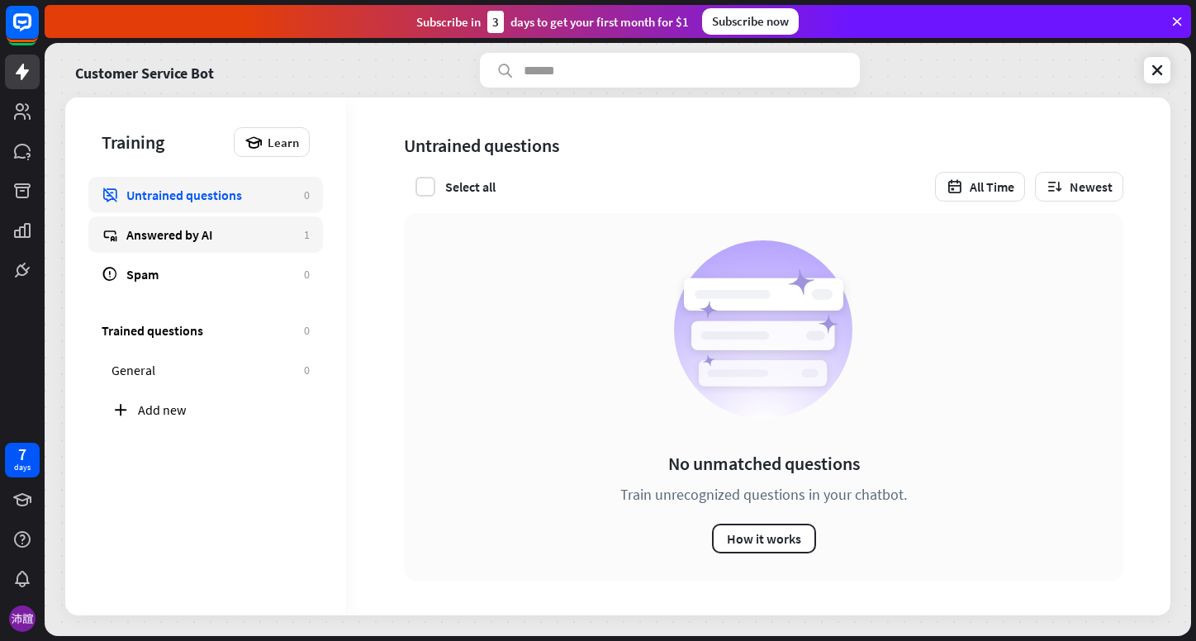
click at [197, 241] on div "Answered by AI" at bounding box center [210, 234] width 169 height 17
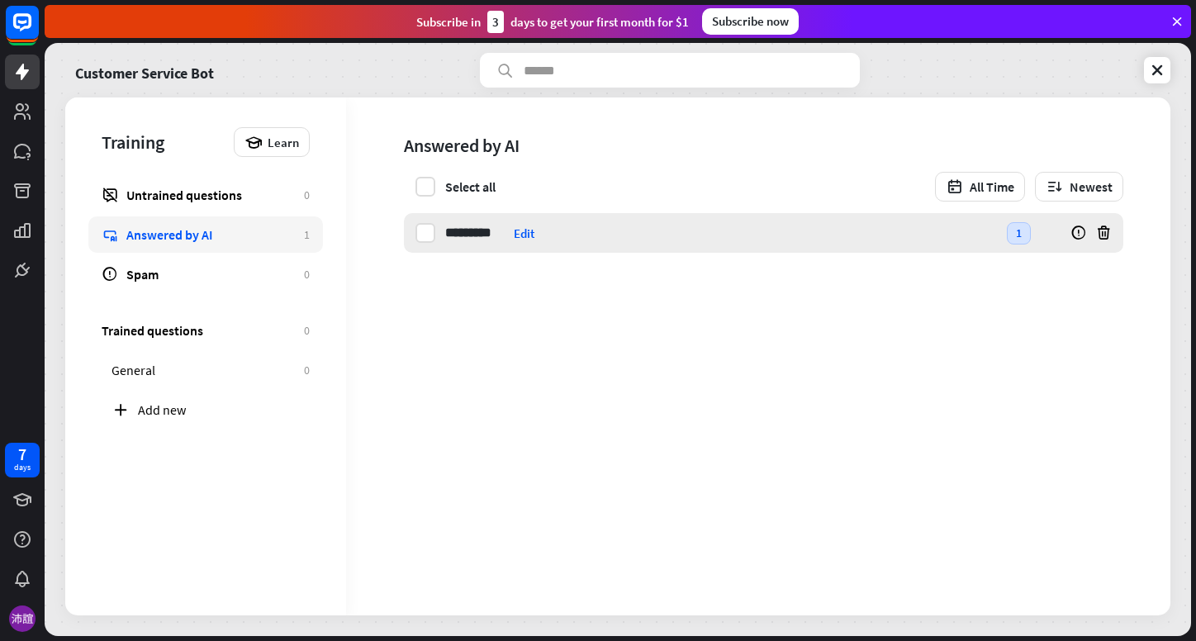
click at [484, 233] on input "*********" at bounding box center [476, 233] width 62 height 40
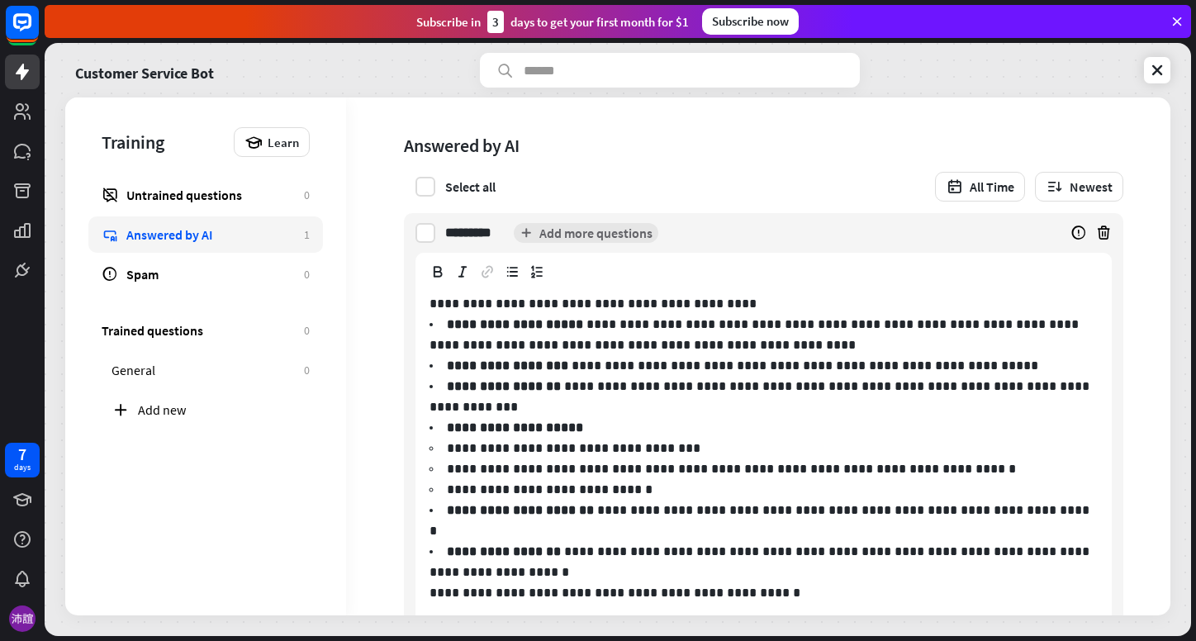
click at [596, 165] on div "Answered by AI Select all All Time Newest" at bounding box center [752, 155] width 812 height 116
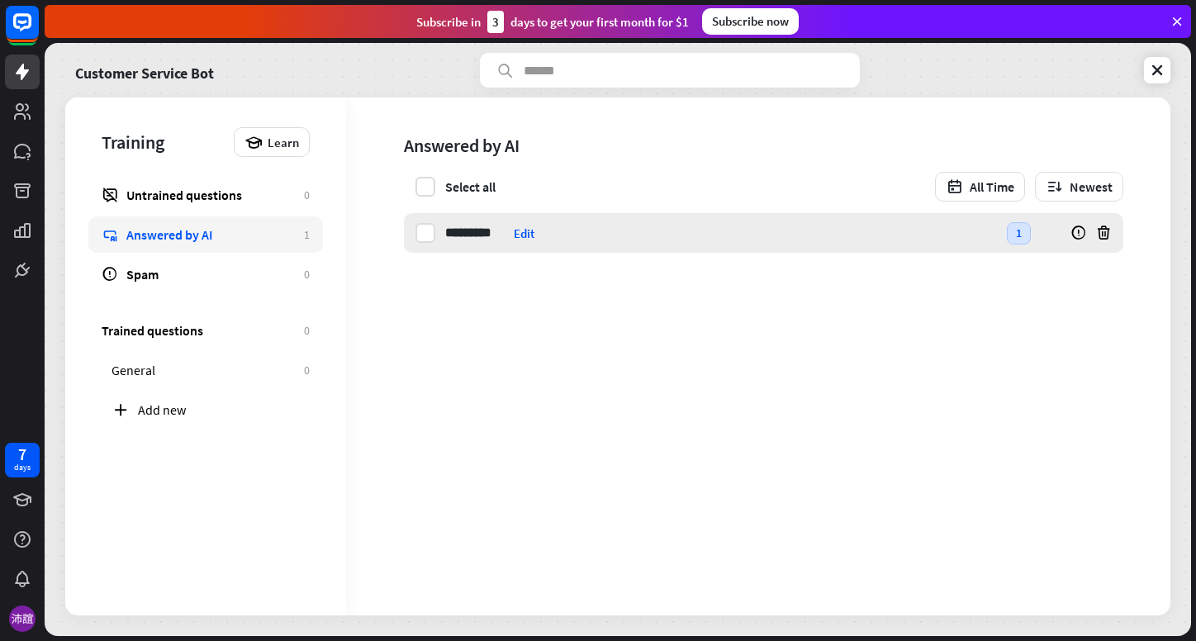
click at [491, 235] on input "*********" at bounding box center [476, 233] width 62 height 40
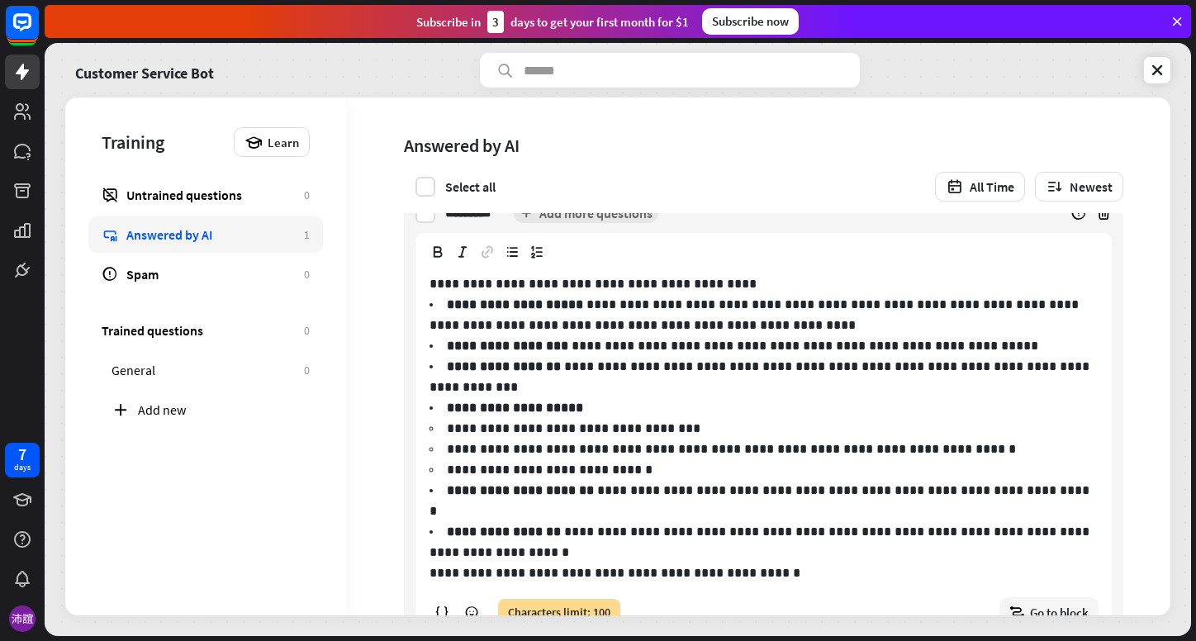
scroll to position [43, 0]
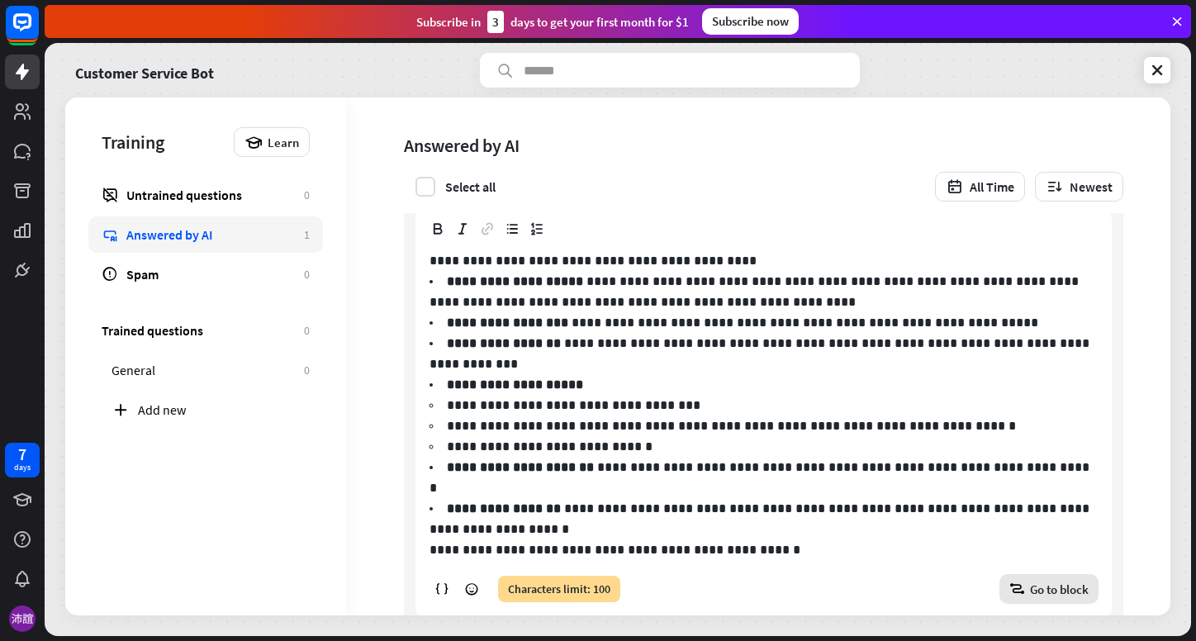
click at [1030, 582] on span "Go to block" at bounding box center [1059, 590] width 59 height 16
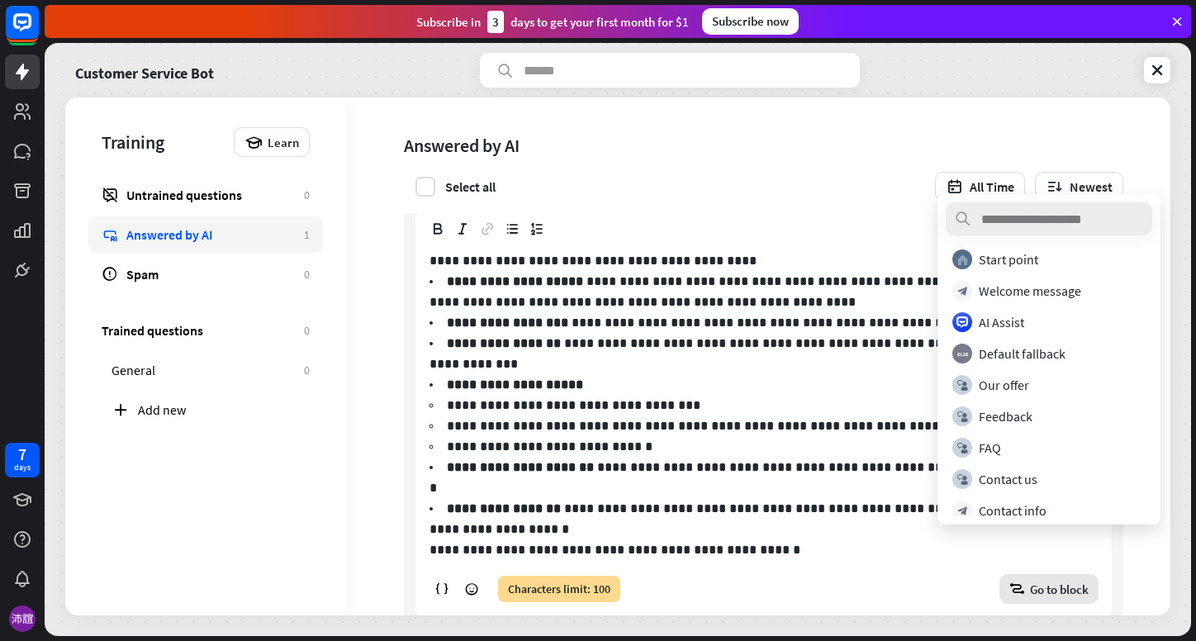
click at [342, 533] on div "Training Learn Untrained questions 0 Answered by AI 1 Spam 0 Trained questions …" at bounding box center [205, 356] width 281 height 518
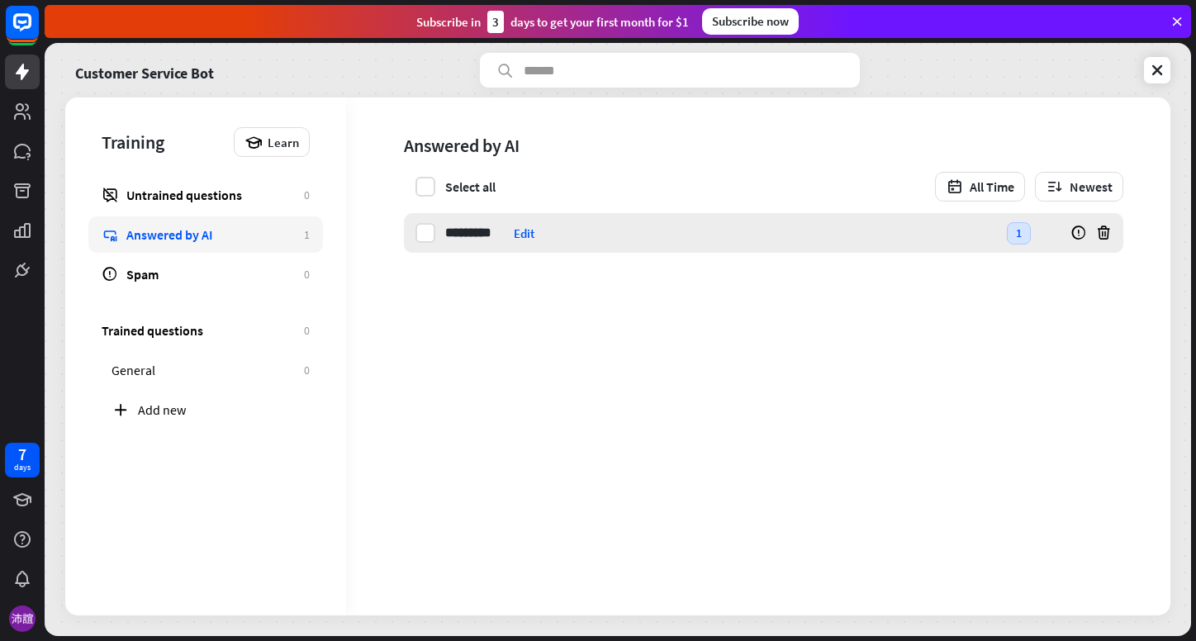
click at [484, 232] on input "*********" at bounding box center [476, 233] width 62 height 40
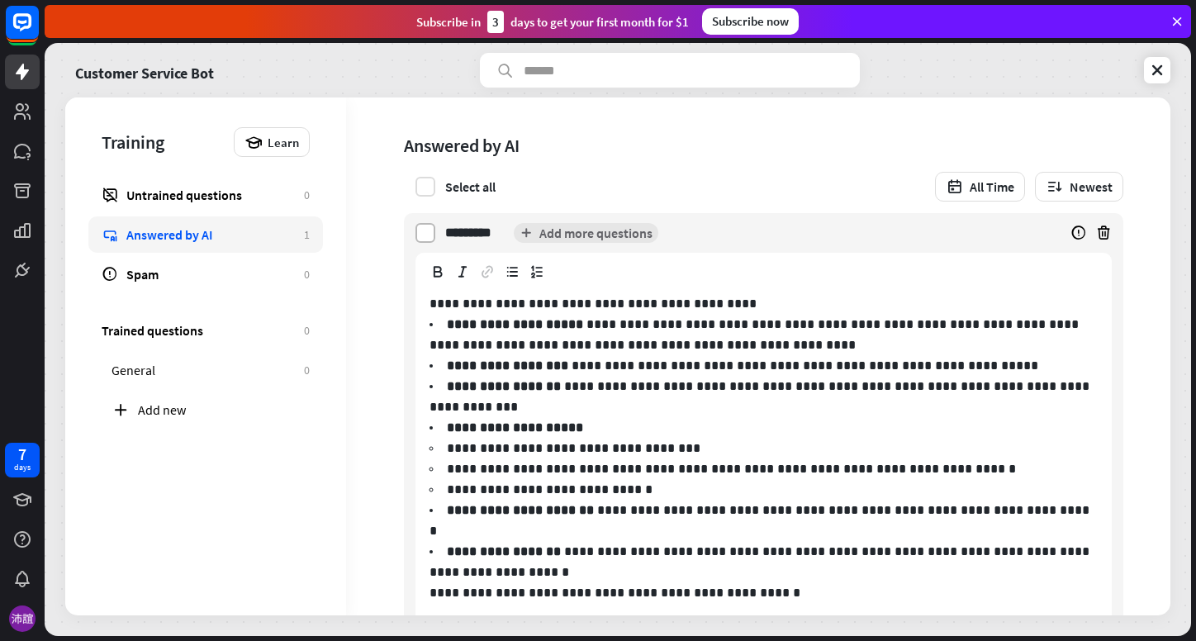
click at [426, 236] on label at bounding box center [426, 233] width 20 height 20
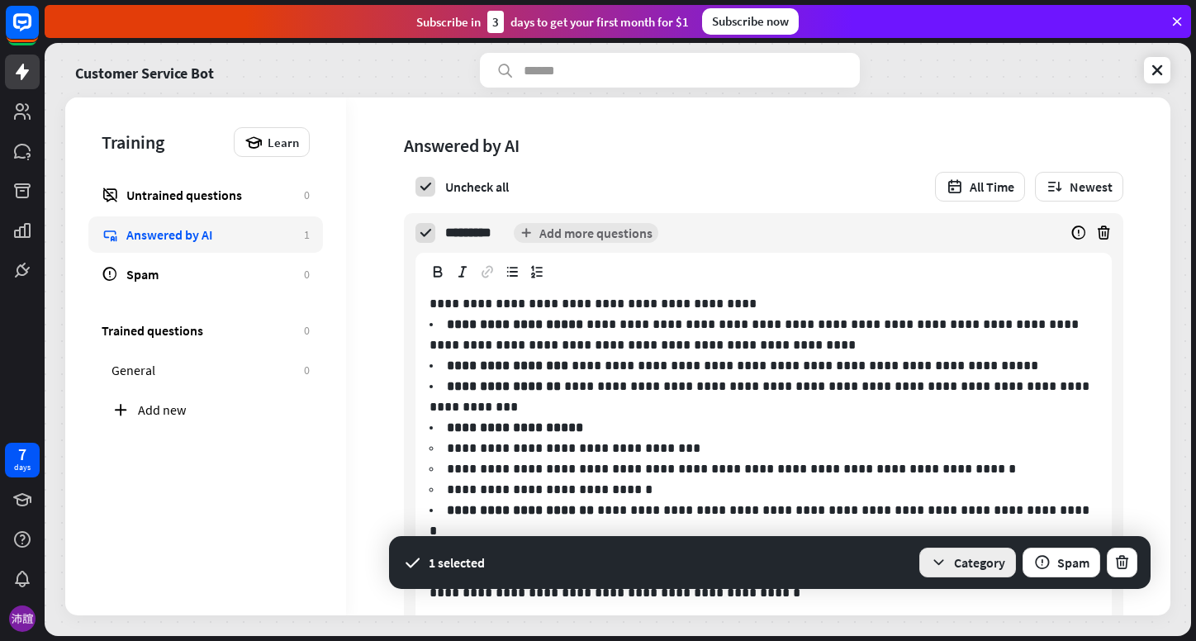
click at [931, 549] on button "Category" at bounding box center [968, 563] width 97 height 30
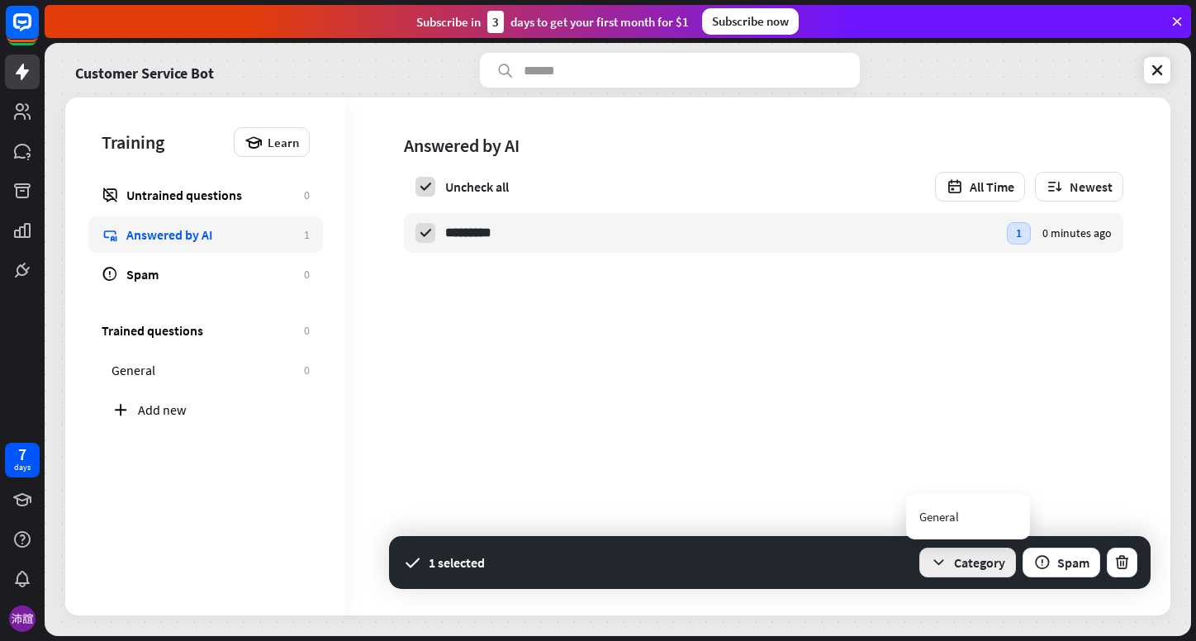
click at [937, 558] on icon "button" at bounding box center [938, 562] width 17 height 17
click at [473, 235] on input "*********" at bounding box center [476, 233] width 62 height 40
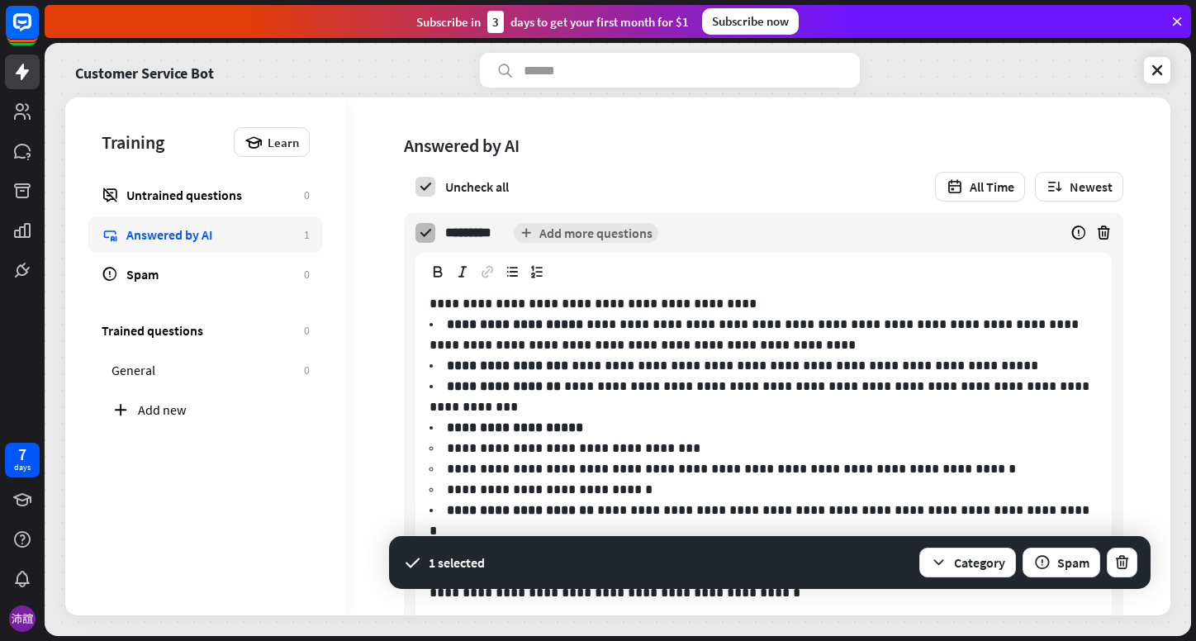
click at [427, 231] on icon at bounding box center [425, 233] width 15 height 15
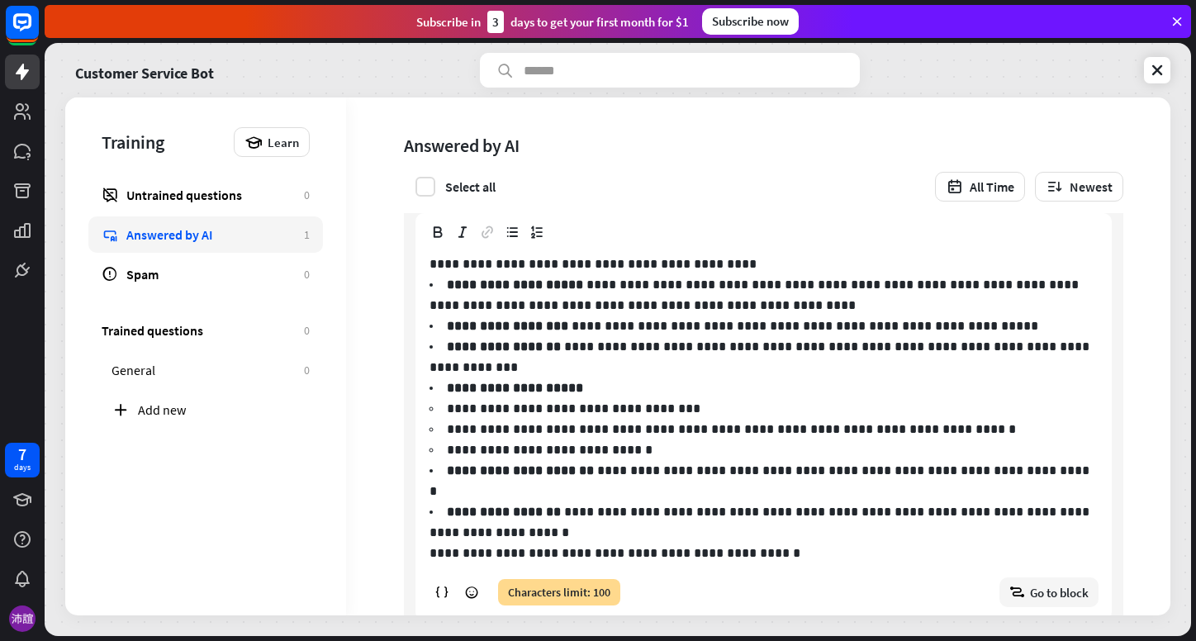
scroll to position [43, 0]
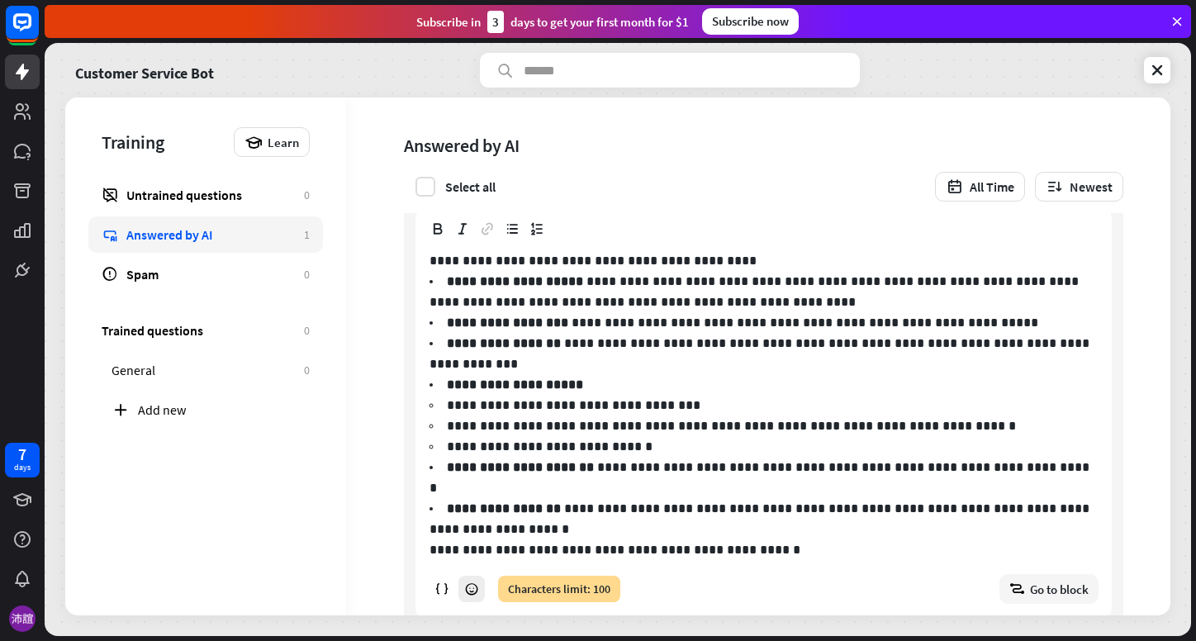
click at [467, 582] on icon at bounding box center [471, 589] width 15 height 15
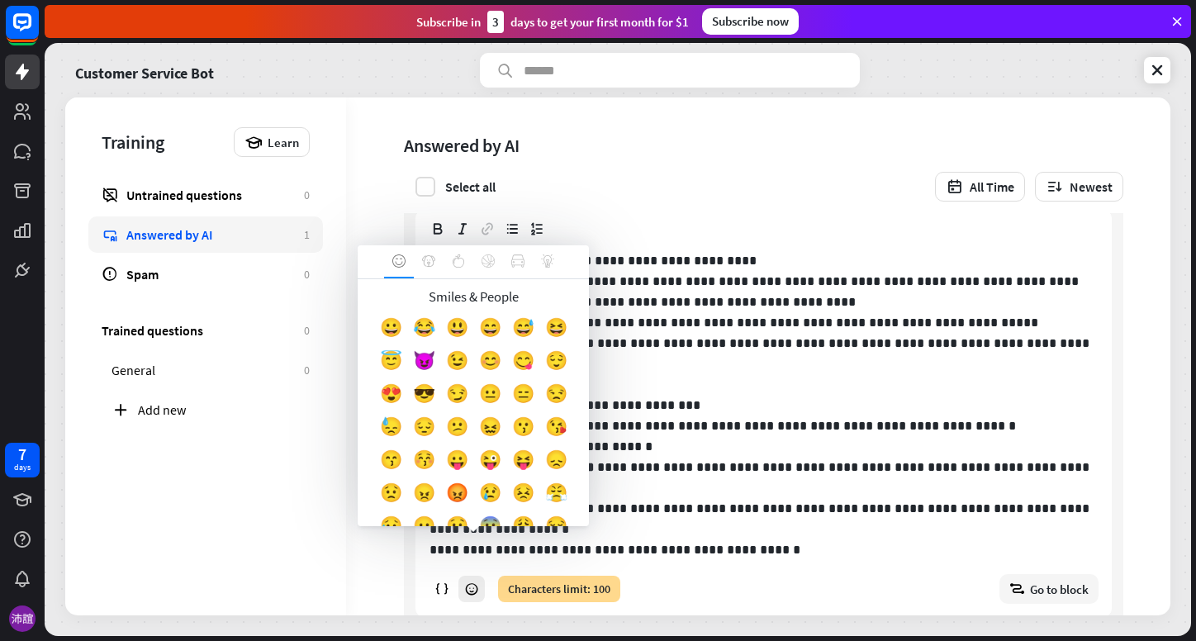
click at [467, 582] on icon at bounding box center [471, 589] width 15 height 15
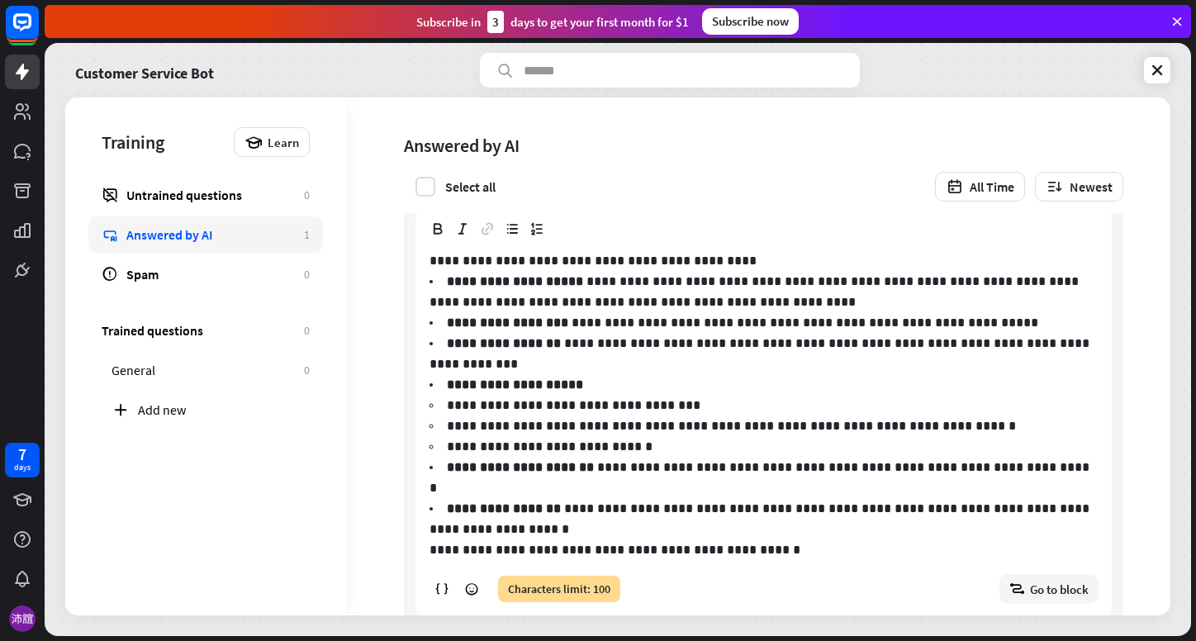
click at [522, 576] on div "Characters limit: 100" at bounding box center [559, 589] width 122 height 26
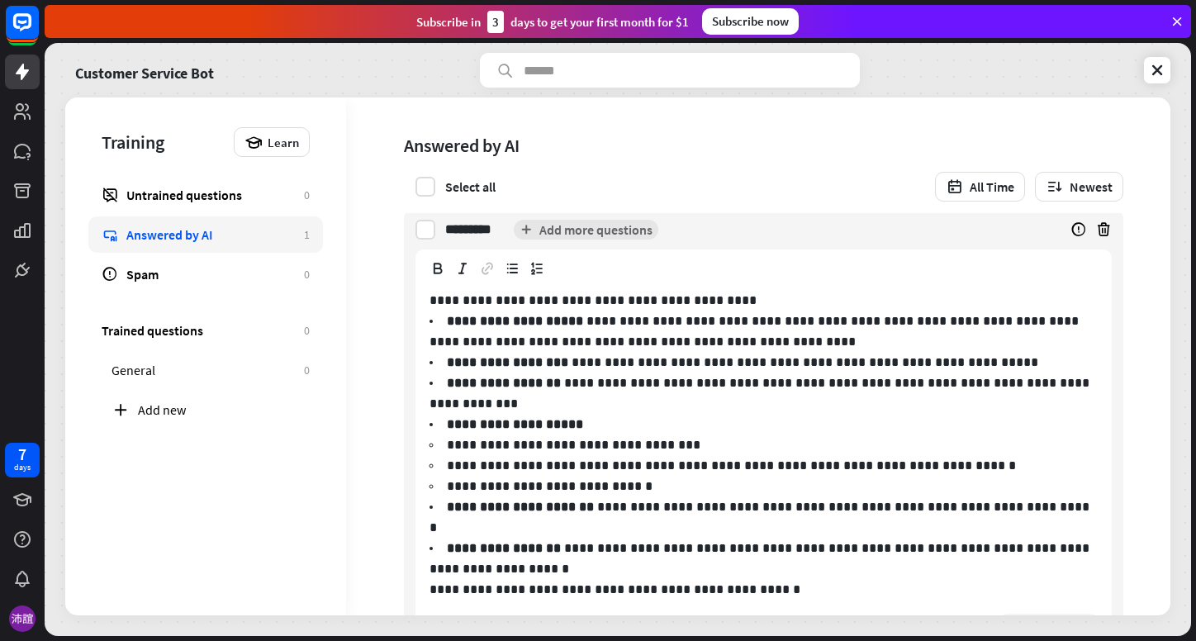
scroll to position [0, 0]
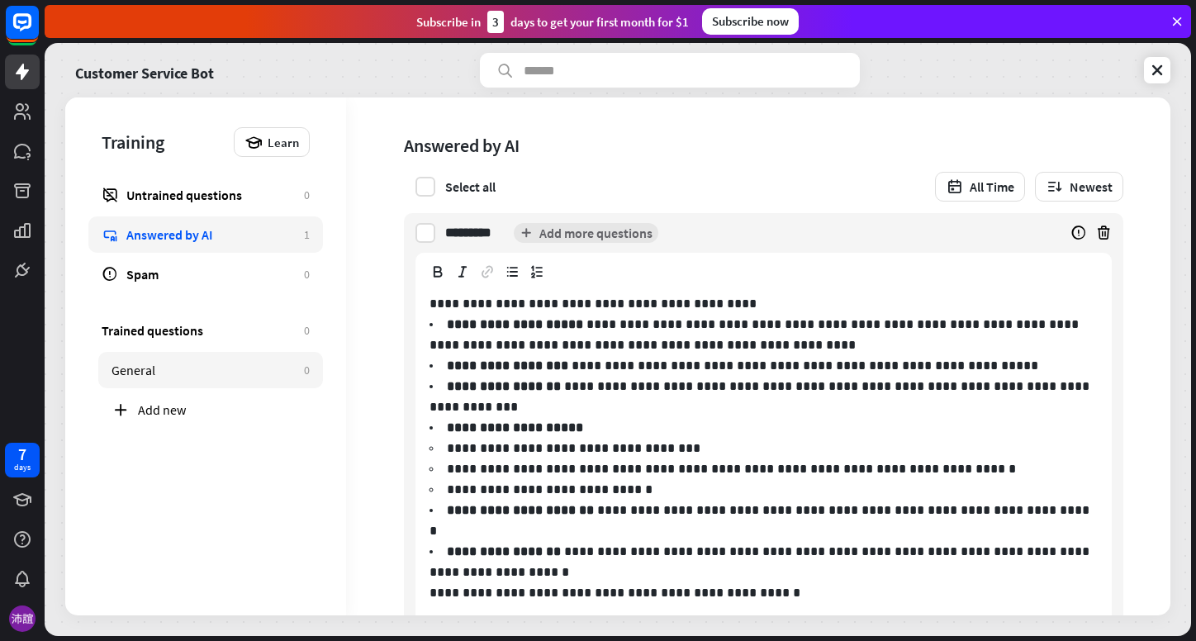
click at [172, 374] on div "General" at bounding box center [204, 370] width 184 height 17
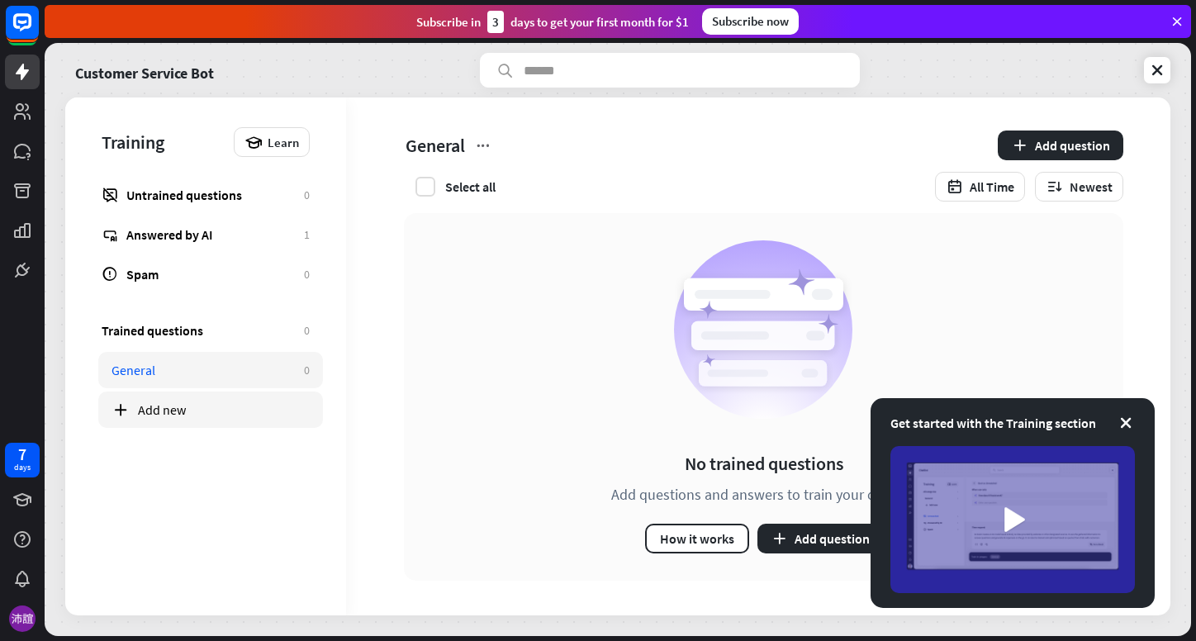
click at [167, 406] on div "Add new" at bounding box center [224, 410] width 172 height 17
type input "**"
click at [426, 238] on div "Customer Service Bot Training Learn Untrained questions 0 Answered by AI 1 Spam…" at bounding box center [618, 339] width 1147 height 593
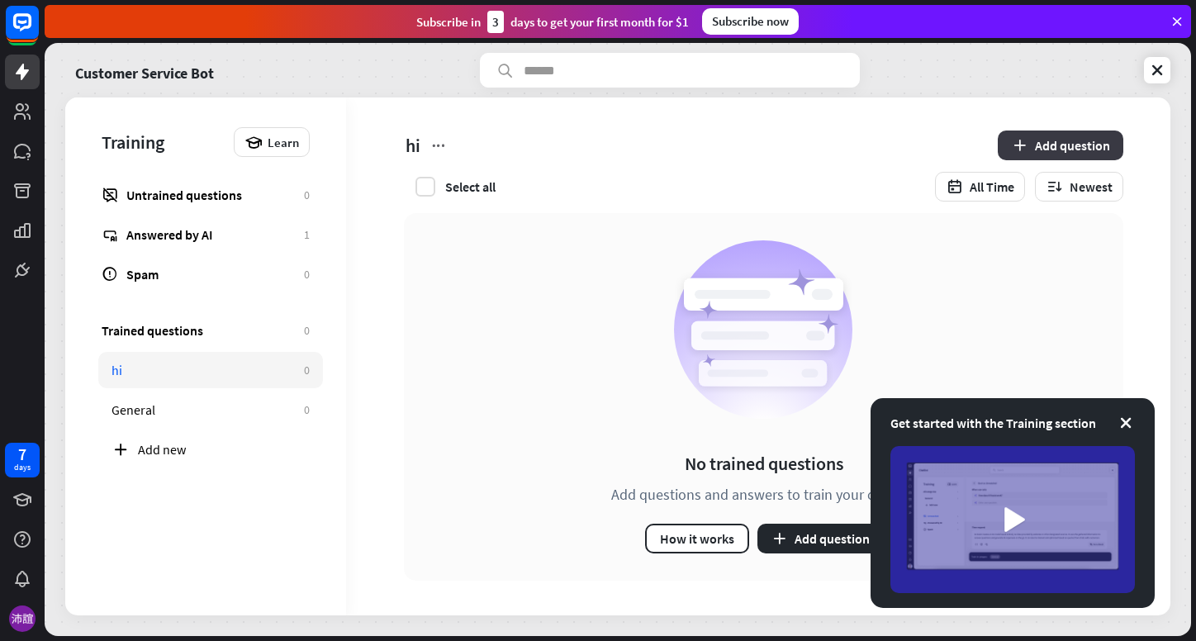
click at [1039, 149] on button "Add question" at bounding box center [1061, 146] width 126 height 30
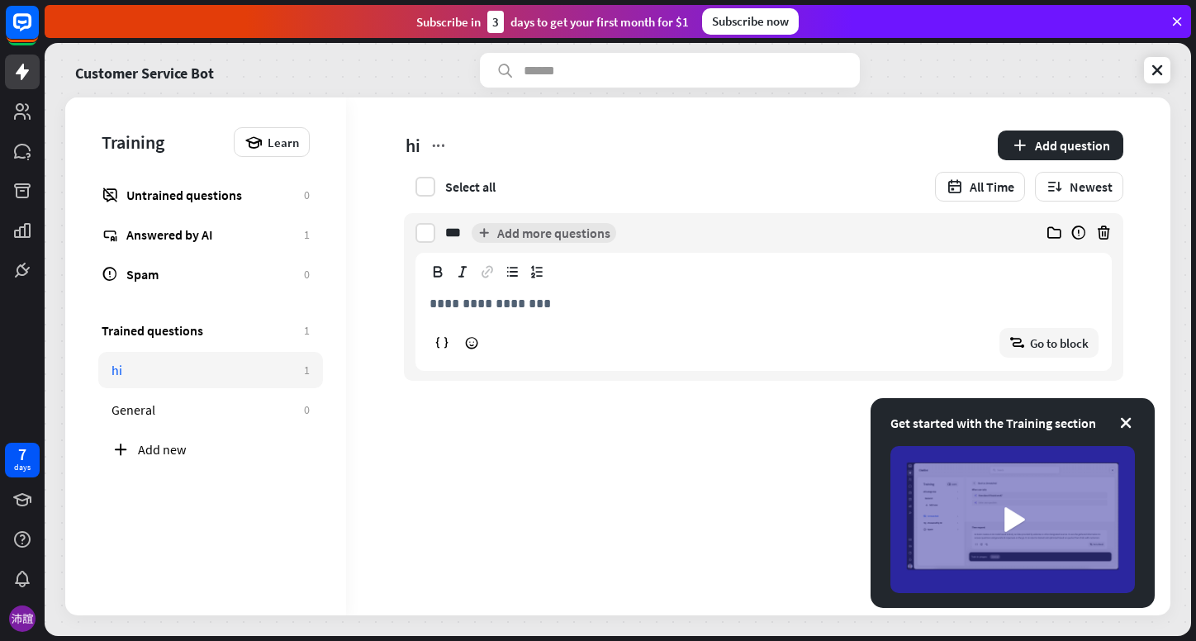
type input "***"
click at [488, 324] on div "**********" at bounding box center [763, 325] width 695 height 90
click at [535, 472] on div "hi Add question Select all All Time Newest *** yee Add more questions 0 minutes…" at bounding box center [758, 356] width 825 height 518
click at [459, 238] on input "***" at bounding box center [455, 233] width 20 height 40
click at [738, 464] on div "hi Add question Select all All Time Newest *** yee Add more questions 0 minutes…" at bounding box center [758, 356] width 825 height 518
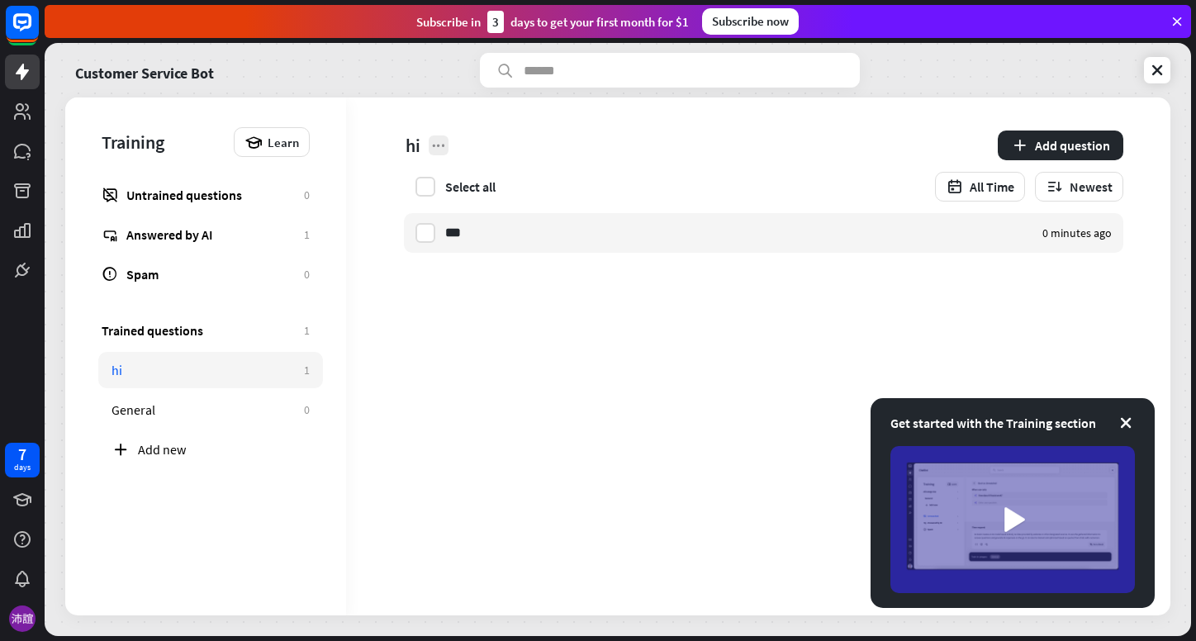
click at [432, 147] on icon at bounding box center [438, 145] width 17 height 17
click at [1160, 64] on icon at bounding box center [1157, 70] width 17 height 17
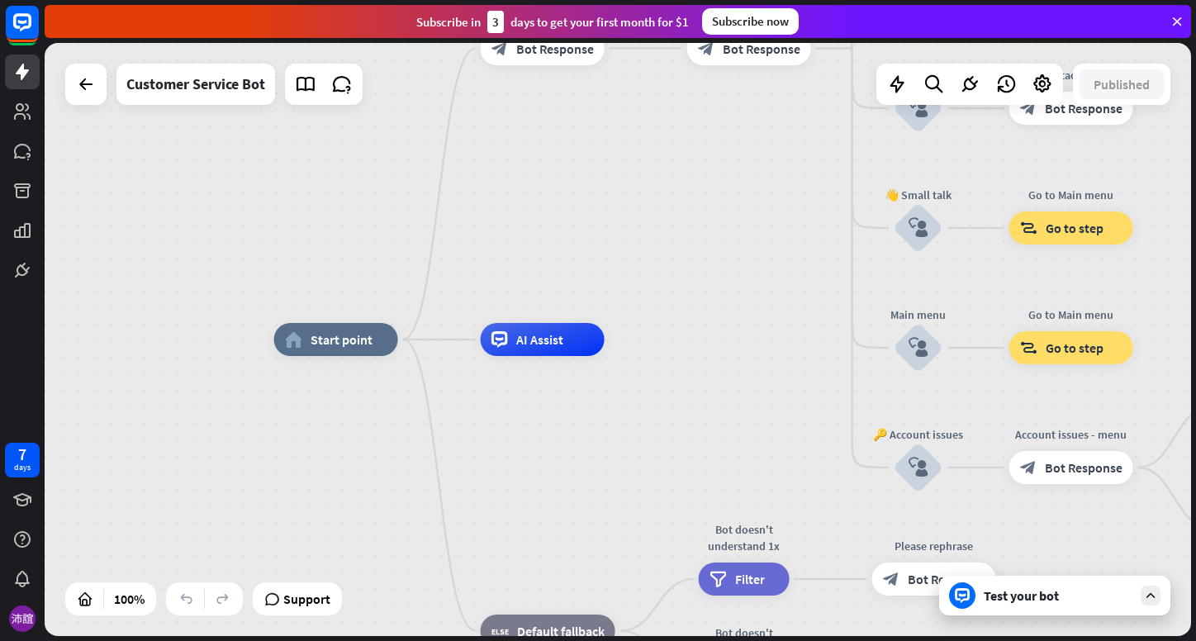
click at [1002, 602] on div "Test your bot" at bounding box center [1058, 595] width 149 height 17
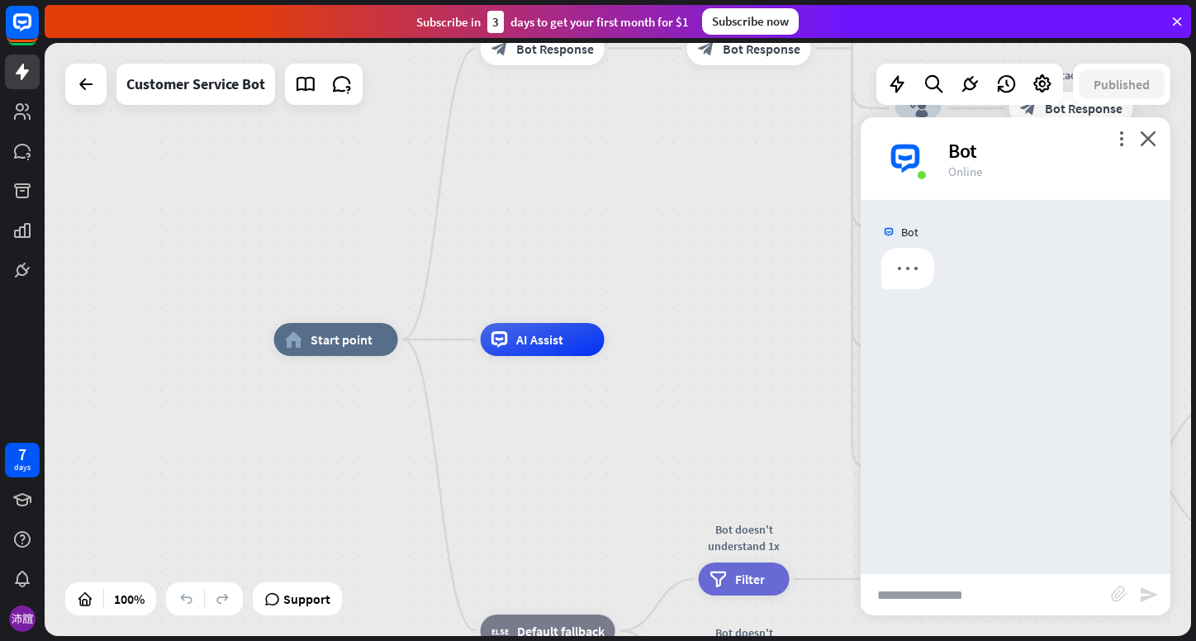
click at [1001, 604] on input "text" at bounding box center [986, 594] width 250 height 41
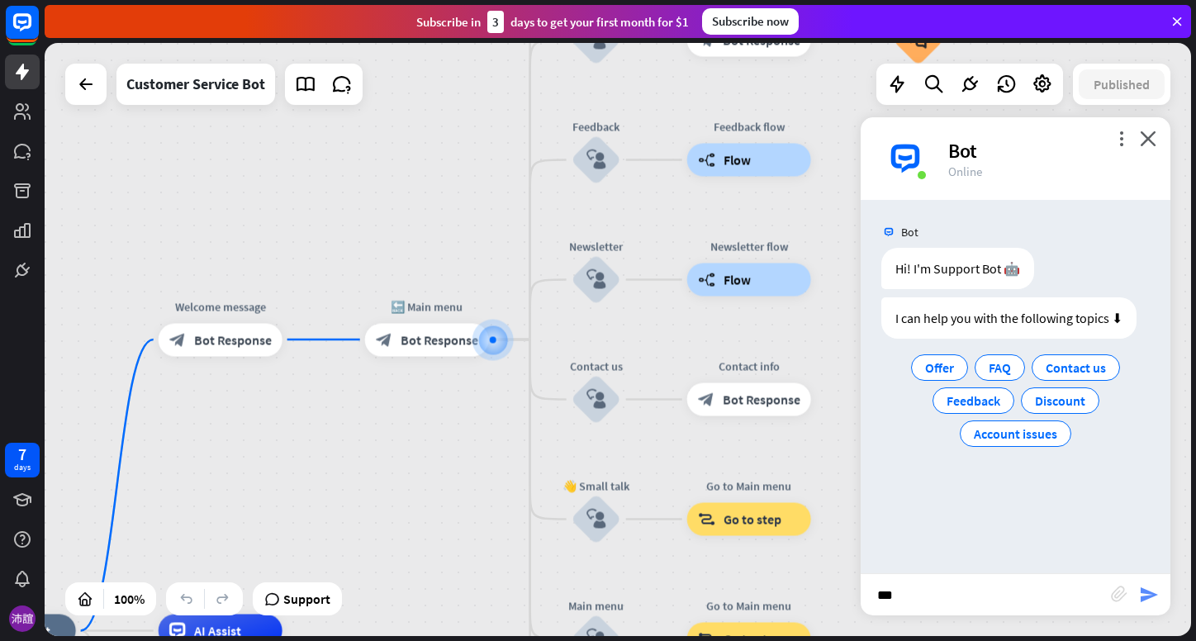
type input "***"
click at [1143, 601] on icon "send" at bounding box center [1149, 595] width 20 height 20
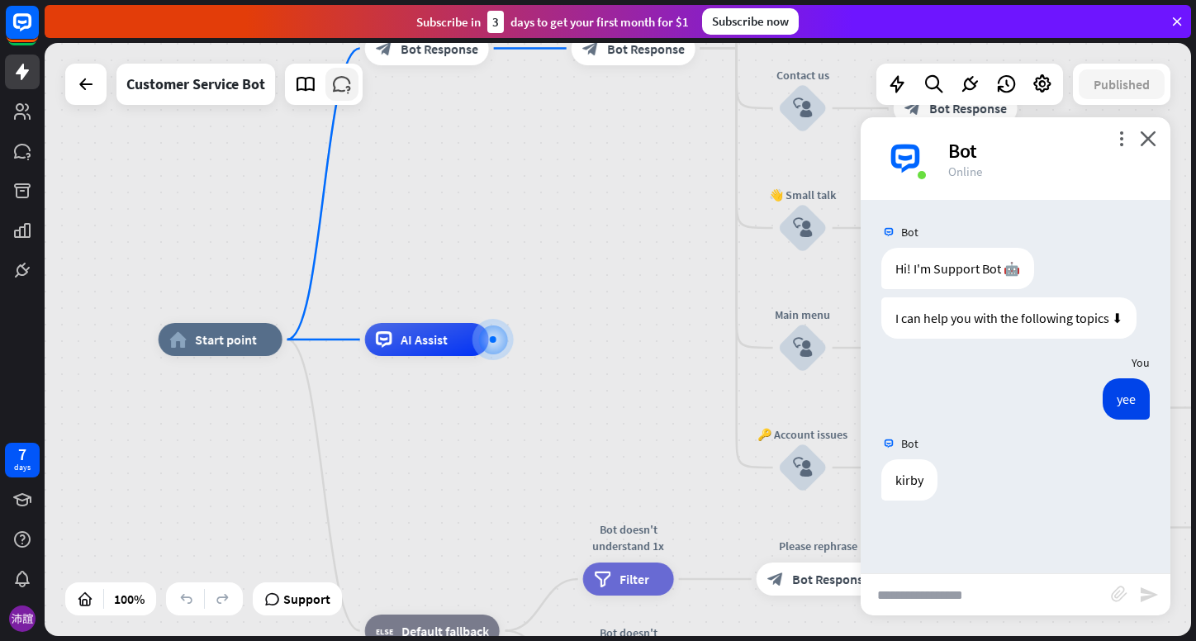
click at [335, 90] on icon at bounding box center [341, 84] width 21 height 21
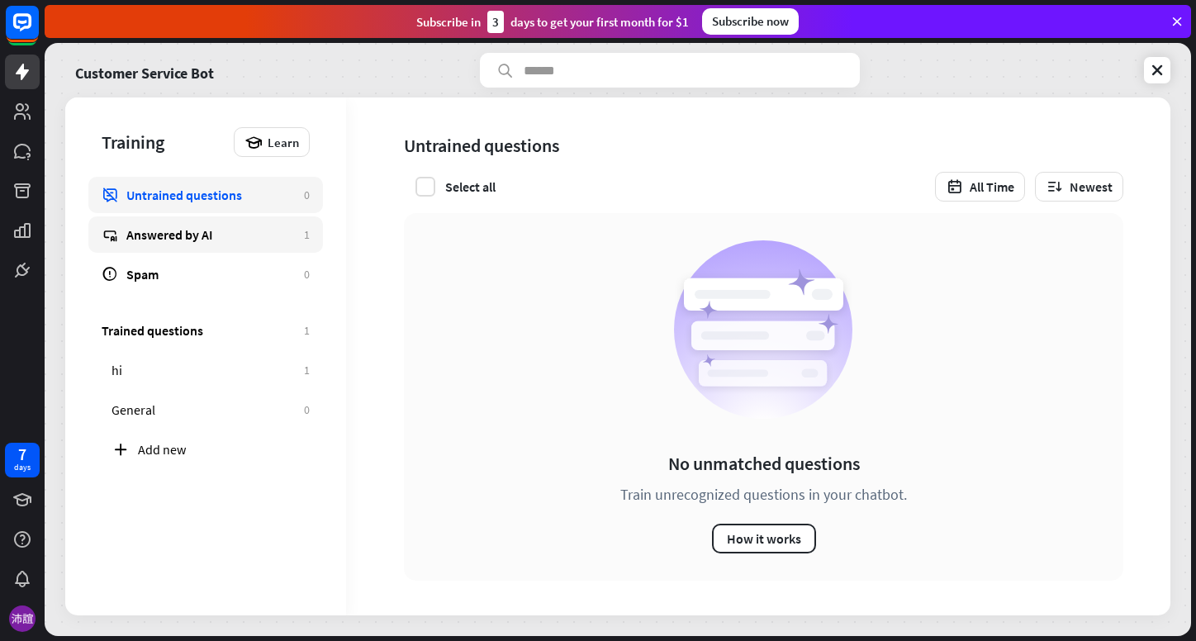
click at [212, 242] on div "Answered by AI" at bounding box center [210, 234] width 169 height 17
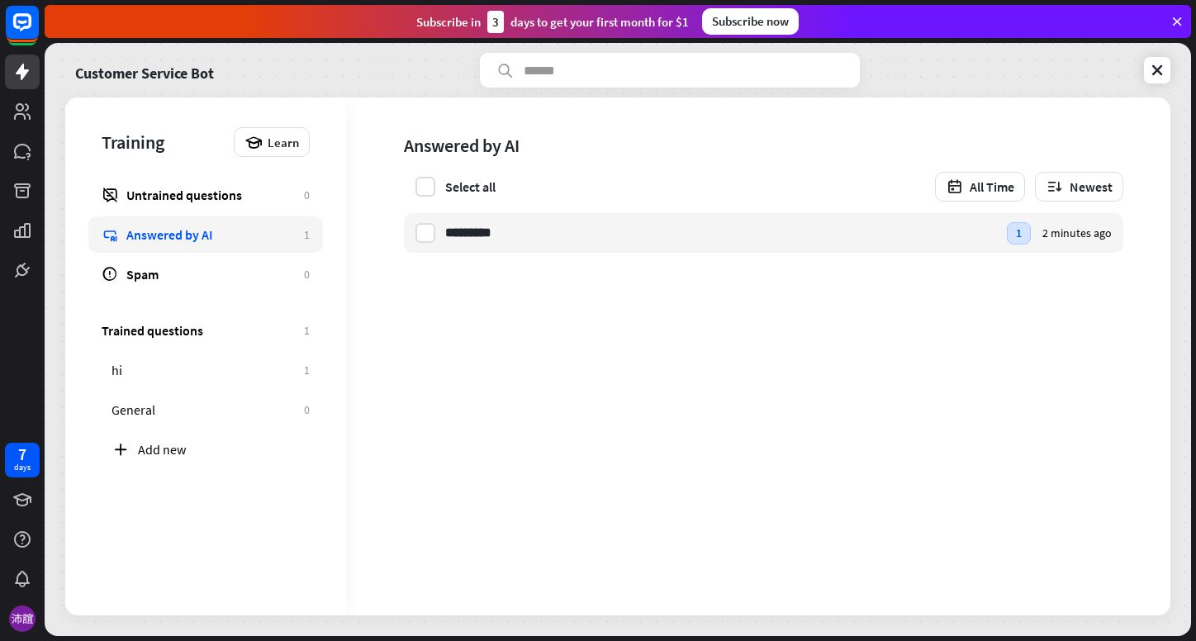
click at [178, 350] on div "Trained questions 1 hi 1 General 0 Add new" at bounding box center [205, 394] width 281 height 205
click at [174, 362] on div "hi" at bounding box center [204, 370] width 184 height 17
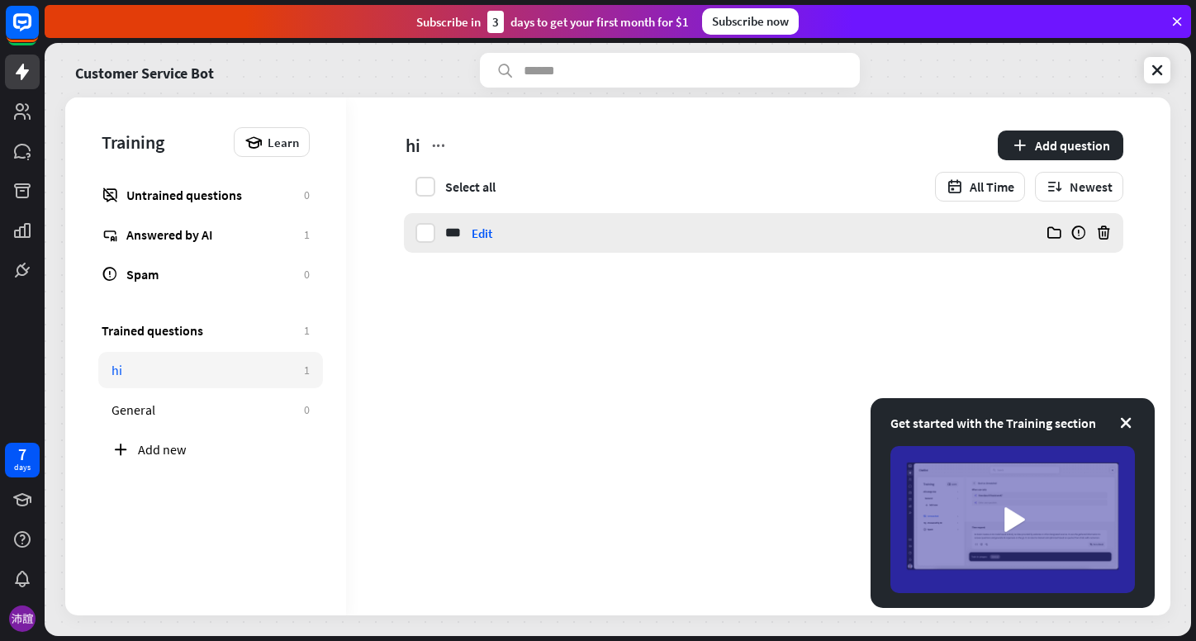
click at [460, 235] on input "***" at bounding box center [455, 233] width 20 height 40
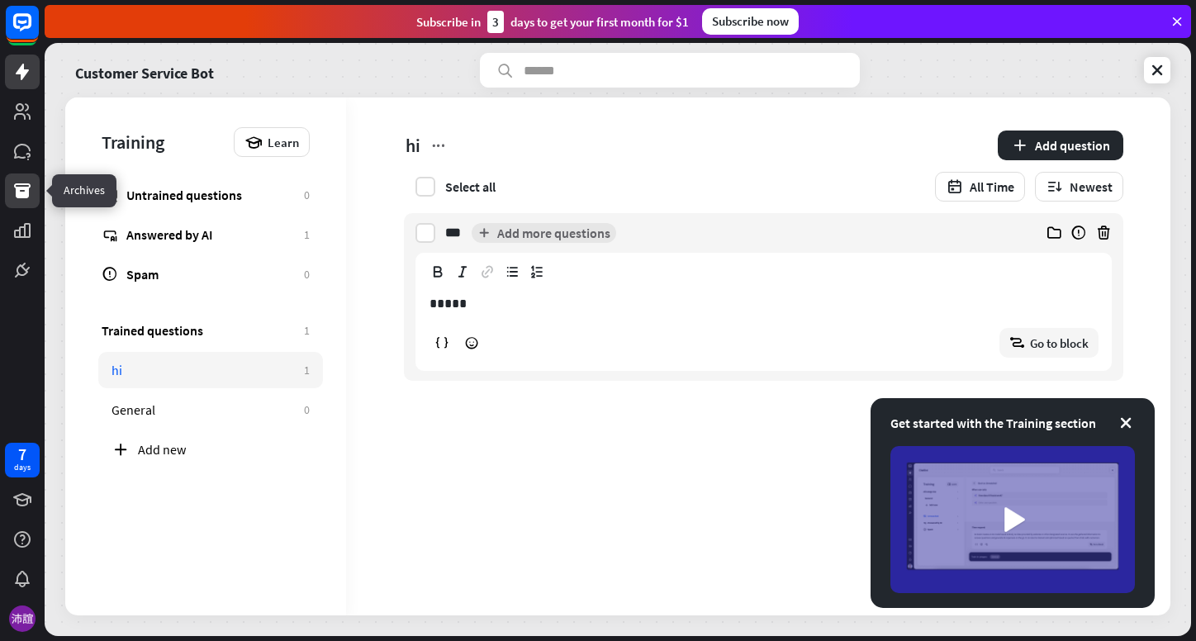
click at [19, 174] on link at bounding box center [22, 191] width 35 height 35
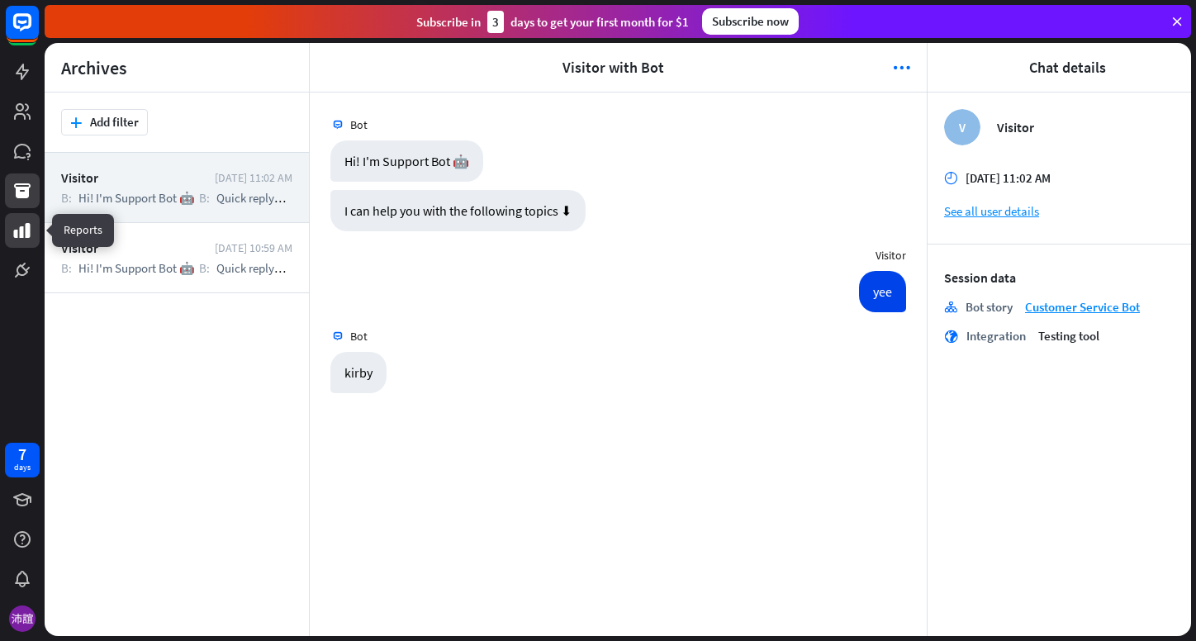
click at [17, 235] on icon at bounding box center [22, 231] width 20 height 20
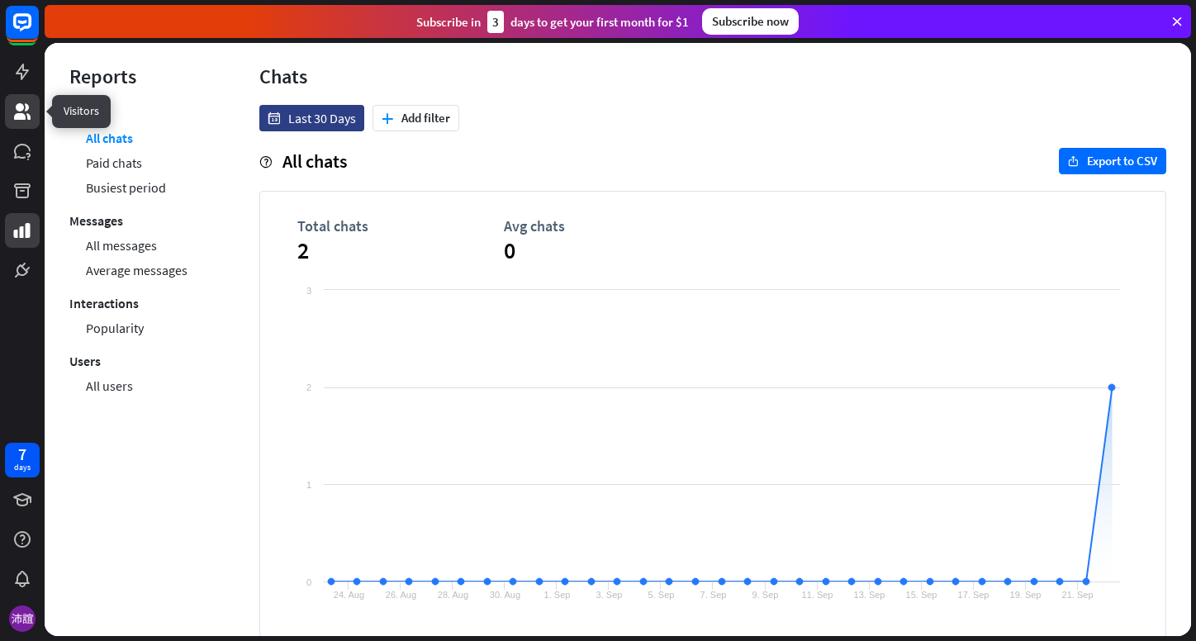
click at [19, 105] on icon at bounding box center [22, 111] width 17 height 17
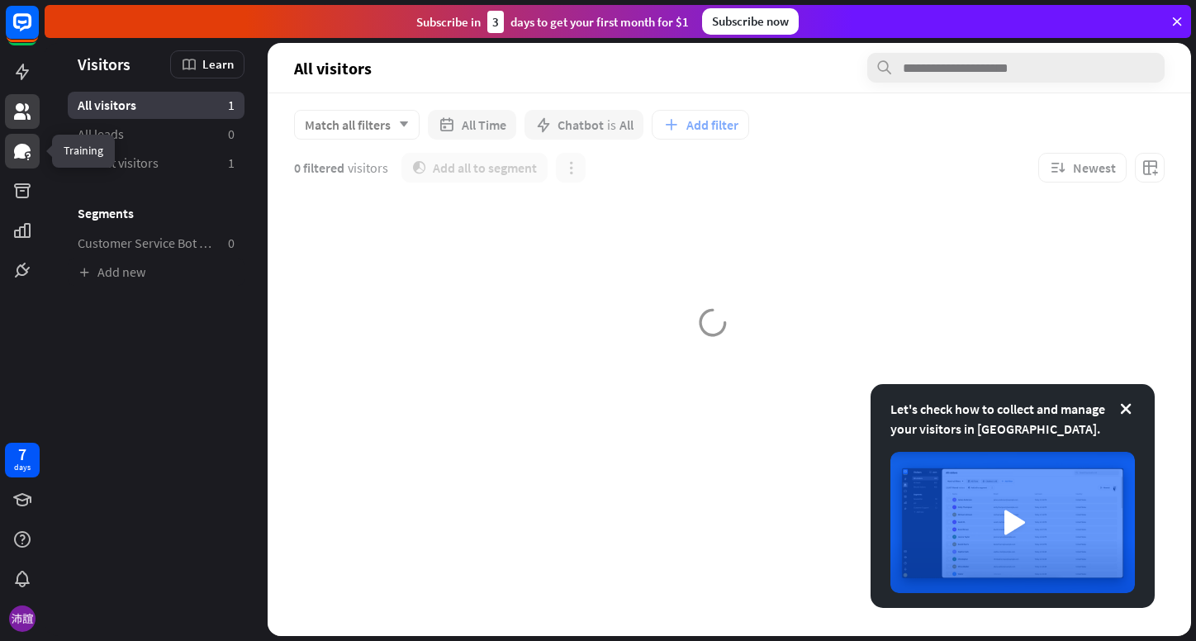
click at [25, 159] on icon at bounding box center [22, 151] width 20 height 20
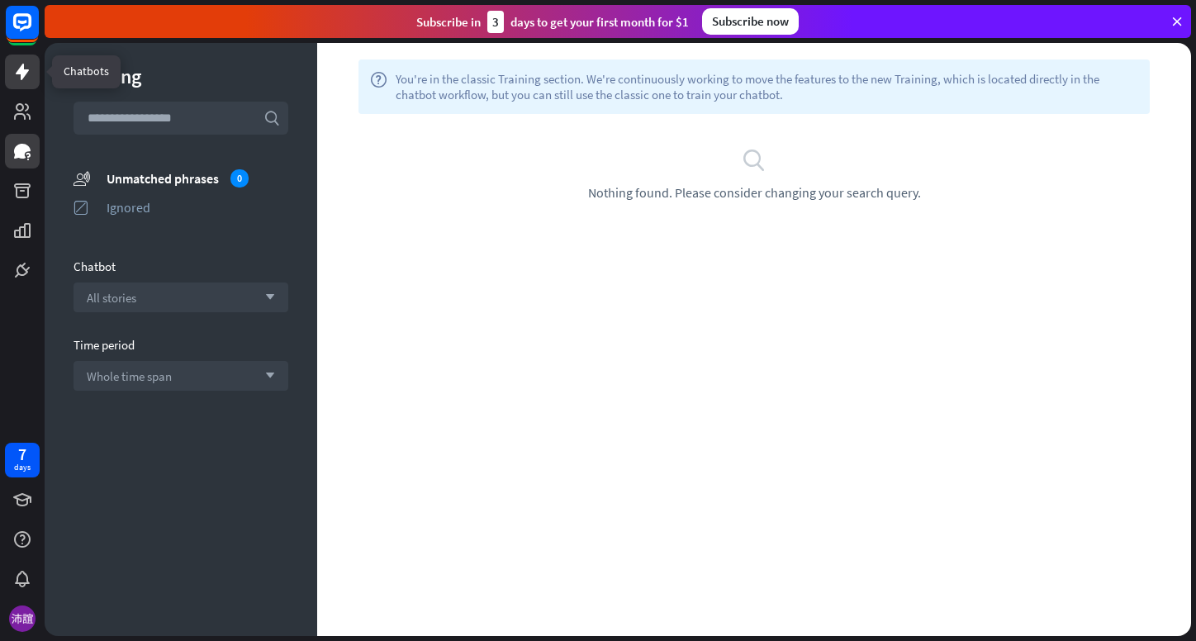
click at [16, 66] on icon at bounding box center [22, 72] width 20 height 20
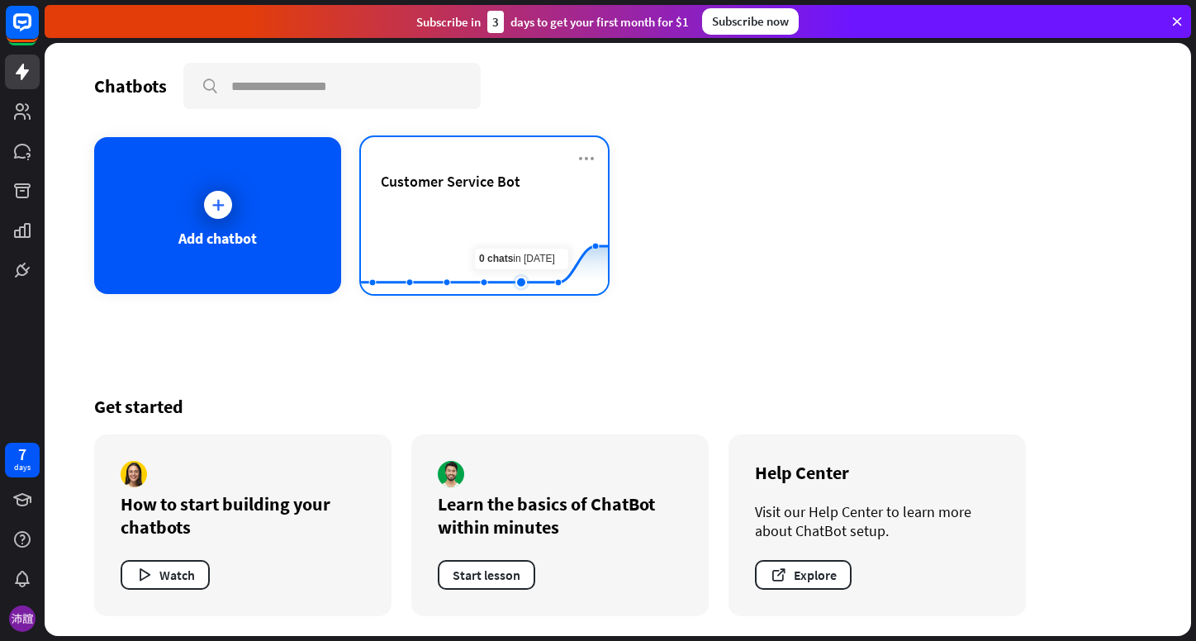
click at [515, 224] on rect at bounding box center [484, 253] width 247 height 103
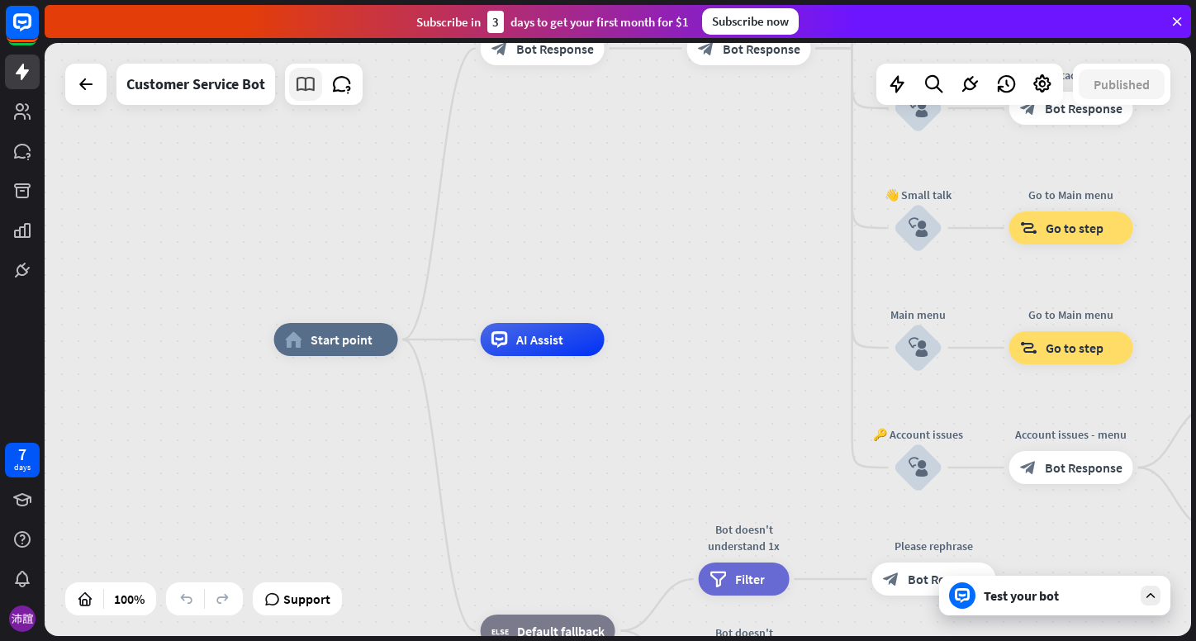
click at [290, 89] on link at bounding box center [305, 84] width 33 height 33
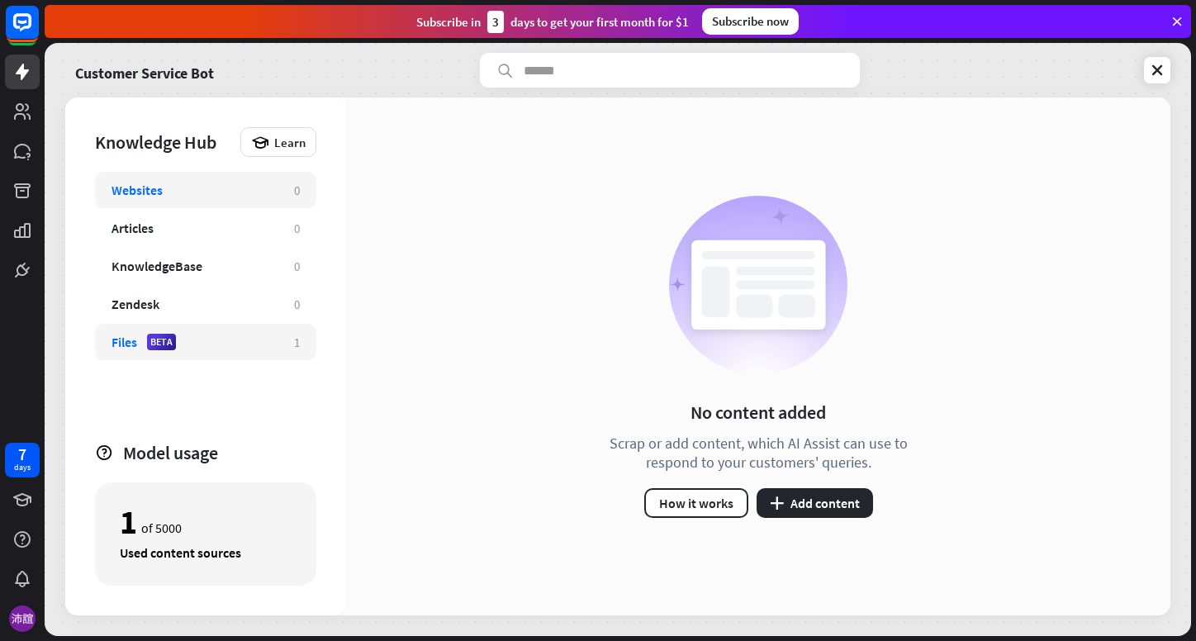
click at [213, 344] on div "Files BETA" at bounding box center [195, 342] width 166 height 17
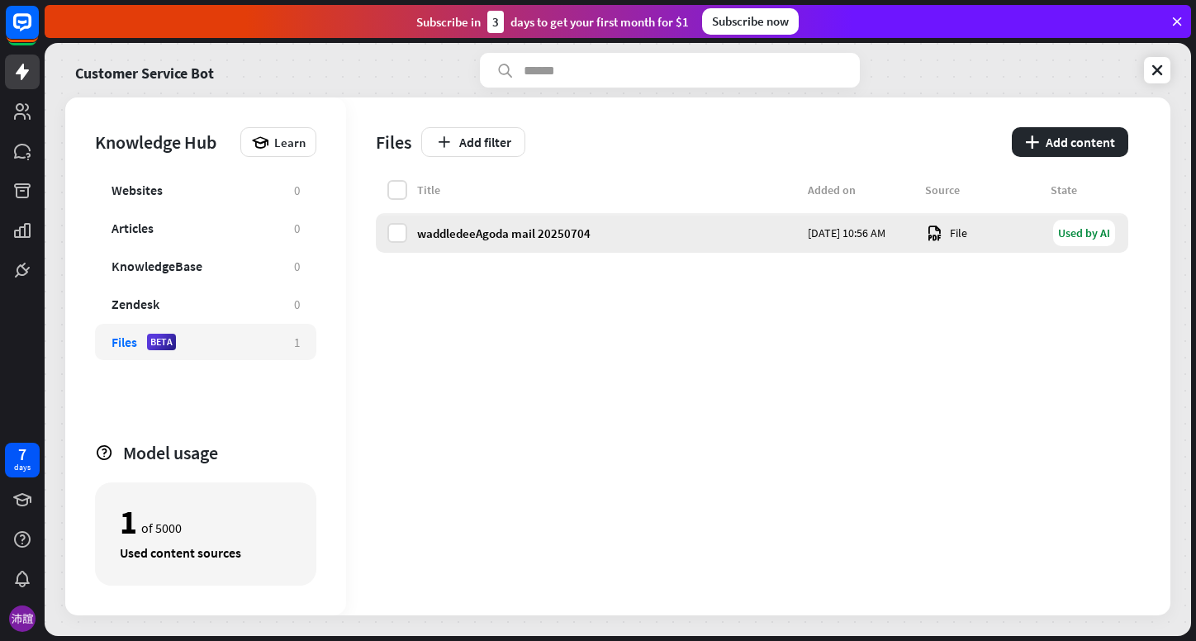
click at [459, 231] on div "waddledeeAgoda mail 20250704" at bounding box center [607, 234] width 381 height 16
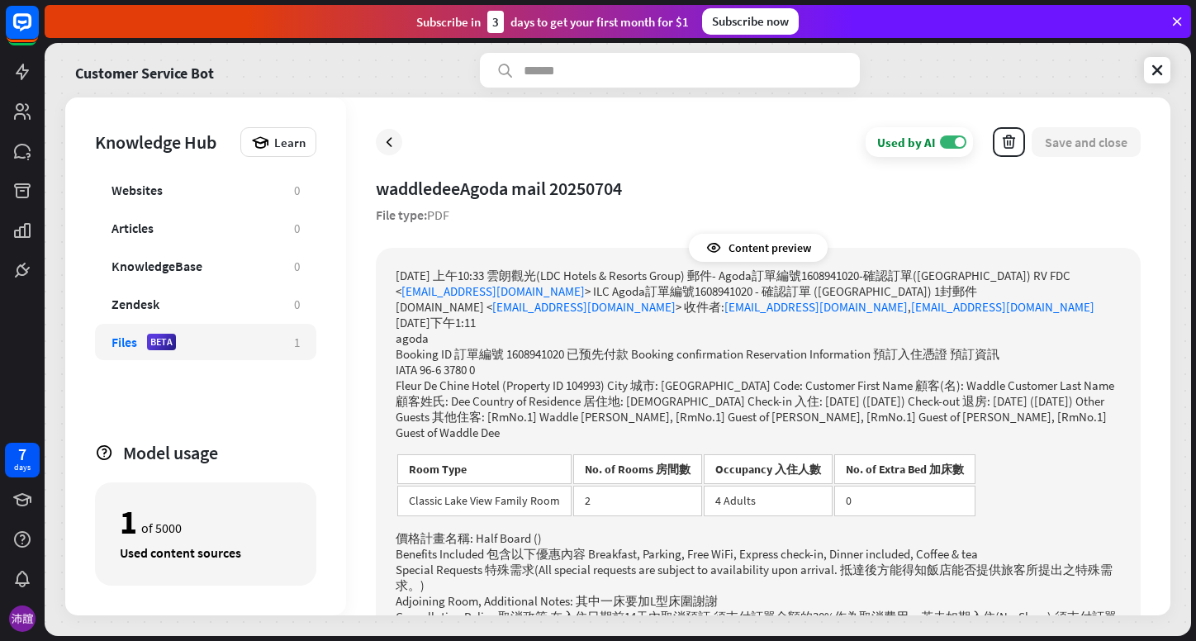
click at [559, 346] on p "Booking ID 訂單編號 1608941020 已预先付款 Booking confirmation Reservation Information 預…" at bounding box center [758, 354] width 725 height 16
drag, startPoint x: 759, startPoint y: 238, endPoint x: 752, endPoint y: 258, distance: 21.2
click at [759, 238] on div "Content preview" at bounding box center [758, 248] width 139 height 28
click at [752, 258] on div "Content preview" at bounding box center [758, 248] width 139 height 28
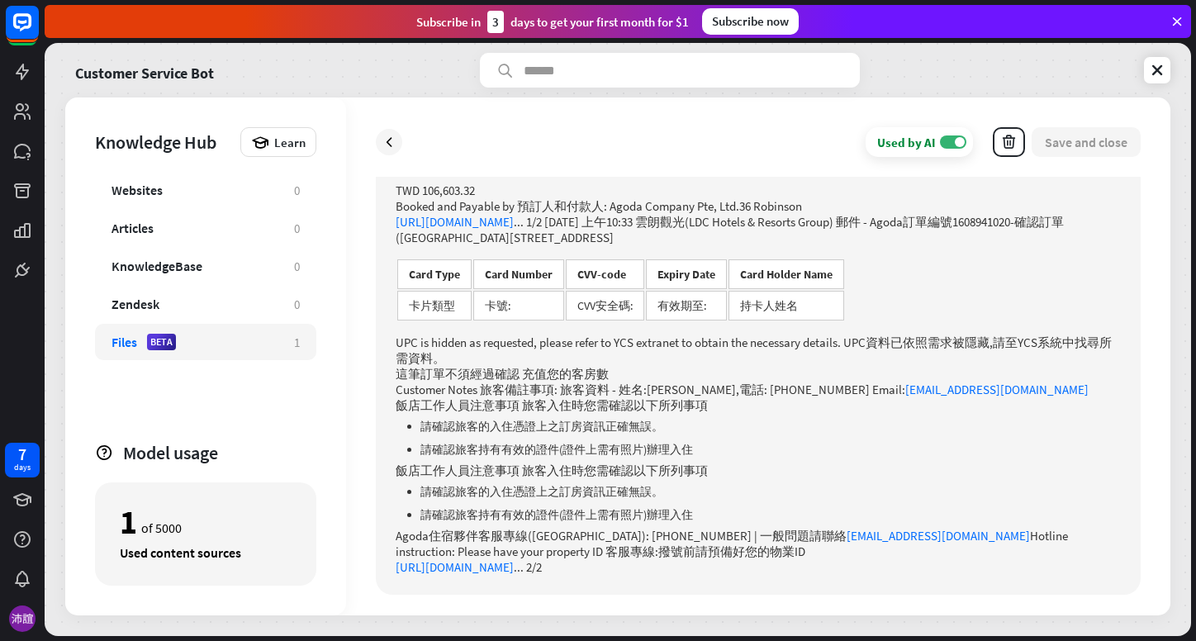
scroll to position [760, 0]
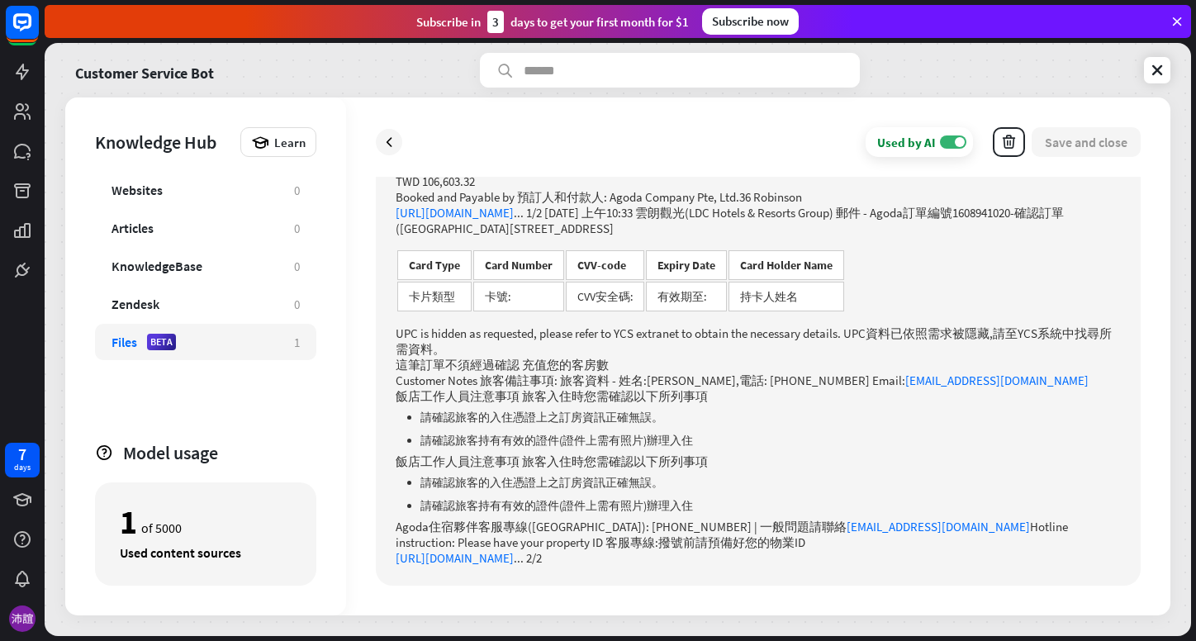
click at [715, 373] on p "Customer Notes 旅客備註事項: 旅客資料 - 姓名:[PERSON_NAME],電話: [PHONE_NUMBER] Email: [EMAIL…" at bounding box center [758, 381] width 725 height 16
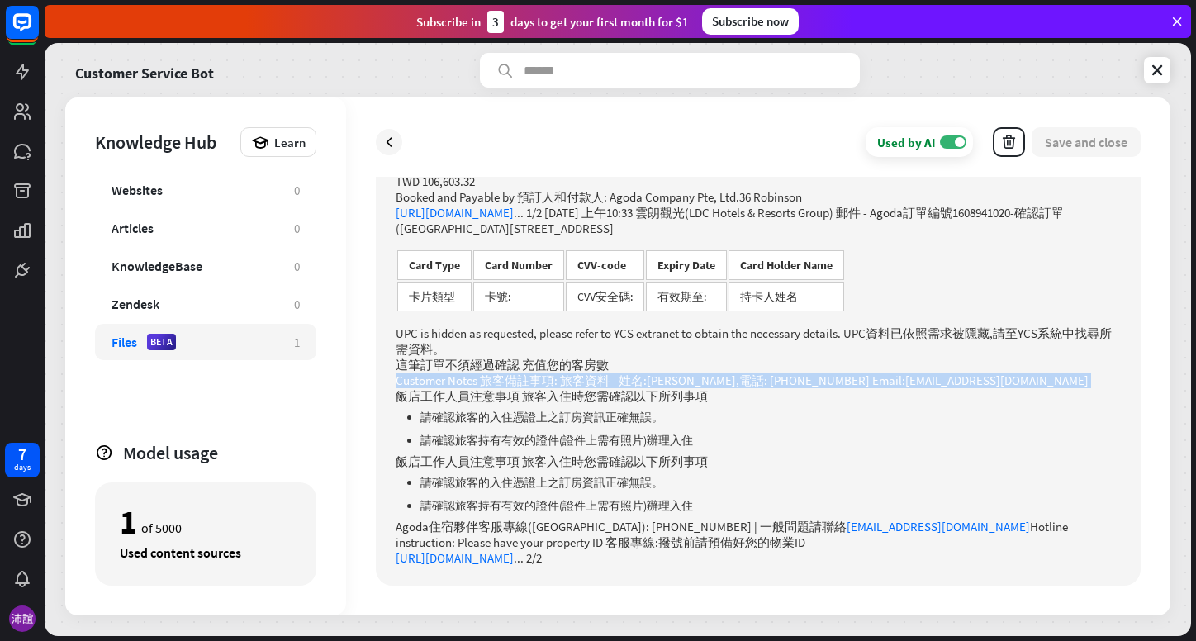
click at [715, 373] on p "Customer Notes 旅客備註事項: 旅客資料 - 姓名:[PERSON_NAME],電話: [PHONE_NUMBER] Email: [EMAIL…" at bounding box center [758, 381] width 725 height 16
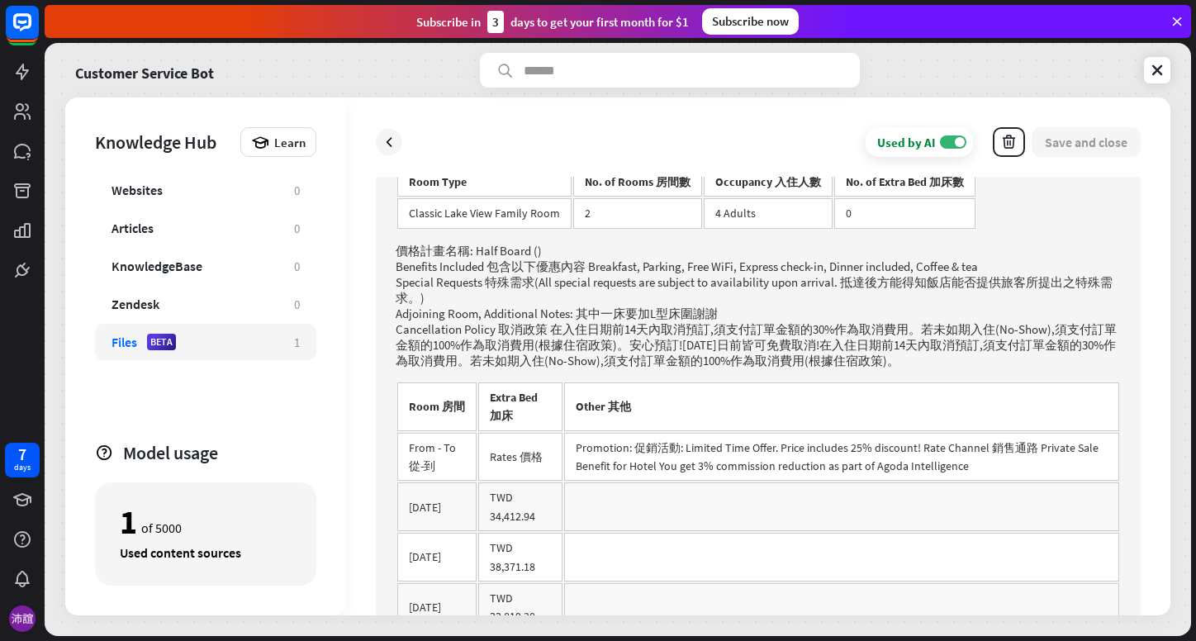
scroll to position [0, 0]
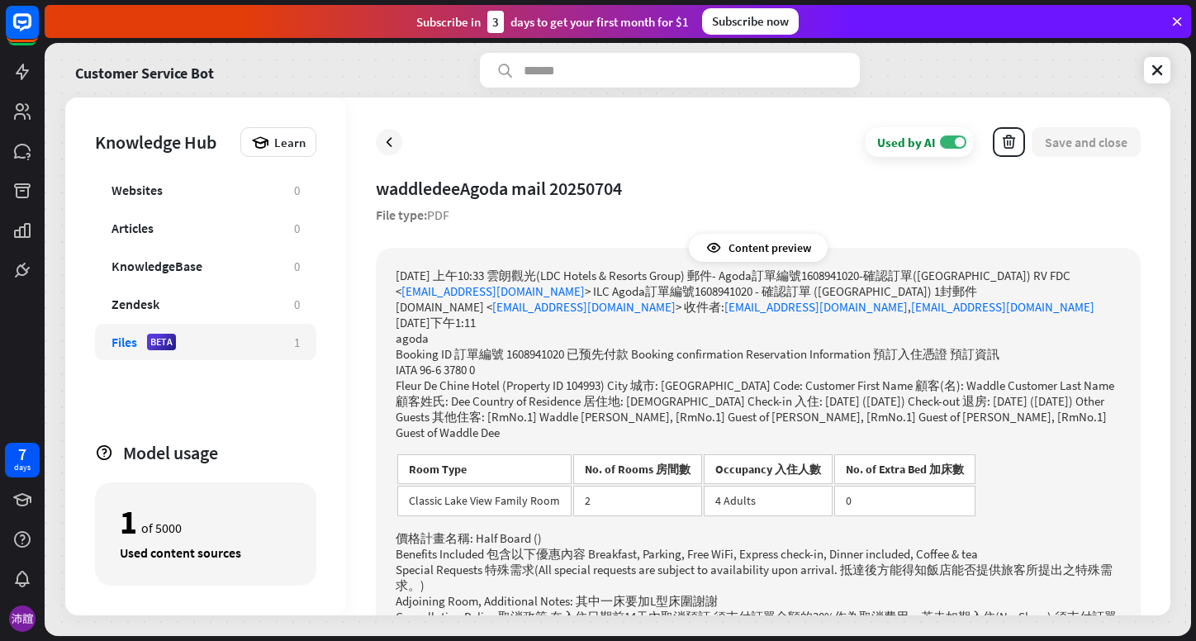
click at [702, 378] on p "Fleur De Chine Hotel (Property ID 104993) City 城市: [GEOGRAPHIC_DATA] Code: Cust…" at bounding box center [758, 409] width 725 height 63
click at [396, 132] on div at bounding box center [389, 142] width 26 height 26
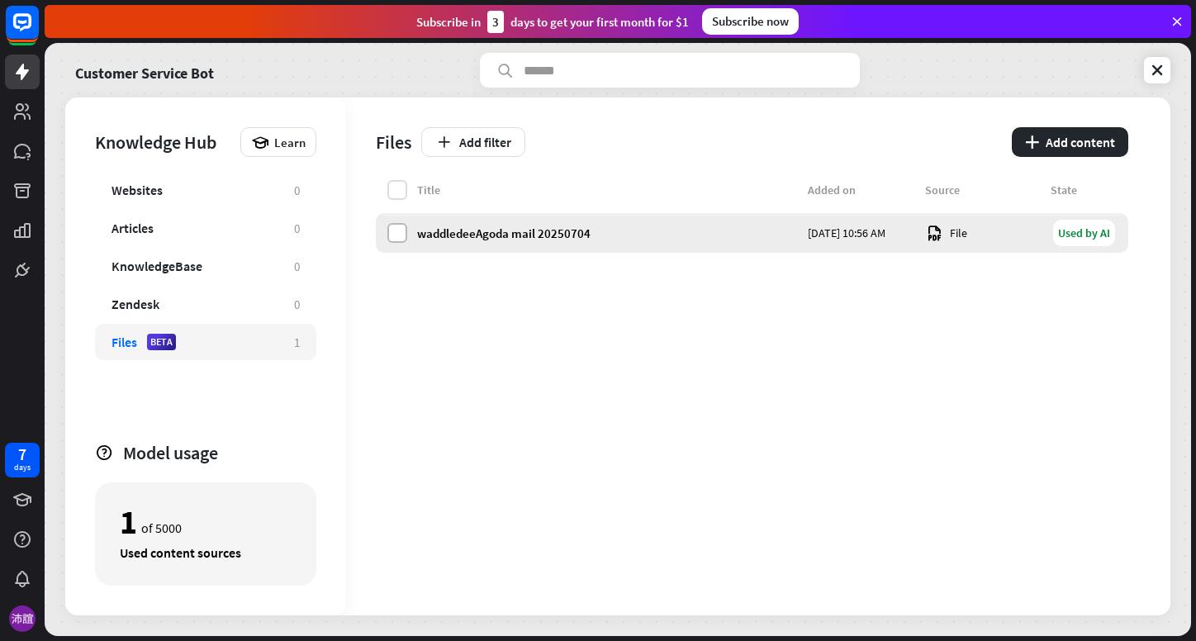
click at [402, 226] on label at bounding box center [397, 233] width 20 height 20
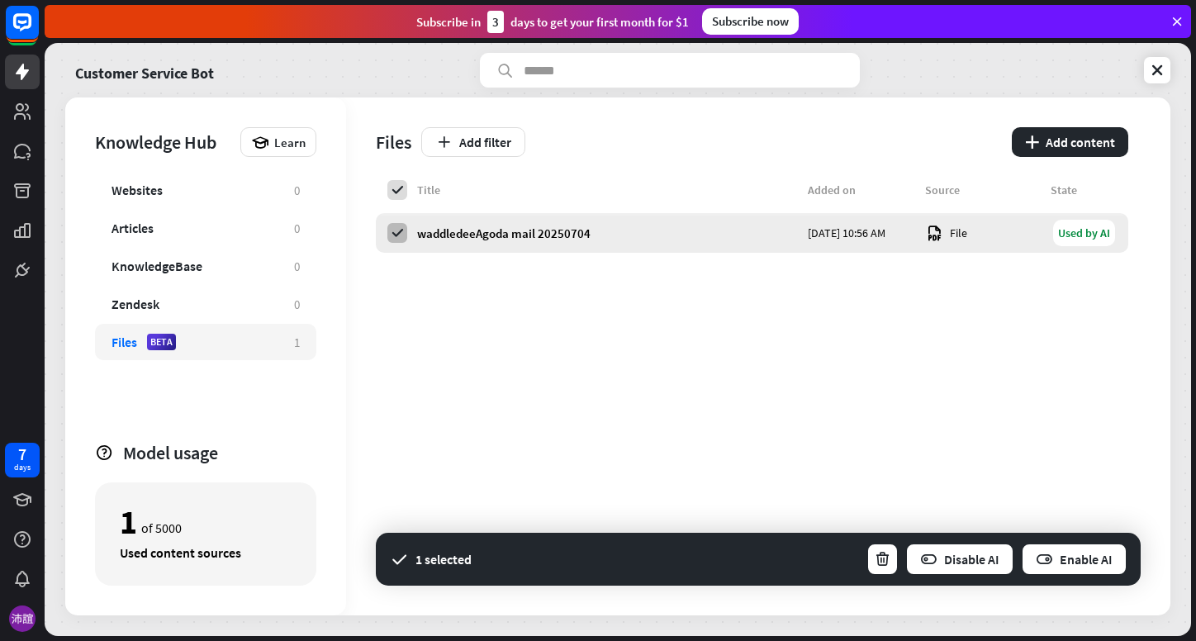
click at [402, 226] on icon at bounding box center [397, 233] width 15 height 15
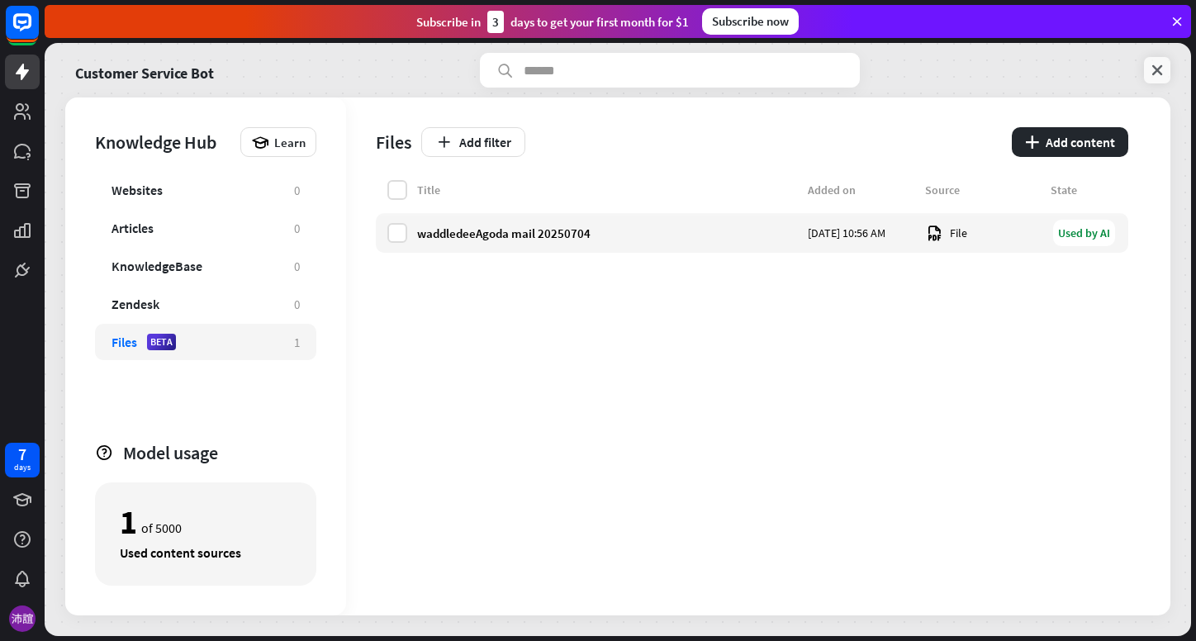
click at [1150, 68] on icon at bounding box center [1157, 70] width 17 height 17
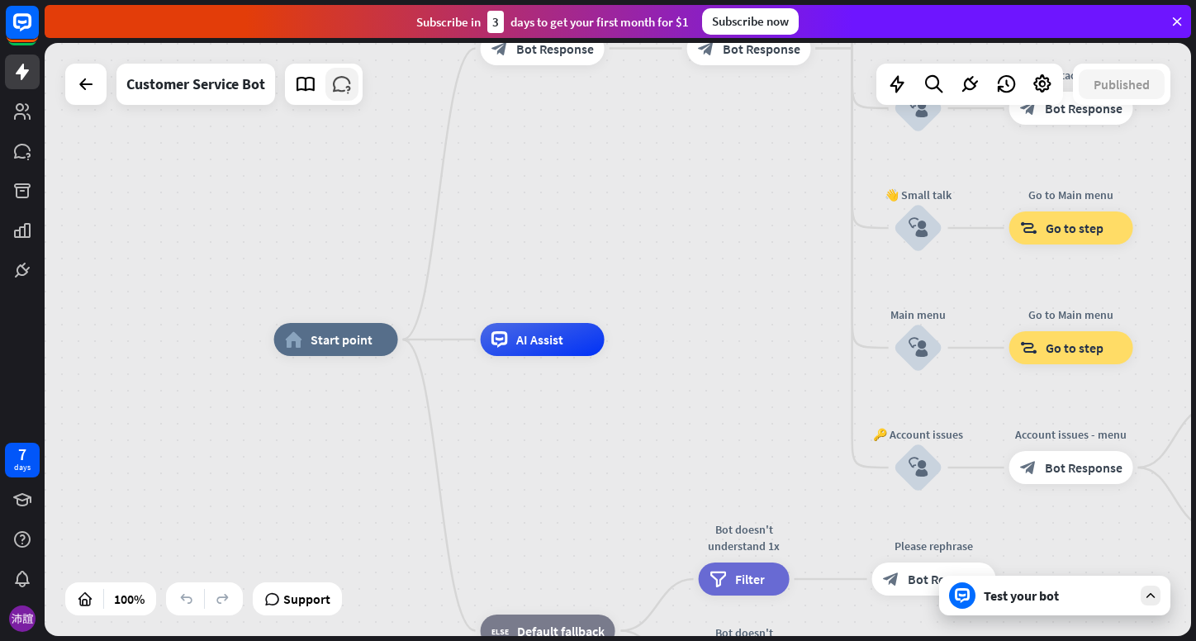
click at [340, 87] on icon at bounding box center [341, 84] width 21 height 21
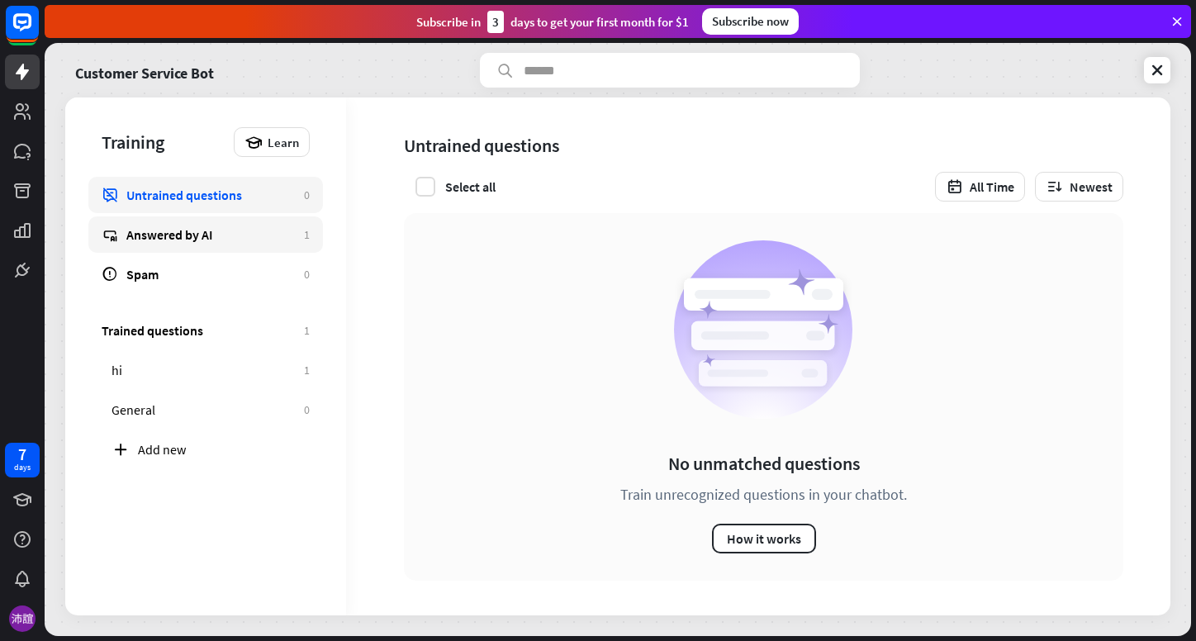
click at [238, 226] on div "Answered by AI" at bounding box center [210, 234] width 169 height 17
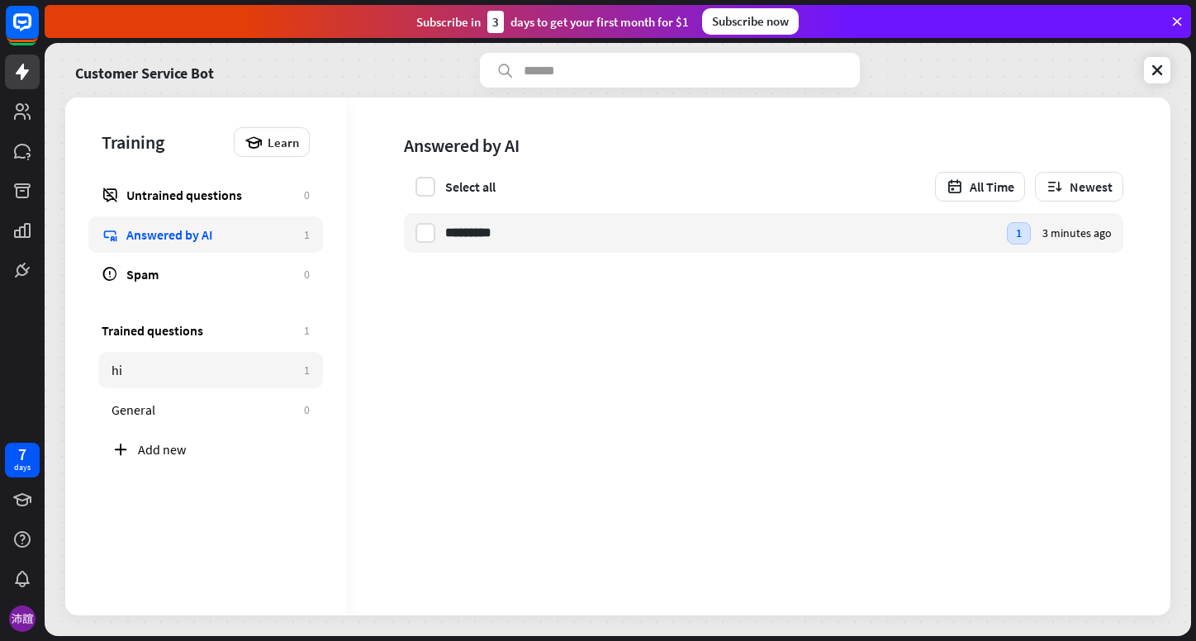
click at [116, 371] on div "hi" at bounding box center [204, 370] width 184 height 17
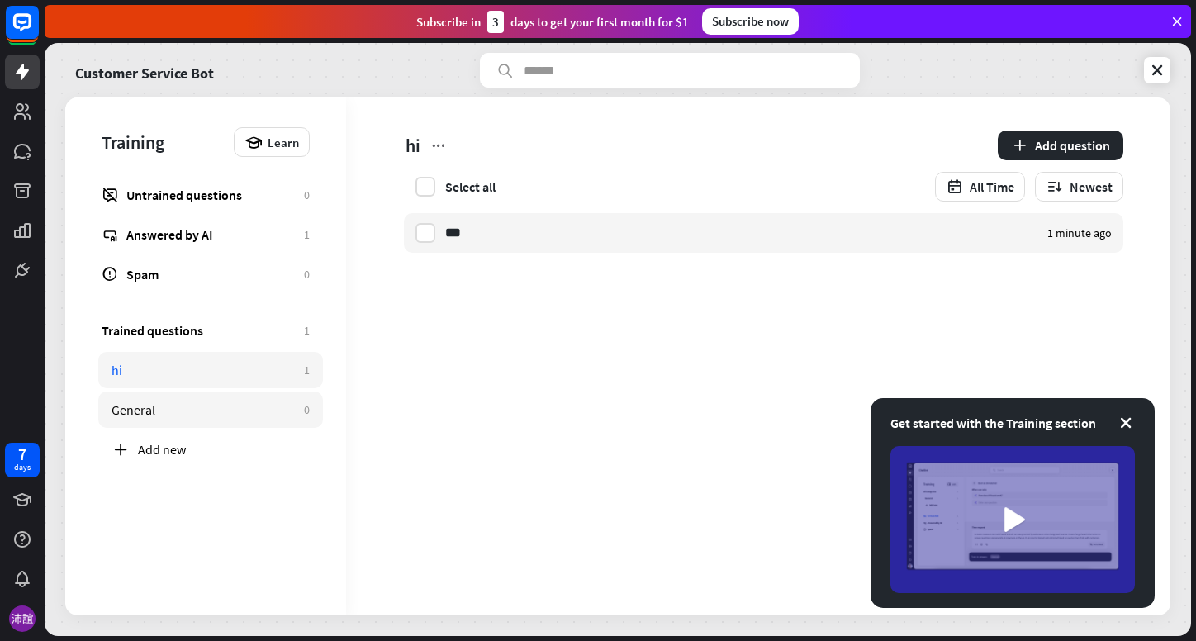
click at [114, 412] on div "General" at bounding box center [204, 410] width 184 height 17
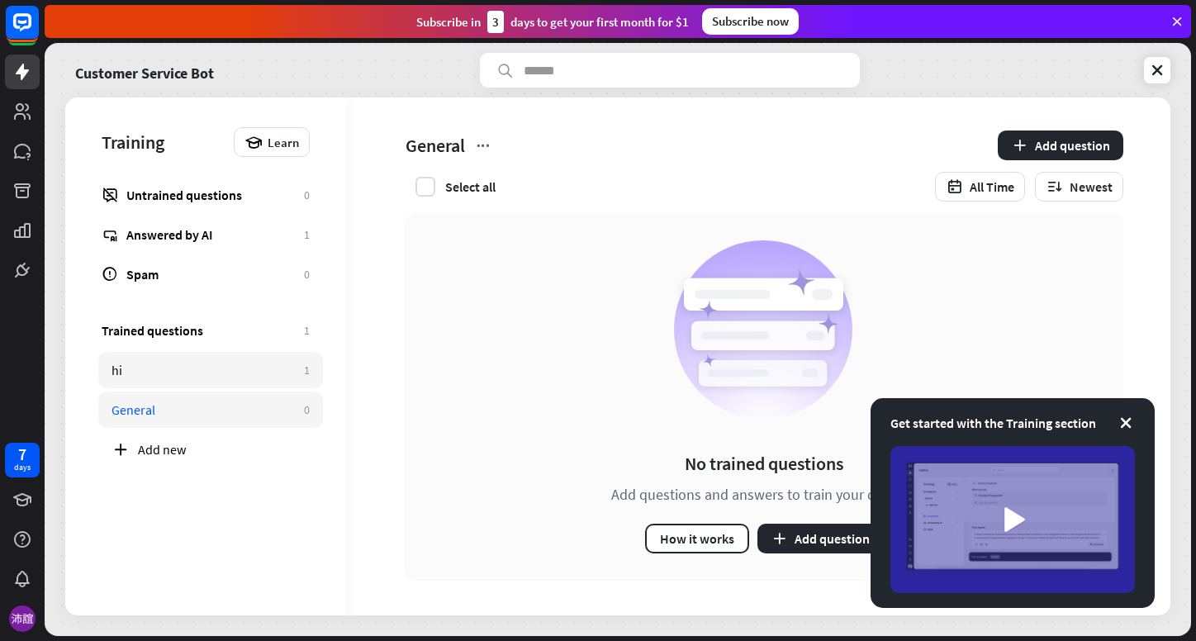
click at [123, 378] on link "hi 1" at bounding box center [210, 370] width 225 height 36
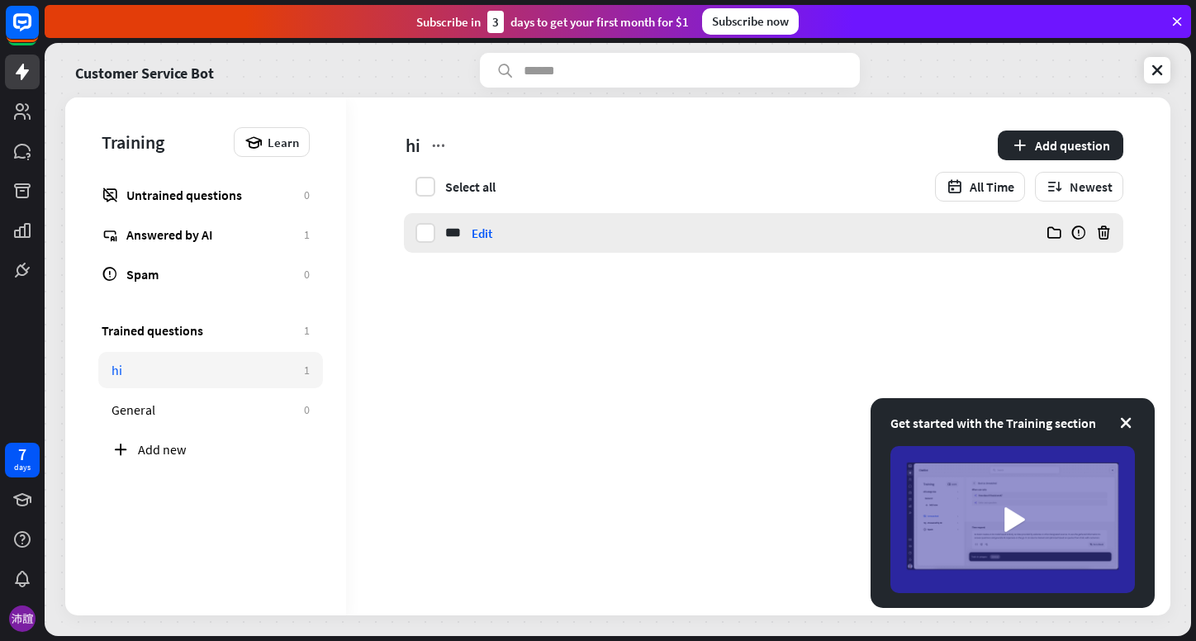
click at [436, 223] on div "*** yee Edit false 1 minute ago" at bounding box center [764, 233] width 720 height 40
click at [426, 231] on label at bounding box center [426, 233] width 20 height 20
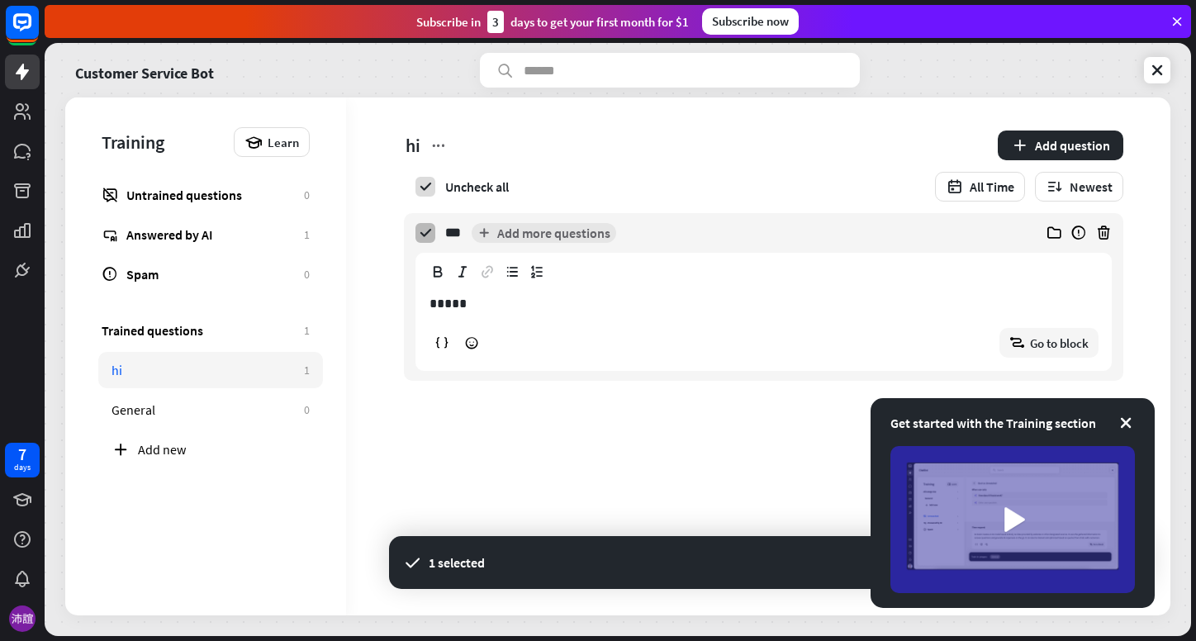
click at [426, 231] on icon at bounding box center [425, 233] width 15 height 15
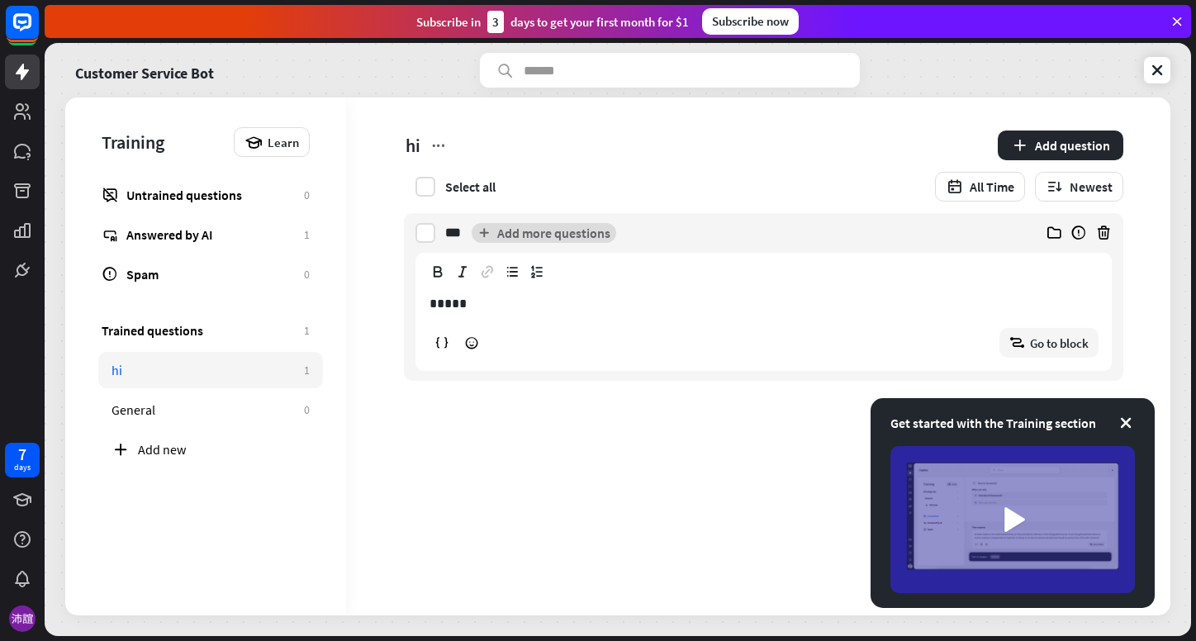
click at [502, 237] on button "Add more questions" at bounding box center [544, 233] width 145 height 20
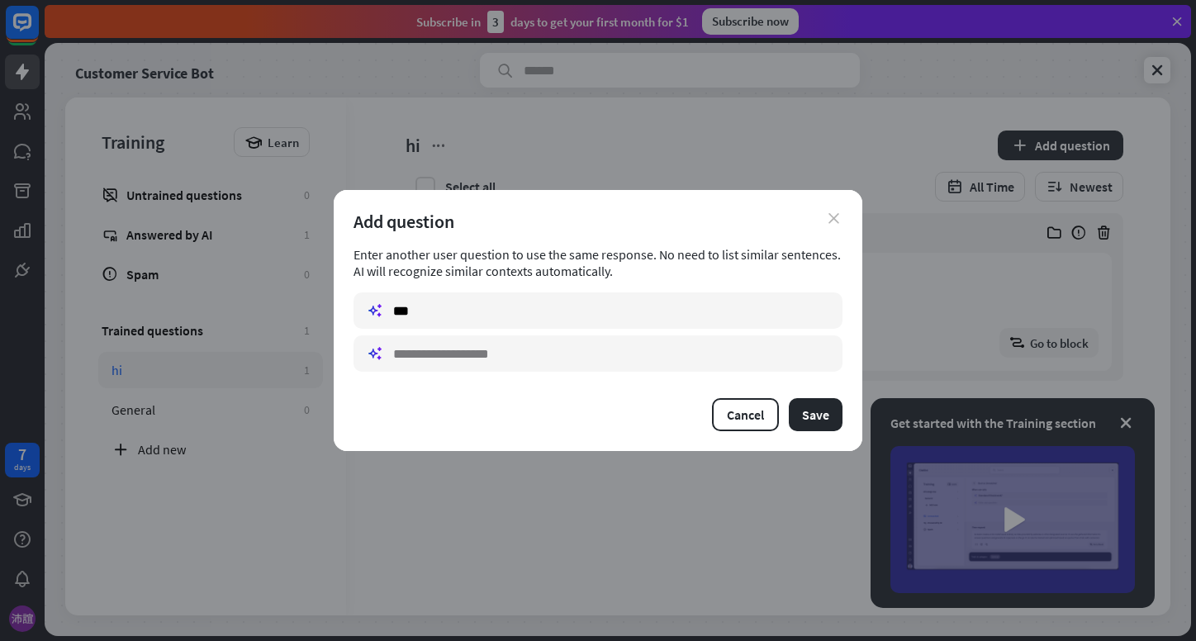
click at [831, 214] on icon "close" at bounding box center [834, 218] width 11 height 11
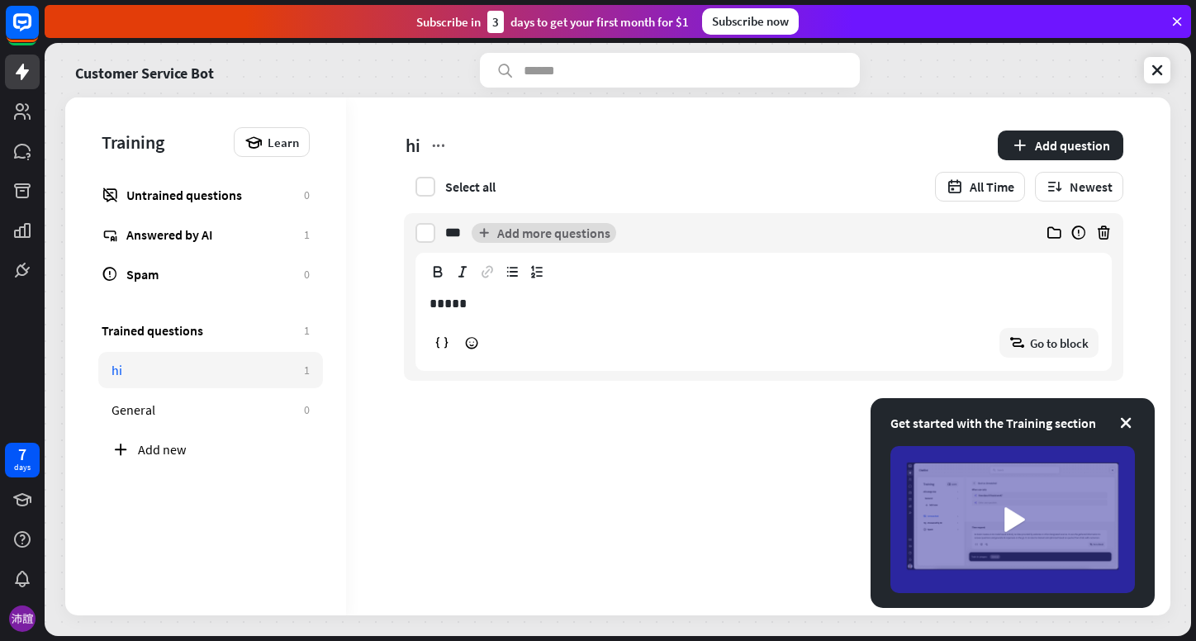
click at [500, 235] on button "Add more questions" at bounding box center [544, 233] width 145 height 20
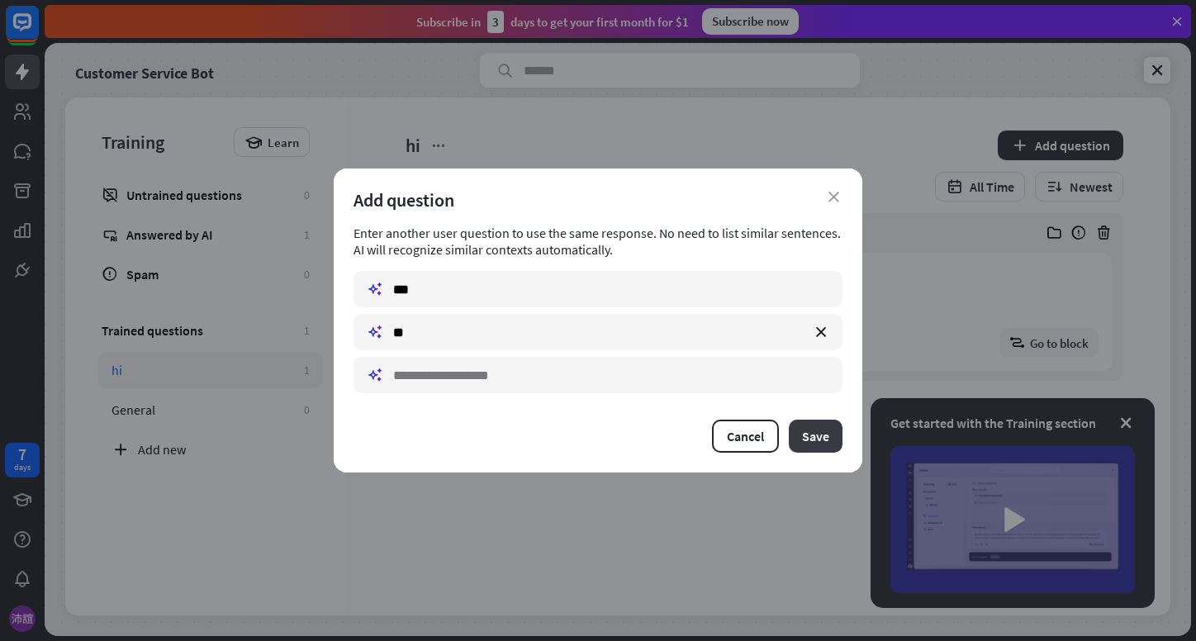
type input "**"
click at [823, 430] on button "Save" at bounding box center [816, 436] width 54 height 33
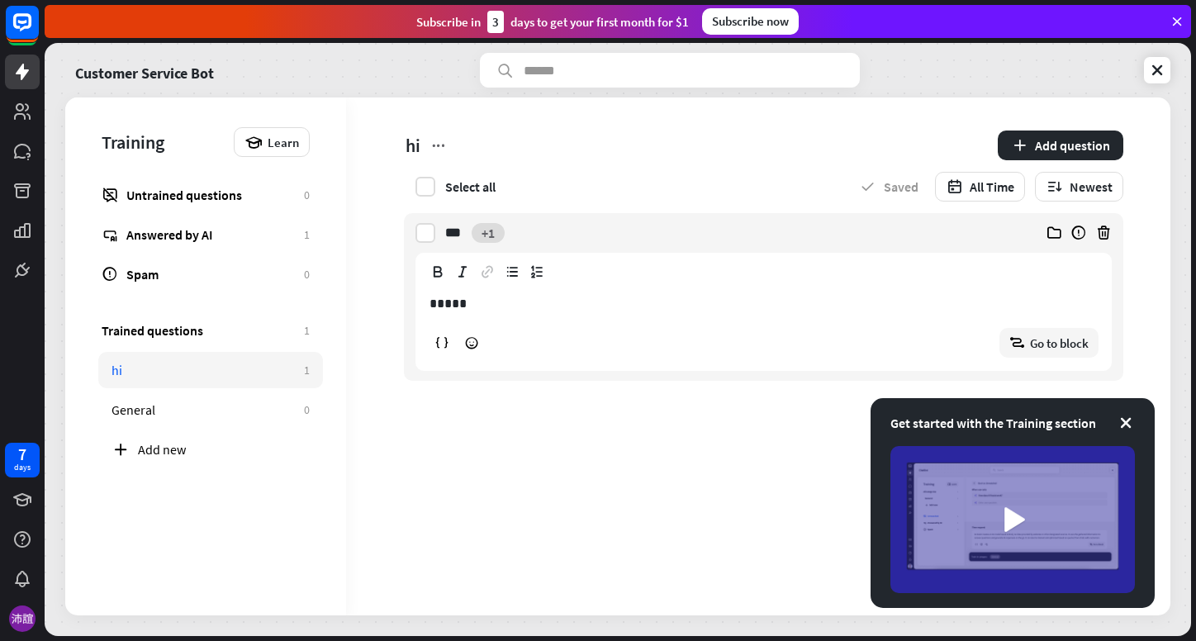
click at [490, 235] on button "+1" at bounding box center [488, 233] width 33 height 20
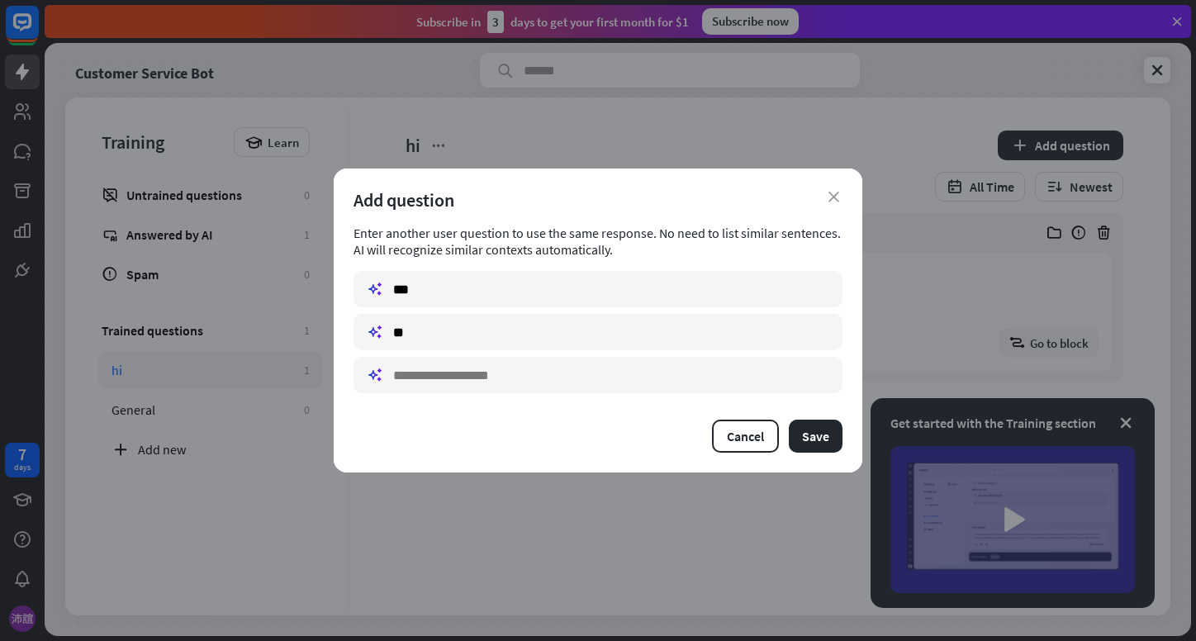
click at [807, 182] on div "close Add question Enter another user question to use the same response. No nee…" at bounding box center [598, 220] width 529 height 102
click at [820, 189] on div "Add question" at bounding box center [598, 199] width 489 height 23
click at [824, 193] on div "Add question" at bounding box center [598, 199] width 489 height 23
click at [829, 194] on icon "close" at bounding box center [834, 197] width 11 height 11
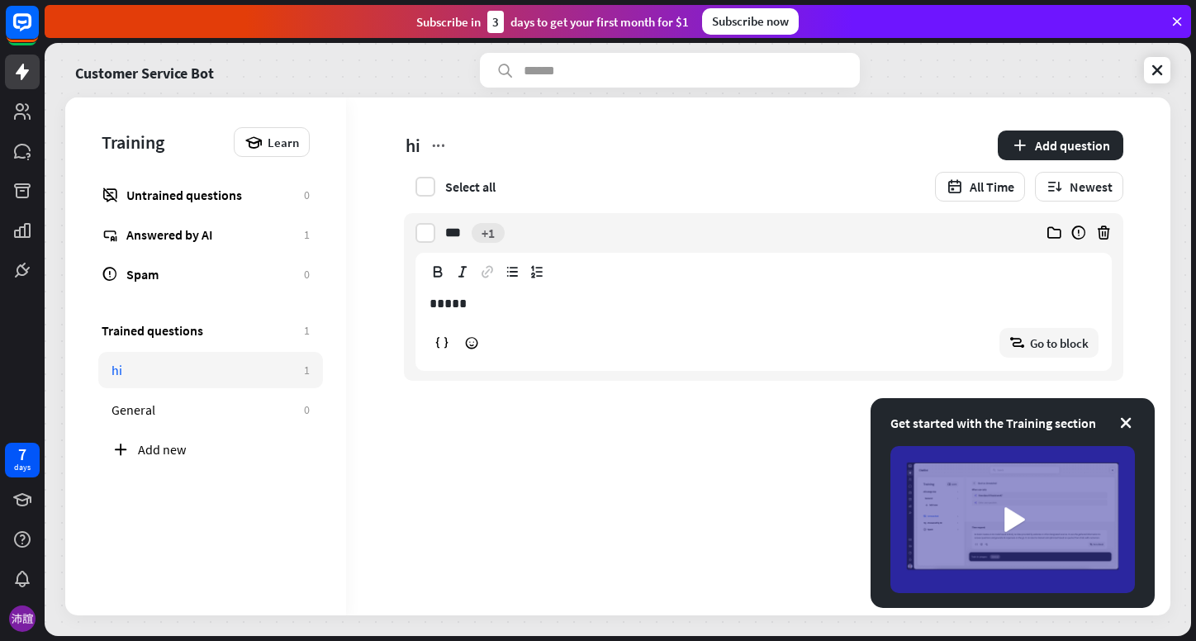
click at [869, 193] on div "All Time Newest" at bounding box center [991, 187] width 264 height 30
click at [487, 231] on button "+1" at bounding box center [488, 233] width 33 height 20
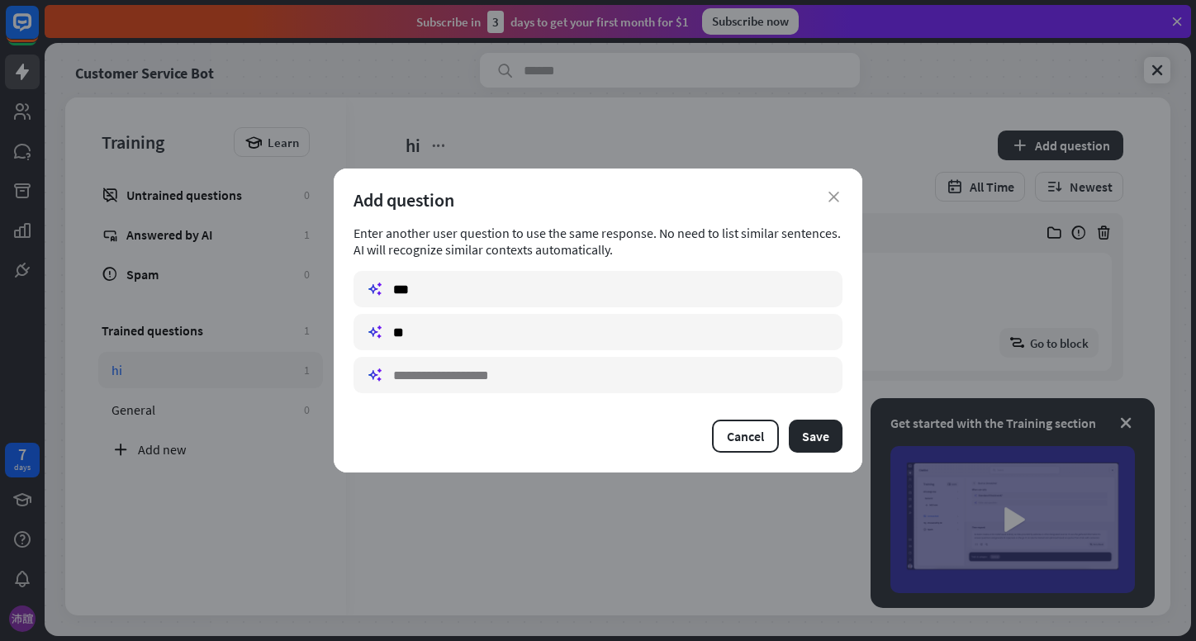
click at [819, 203] on div "Add question" at bounding box center [598, 199] width 489 height 23
click at [838, 202] on div "Add question" at bounding box center [598, 199] width 489 height 23
click at [838, 199] on icon "close" at bounding box center [834, 197] width 11 height 11
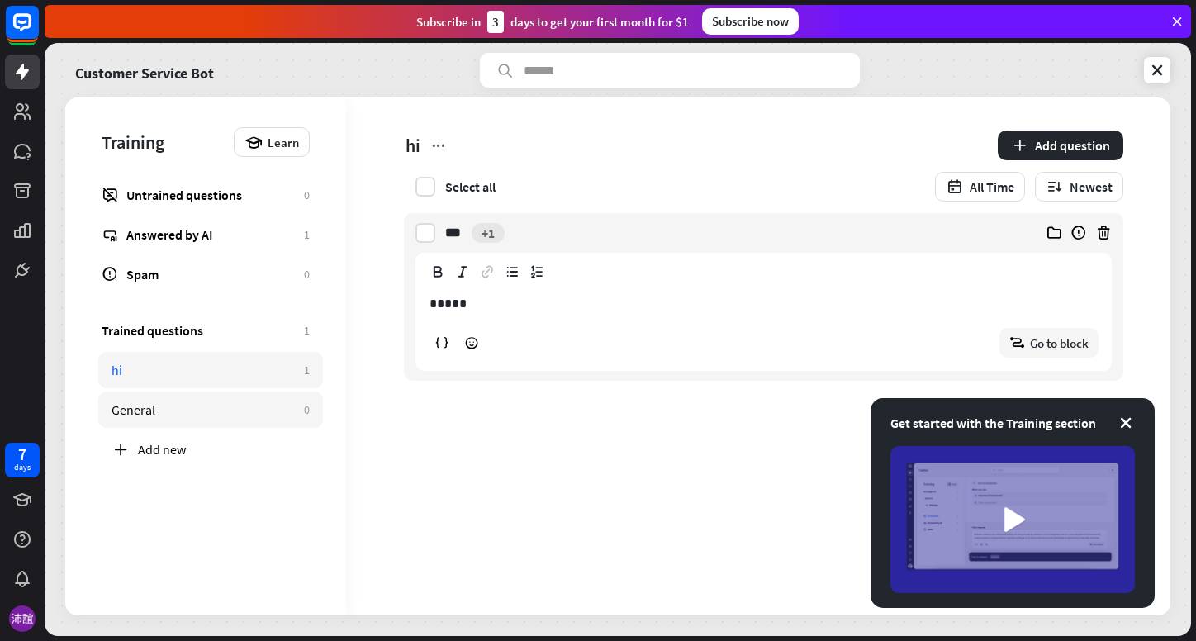
click at [239, 421] on link "General 0" at bounding box center [210, 410] width 225 height 36
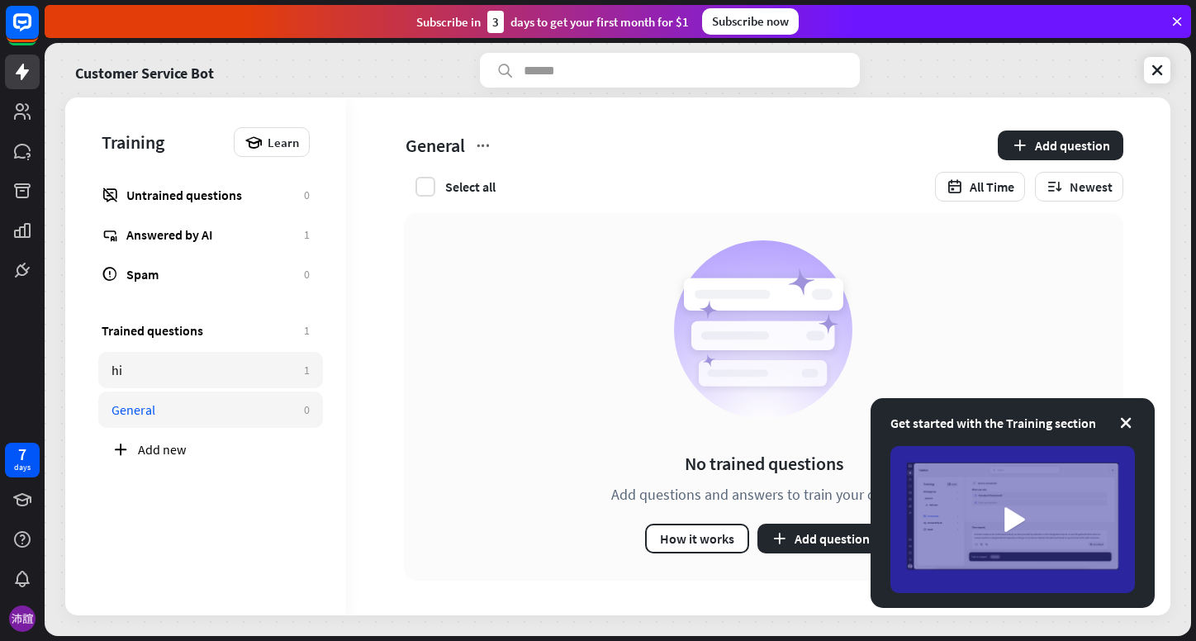
click at [246, 370] on div "hi" at bounding box center [204, 370] width 184 height 17
